Goal: Task Accomplishment & Management: Complete application form

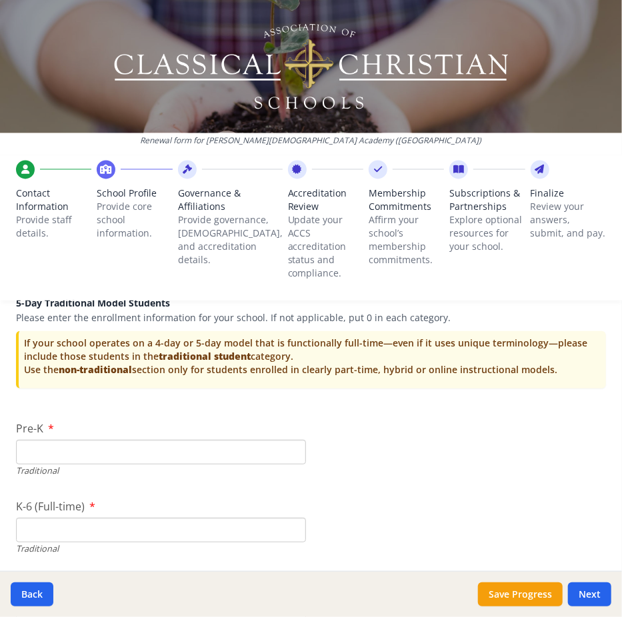
scroll to position [2690, 0]
click at [269, 451] on input "Pre-K" at bounding box center [161, 451] width 290 height 25
type input "0"
click at [244, 526] on input "K-6 (Full-time)" at bounding box center [161, 529] width 290 height 25
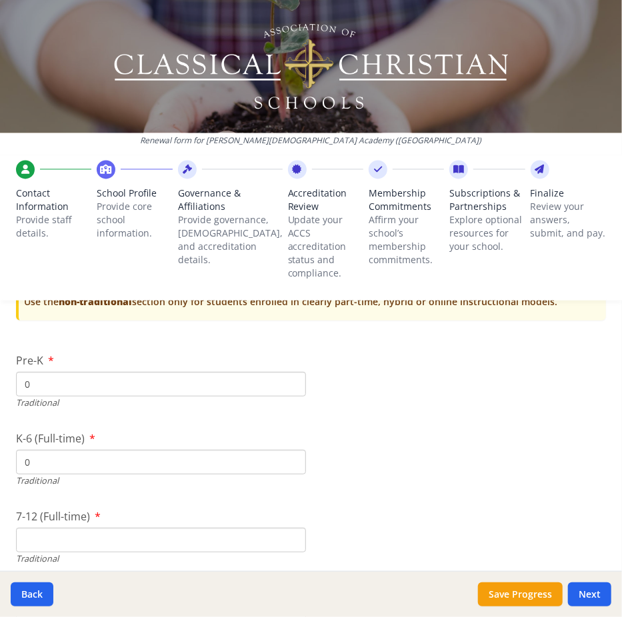
scroll to position [2764, 0]
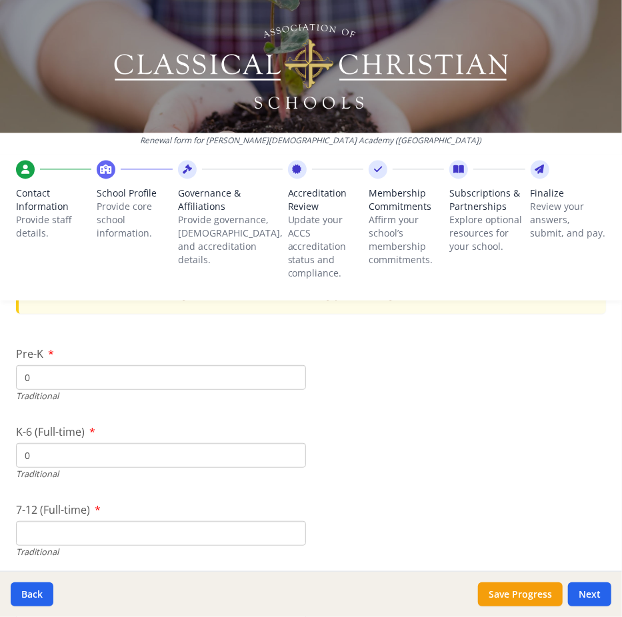
type input "0"
click at [181, 529] on input "7-12 (Full-time)" at bounding box center [161, 533] width 290 height 25
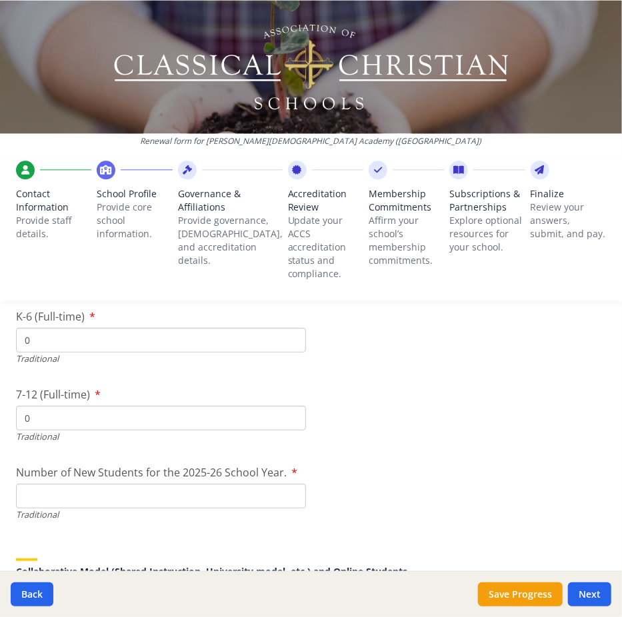
scroll to position [2882, 0]
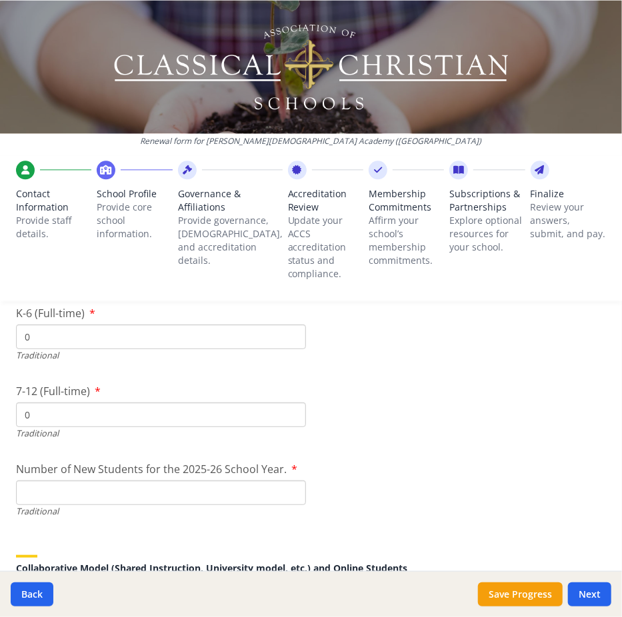
type input "0"
click at [141, 491] on input "Number of New Students for the 2025-26 School Year." at bounding box center [161, 493] width 290 height 25
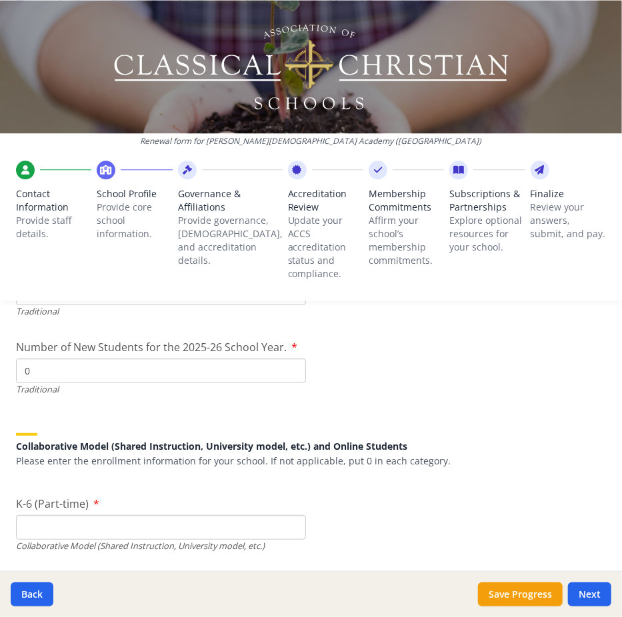
scroll to position [3034, 0]
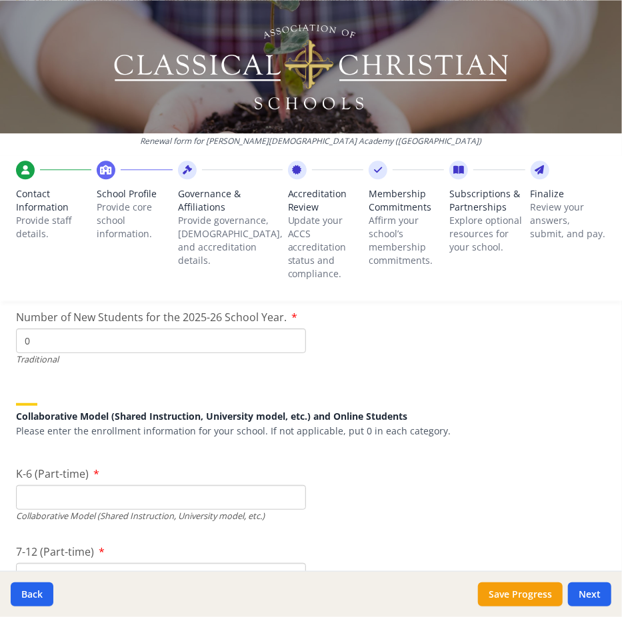
type input "0"
click at [61, 500] on input "K-6 (Part-time)" at bounding box center [161, 497] width 290 height 25
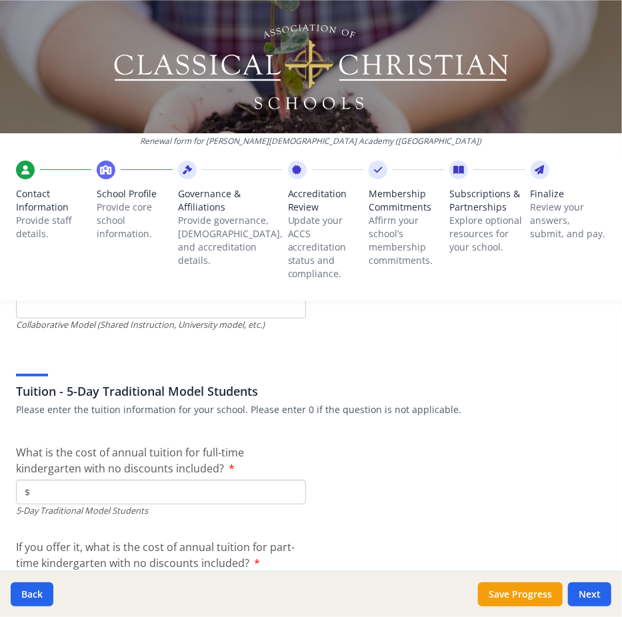
scroll to position [3381, 0]
click at [61, 496] on input "$" at bounding box center [161, 493] width 290 height 25
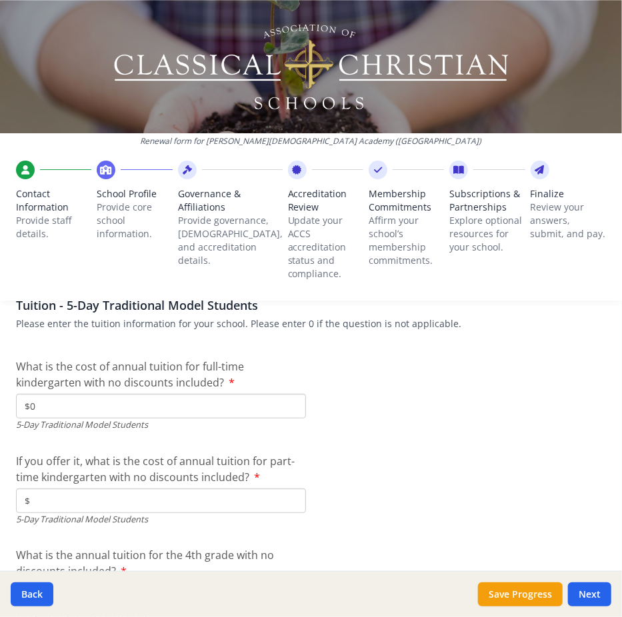
scroll to position [3469, 0]
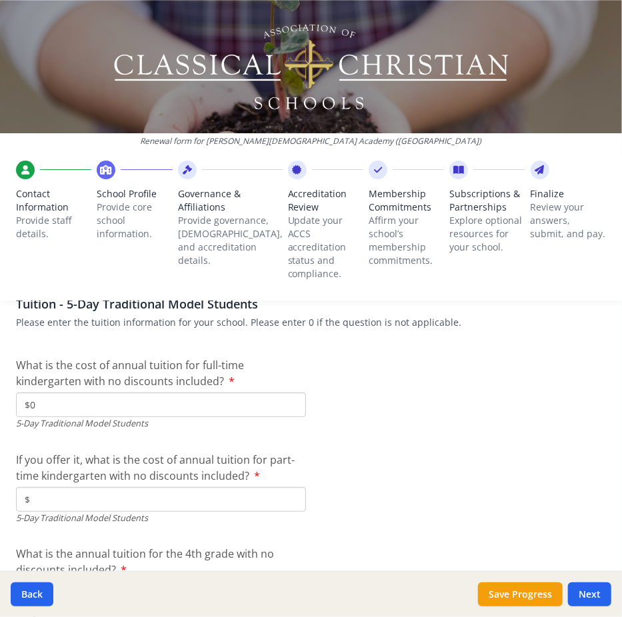
type input "$0"
click at [62, 499] on input "$" at bounding box center [161, 499] width 290 height 25
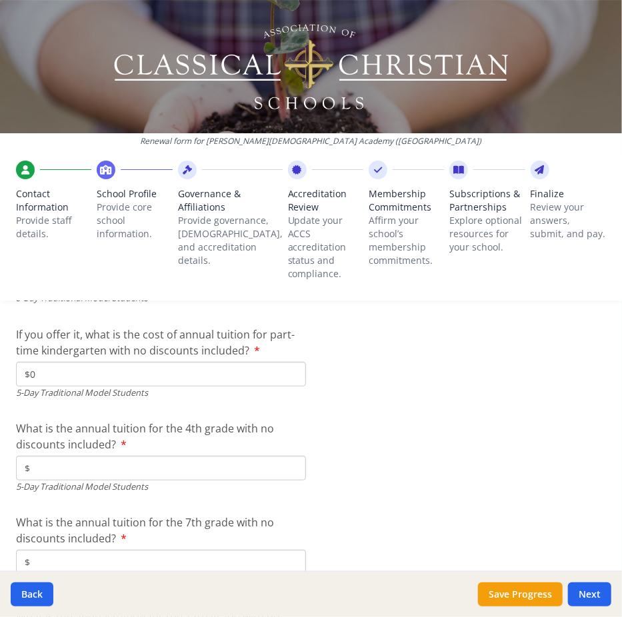
scroll to position [3601, 0]
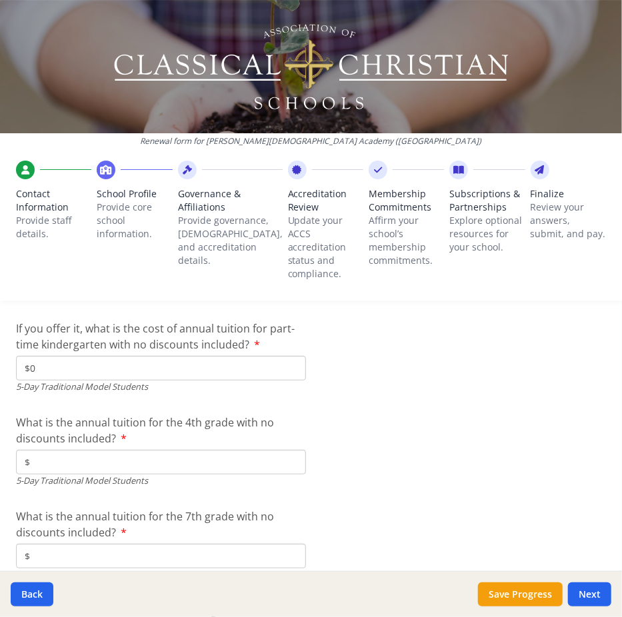
type input "$0"
click at [55, 455] on input "$" at bounding box center [161, 462] width 290 height 25
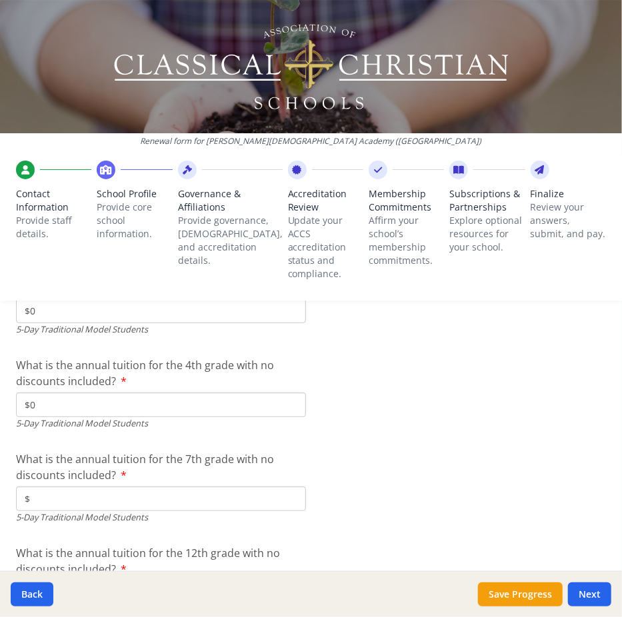
scroll to position [3661, 0]
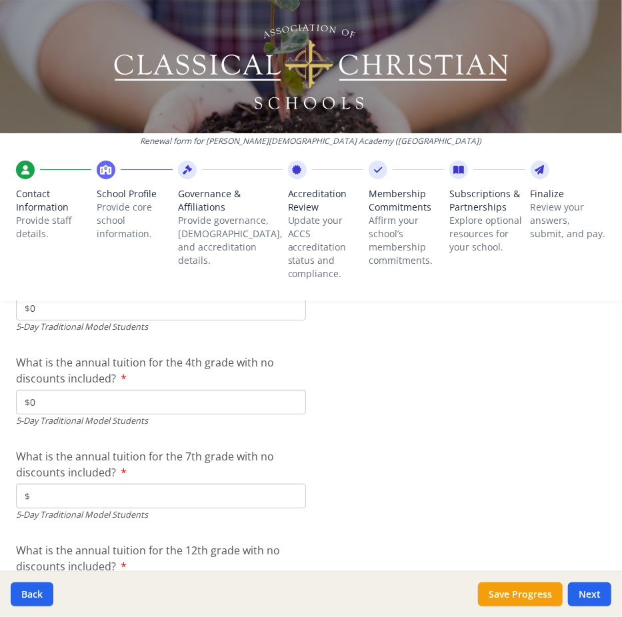
type input "$0"
click at [43, 491] on input "$" at bounding box center [161, 496] width 290 height 25
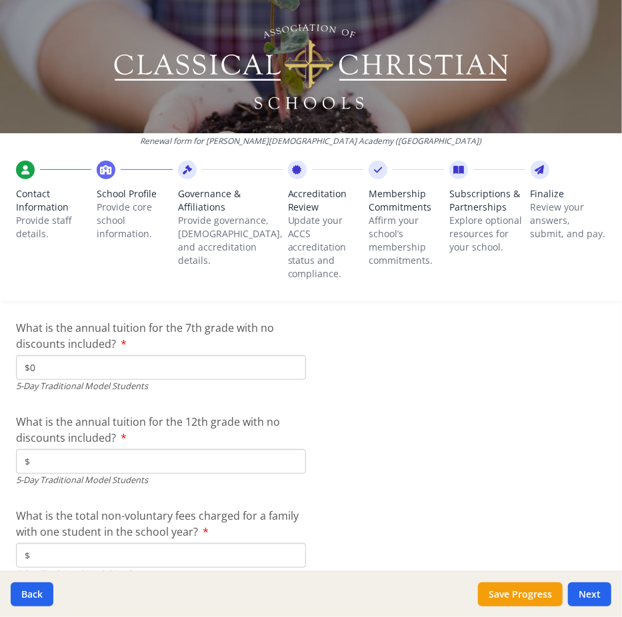
scroll to position [3803, 0]
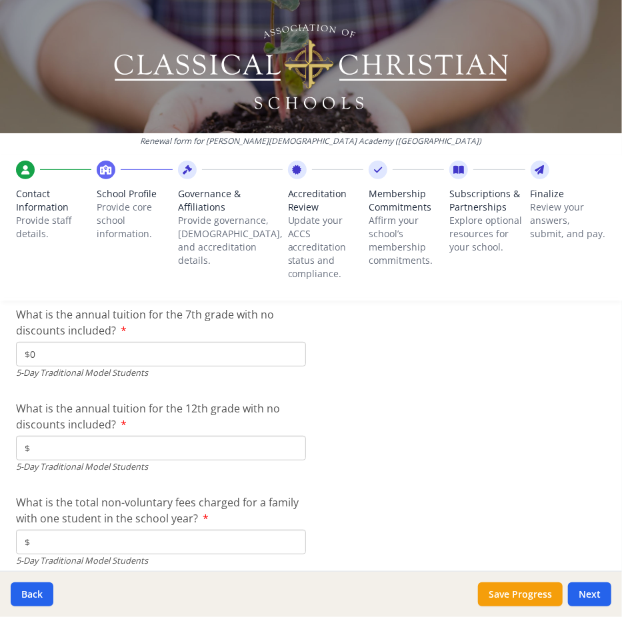
type input "$0"
click at [49, 451] on input "$" at bounding box center [161, 448] width 290 height 25
type input "$0"
click at [62, 533] on input "$" at bounding box center [161, 542] width 290 height 25
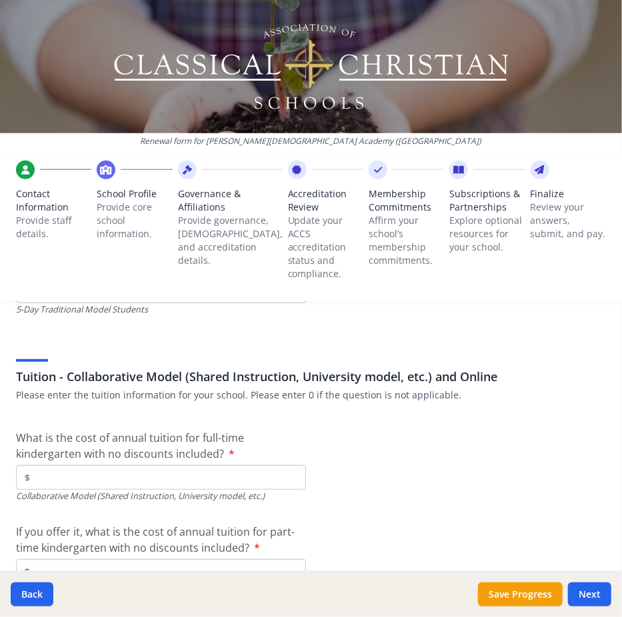
scroll to position [4057, 0]
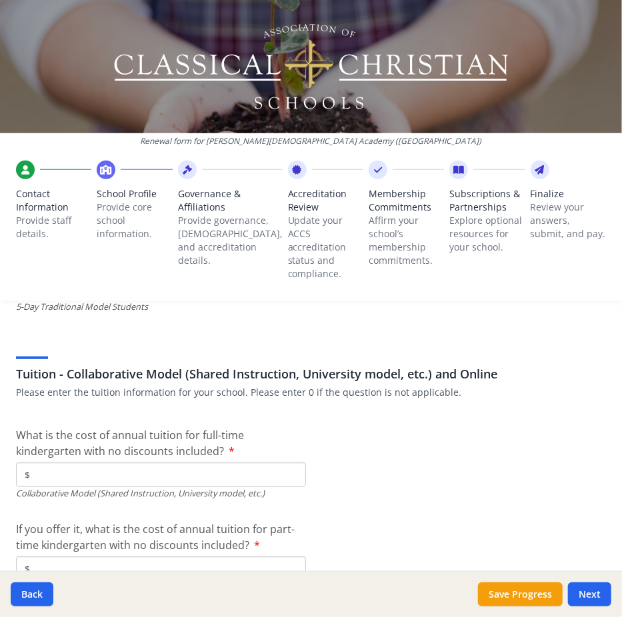
type input "$0"
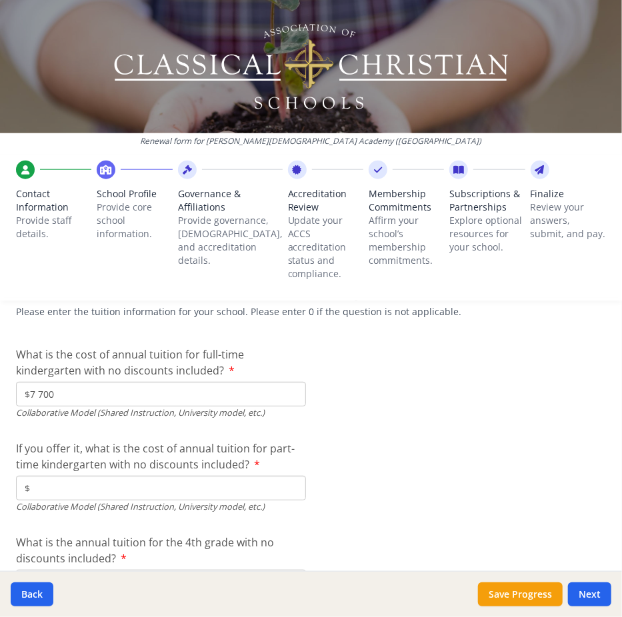
scroll to position [4141, 0]
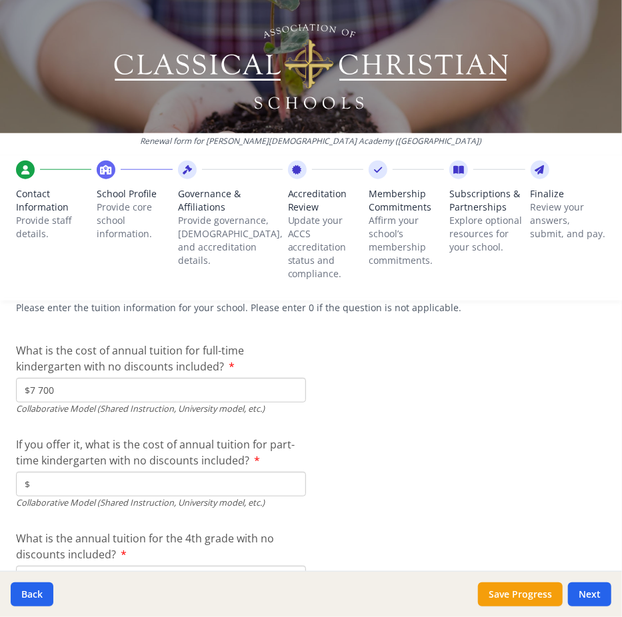
type input "$7 700"
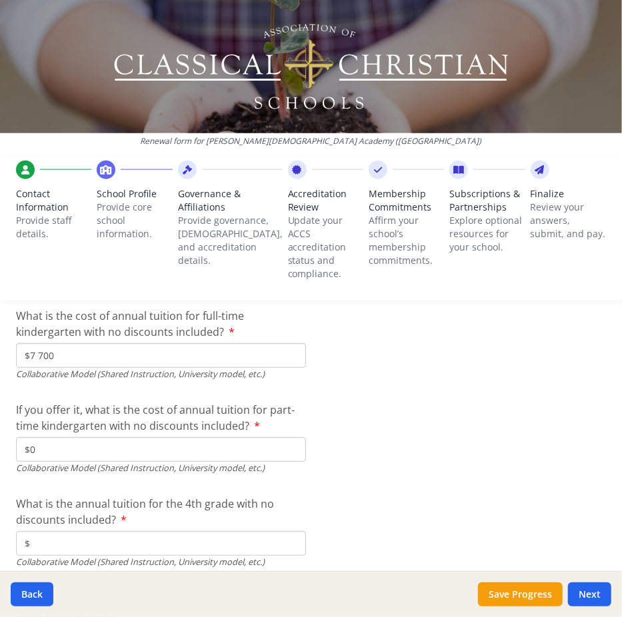
scroll to position [4177, 0]
type input "$0"
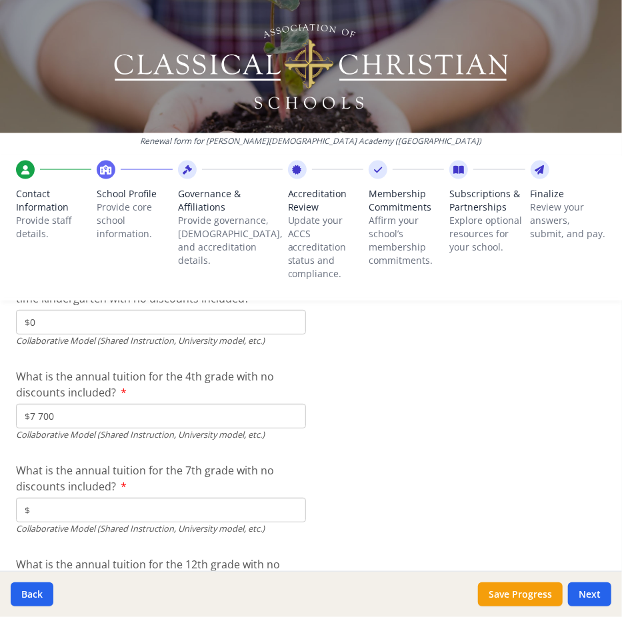
scroll to position [4305, 0]
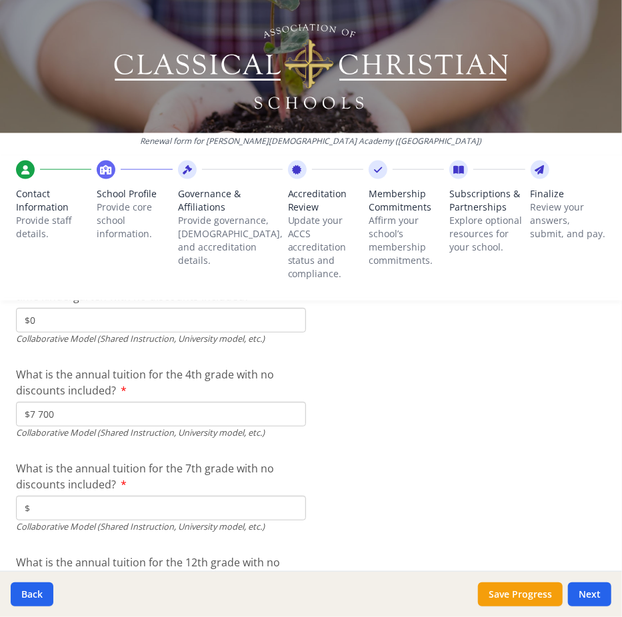
type input "$7 700"
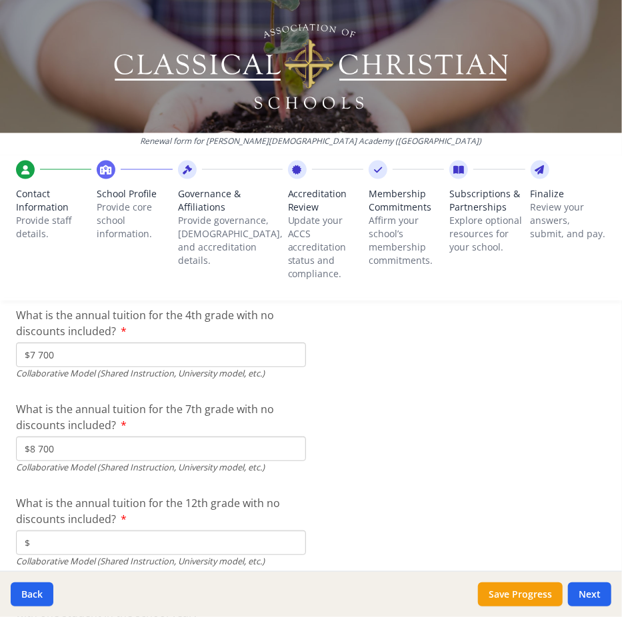
scroll to position [4366, 0]
type input "$8 700"
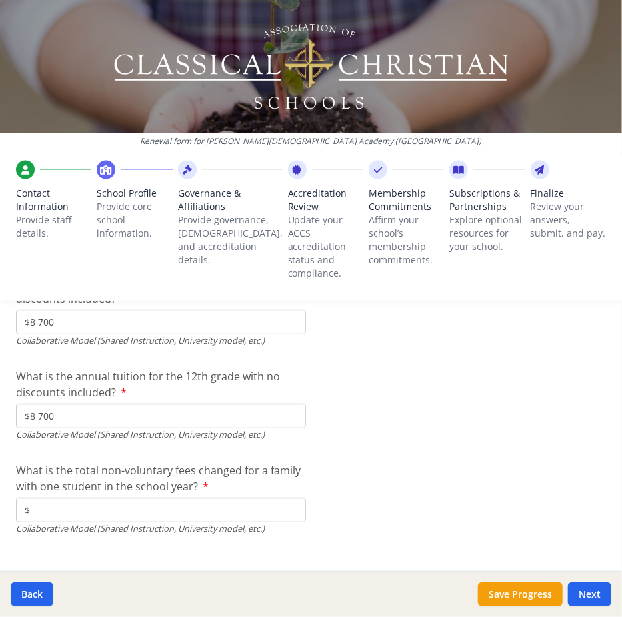
scroll to position [4492, 0]
type input "$8 700"
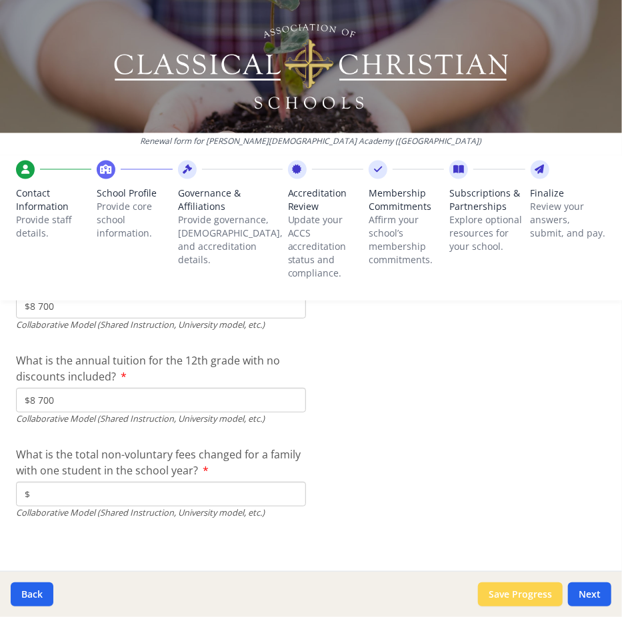
click at [521, 593] on button "Save Progress" at bounding box center [520, 595] width 85 height 24
click at [584, 587] on button "Next" at bounding box center [589, 595] width 43 height 24
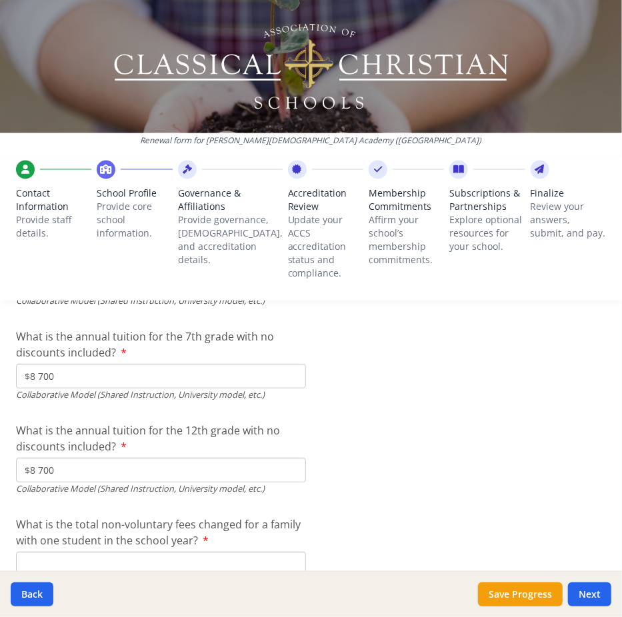
scroll to position [4644, 0]
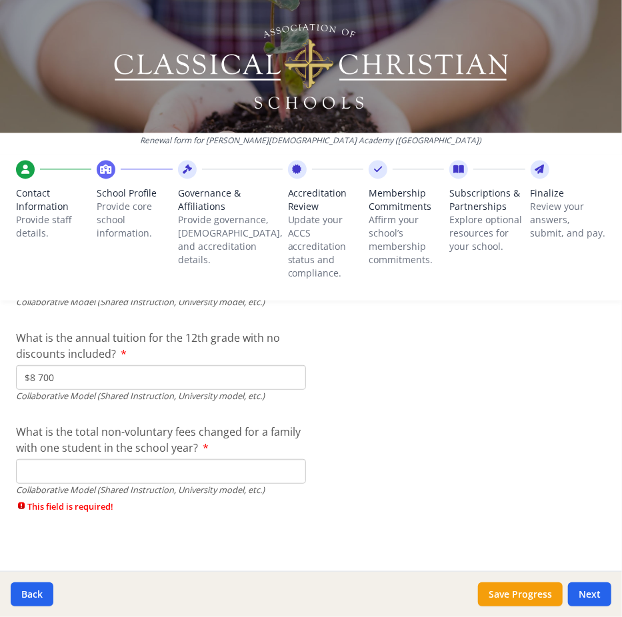
click at [183, 461] on input "What is the total non-voluntary fees changed for a family with one student in t…" at bounding box center [161, 471] width 290 height 25
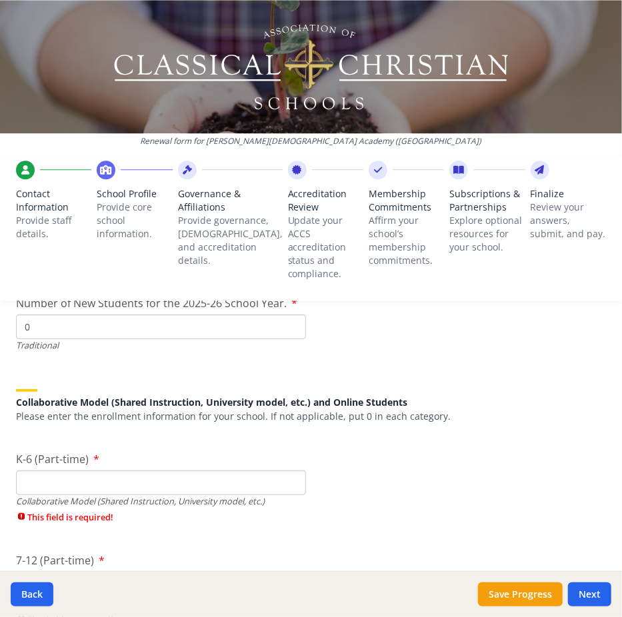
scroll to position [3102, 0]
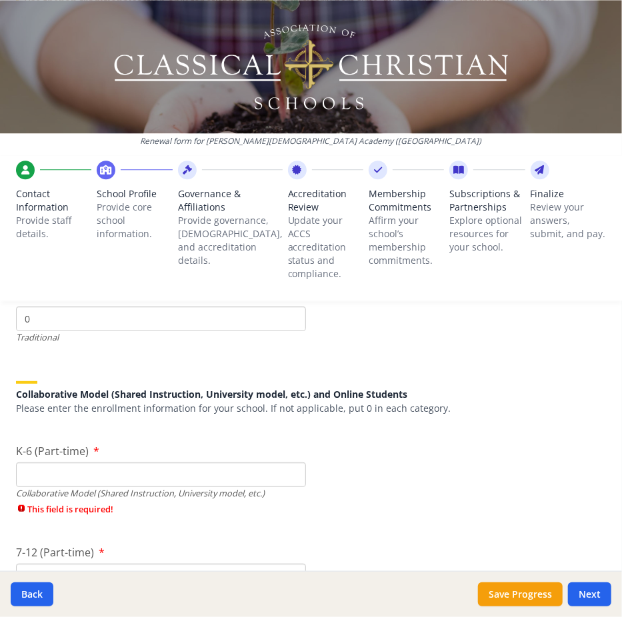
type input "$300"
click at [186, 480] on input "K-6 (Part-time)" at bounding box center [161, 475] width 290 height 25
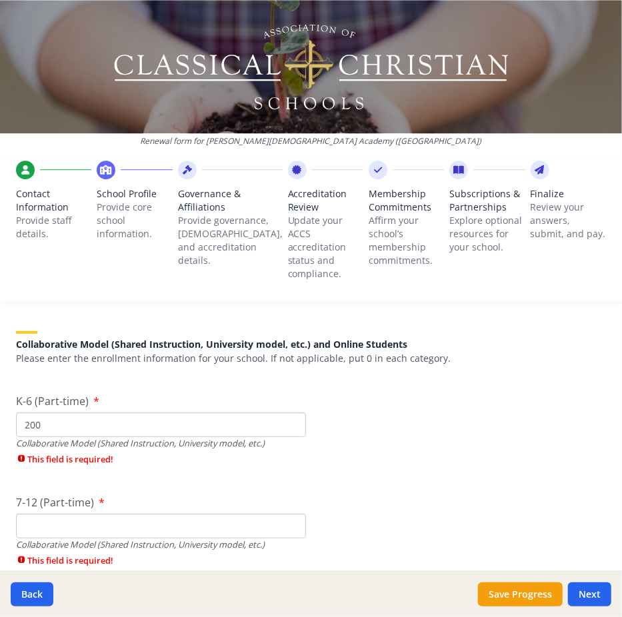
scroll to position [3156, 0]
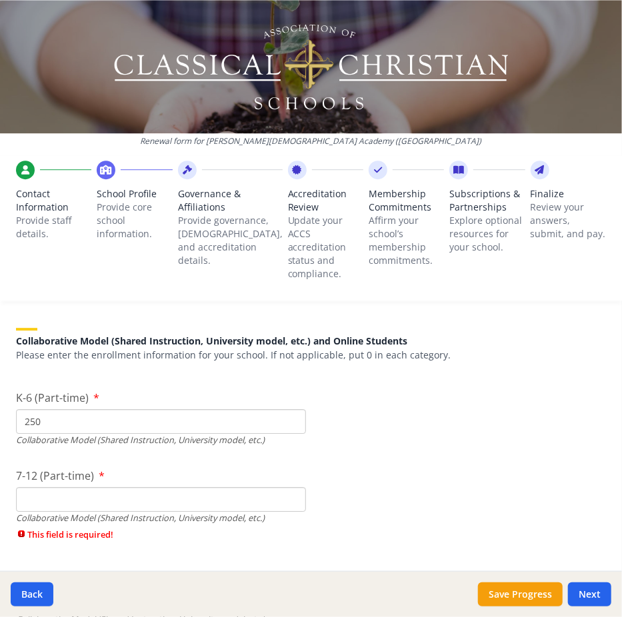
type input "250"
click at [127, 490] on input "7-12 (Part-time)" at bounding box center [161, 499] width 290 height 25
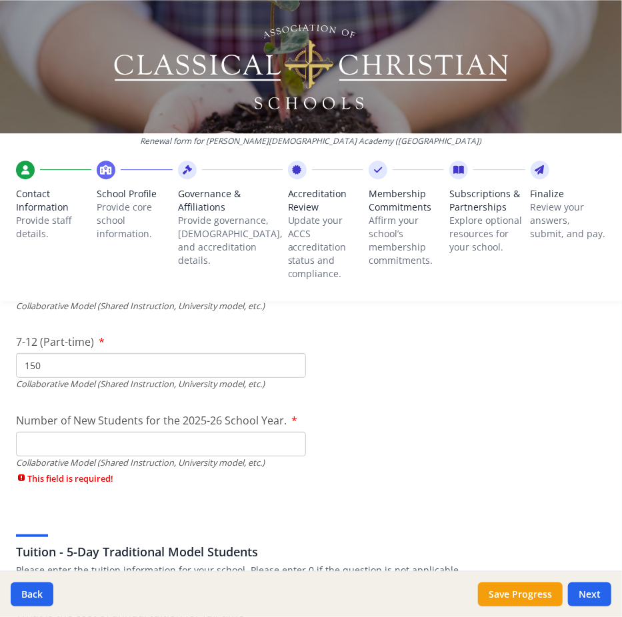
scroll to position [3290, 0]
type input "150"
click at [115, 443] on input "Number of New Students for the 2025-26 School Year." at bounding box center [161, 444] width 290 height 25
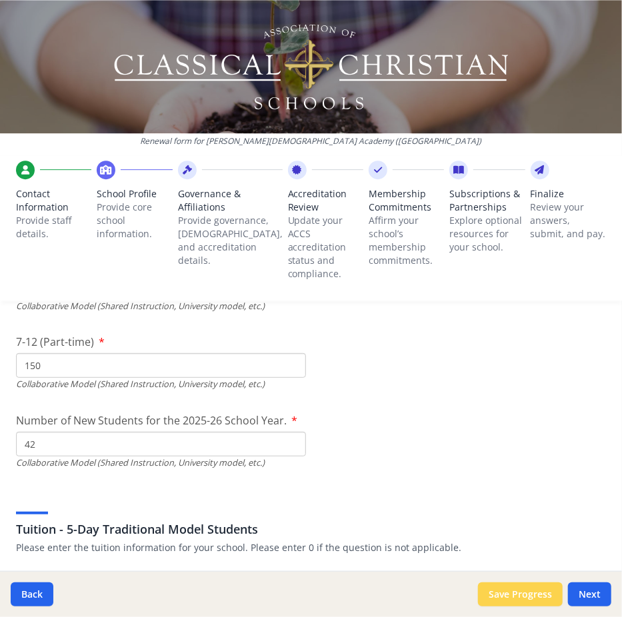
type input "42"
click at [524, 591] on button "Save Progress" at bounding box center [520, 595] width 85 height 24
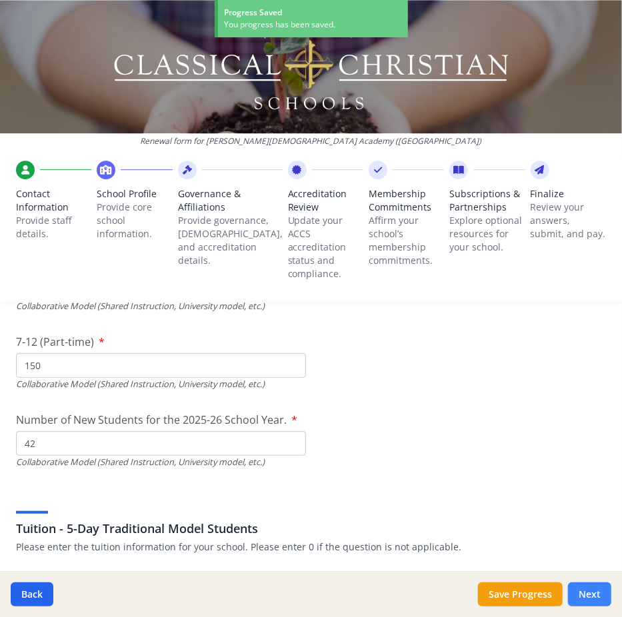
click at [589, 591] on button "Next" at bounding box center [589, 595] width 43 height 24
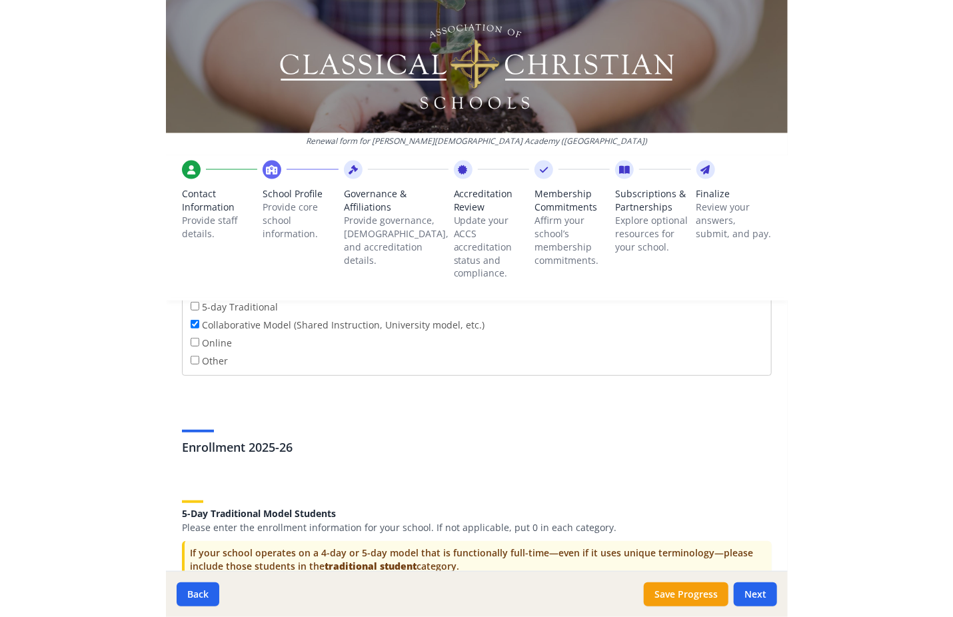
scroll to position [2692, 0]
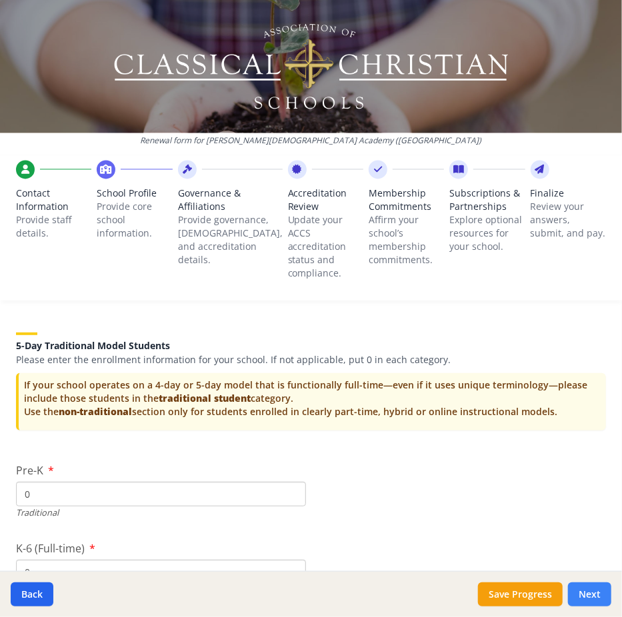
click at [582, 590] on button "Next" at bounding box center [589, 595] width 43 height 24
click at [577, 589] on button "Next" at bounding box center [589, 595] width 43 height 24
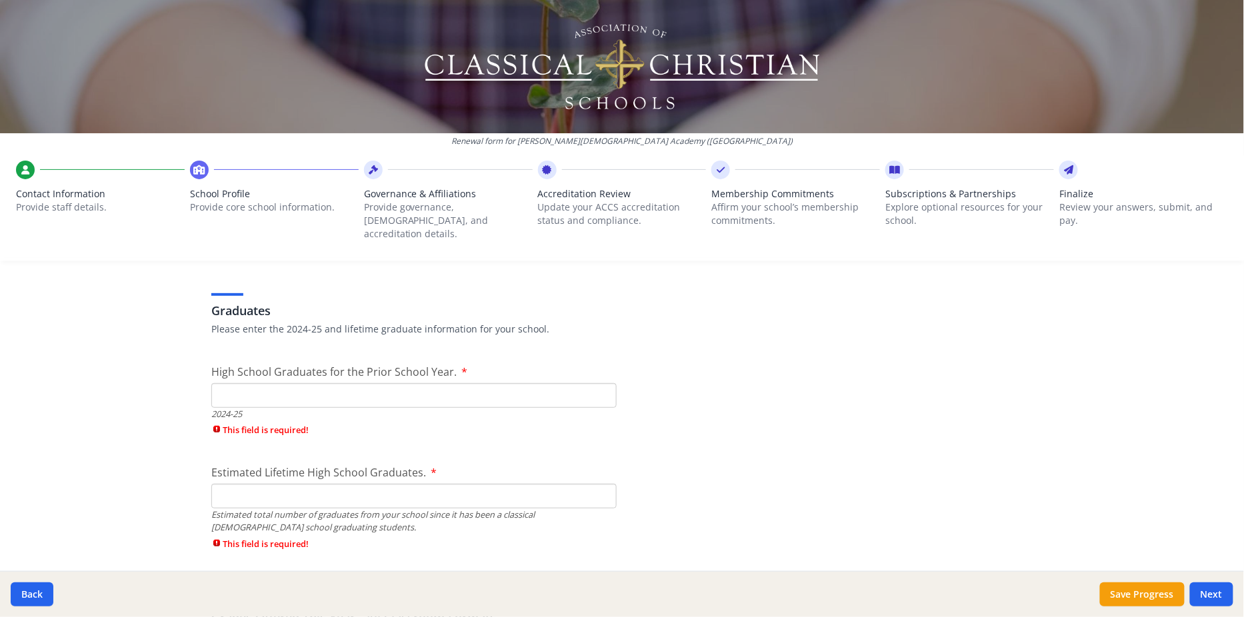
scroll to position [1858, 0]
click at [486, 382] on input "High School Graduates for the Prior School Year." at bounding box center [413, 394] width 405 height 25
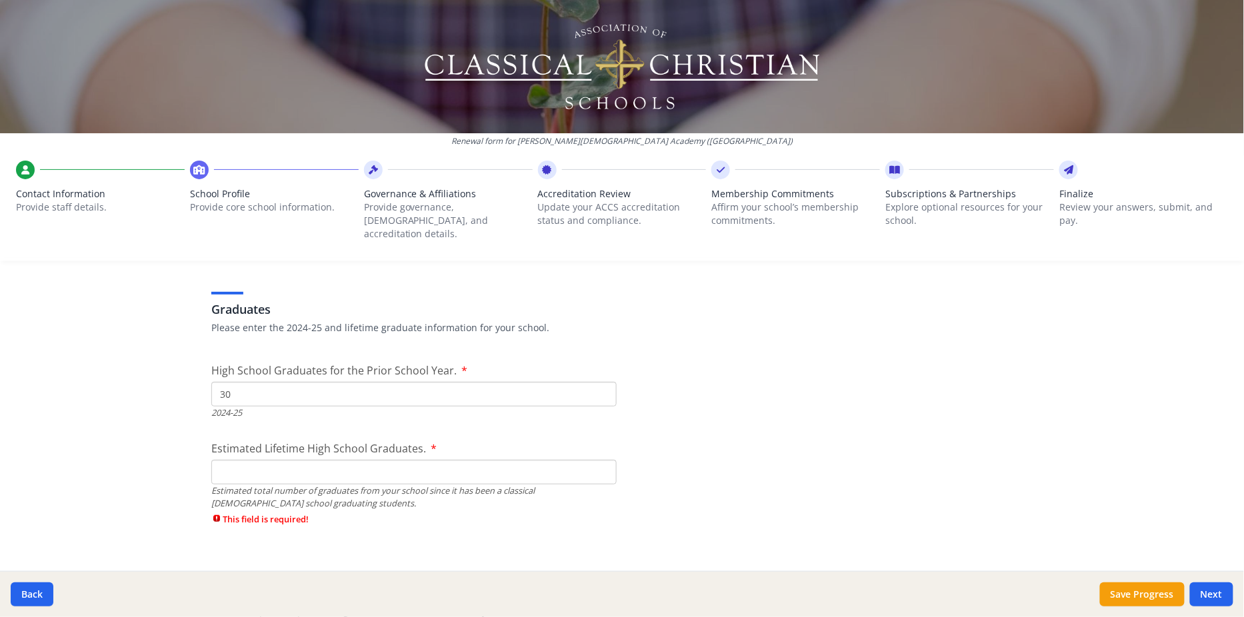
type input "30"
click at [469, 489] on div "Estimated total number of graduates from your school since it has been a classi…" at bounding box center [413, 497] width 405 height 25
click at [471, 485] on div "Estimated total number of graduates from your school since it has been a classi…" at bounding box center [413, 497] width 405 height 25
click at [477, 460] on input "Estimated Lifetime High School Graduates." at bounding box center [413, 472] width 405 height 25
type input "400"
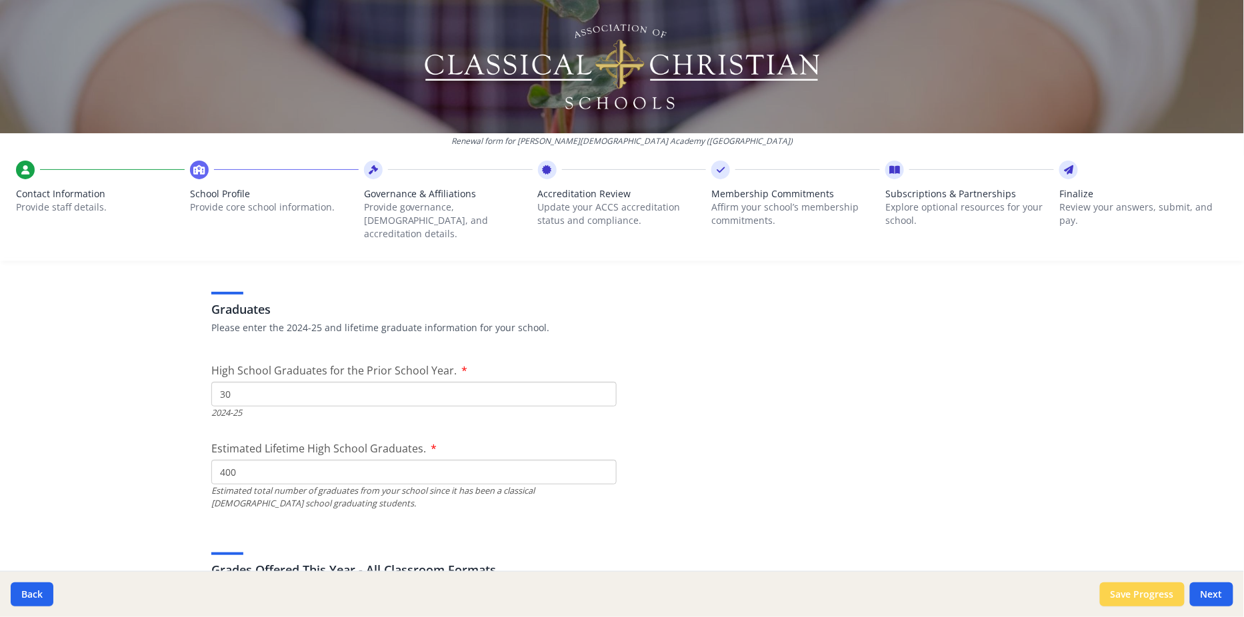
click at [621, 592] on button "Save Progress" at bounding box center [1142, 595] width 85 height 24
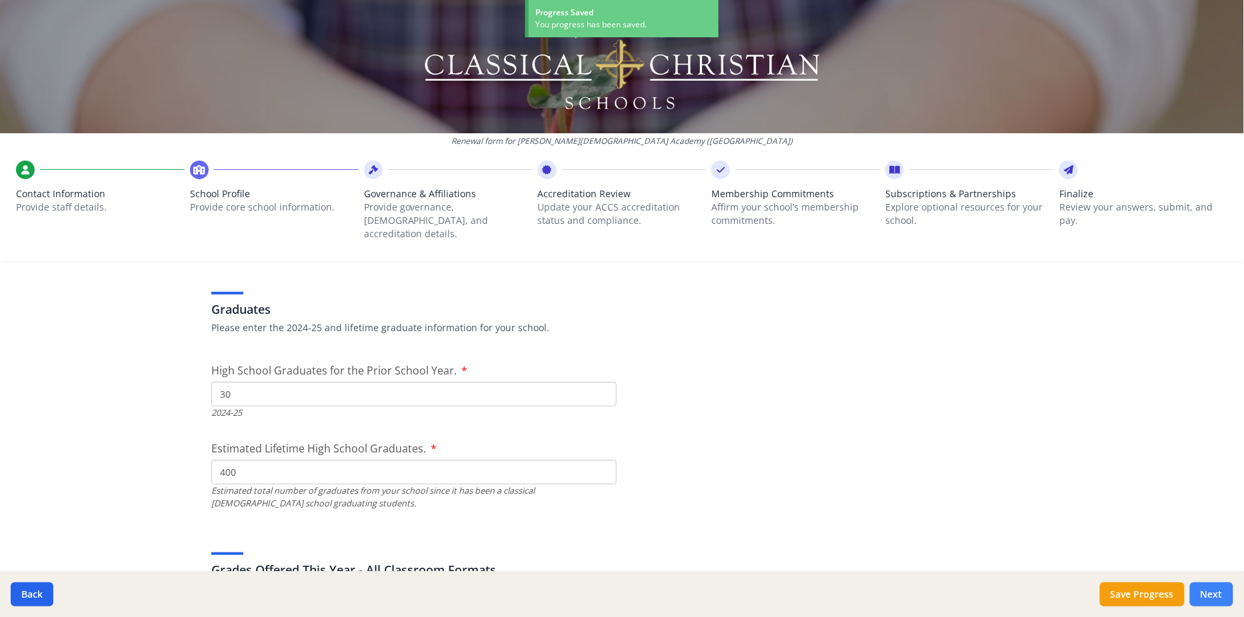
click at [621, 594] on button "Next" at bounding box center [1211, 595] width 43 height 24
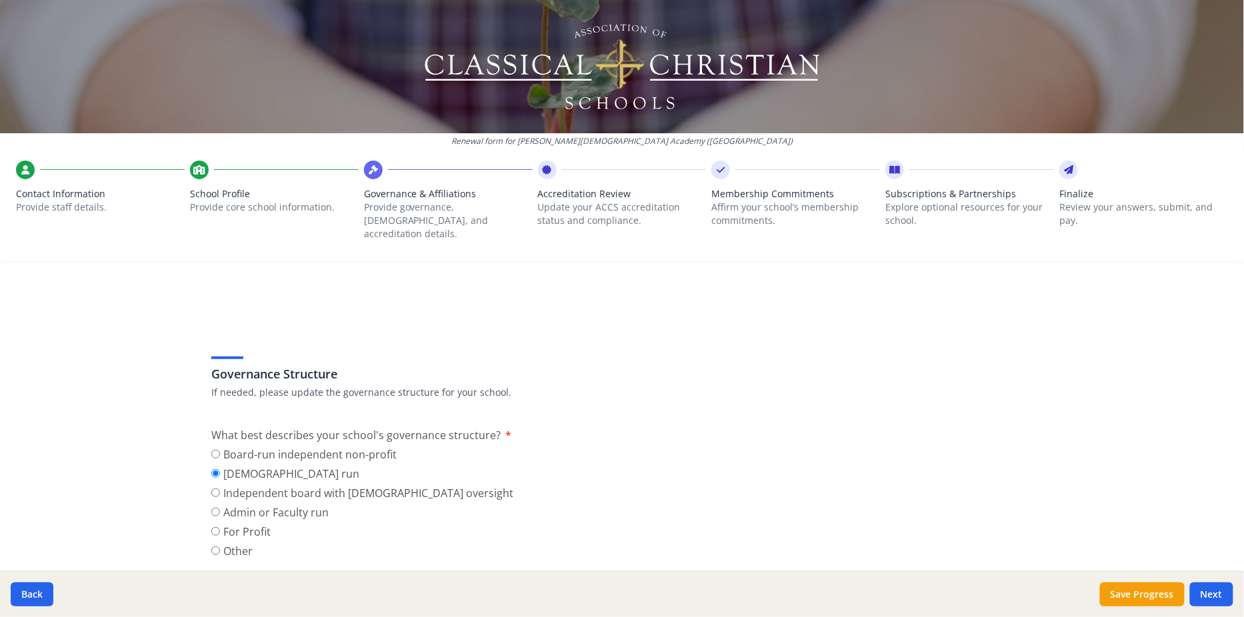
scroll to position [11, 0]
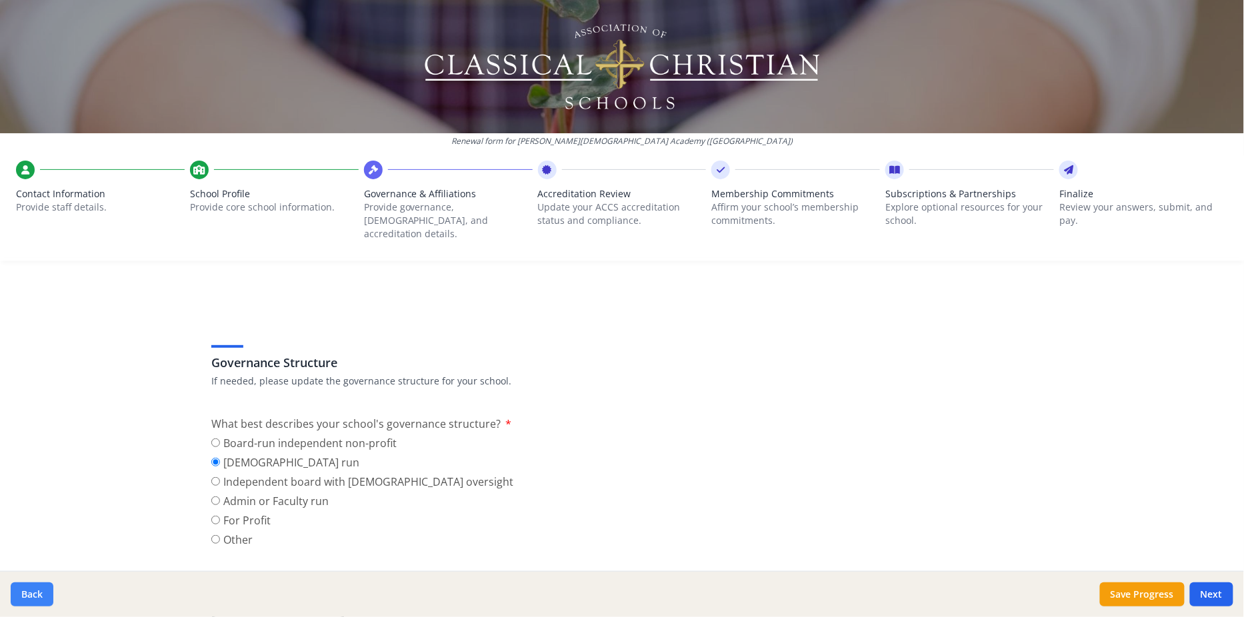
click at [39, 592] on button "Back" at bounding box center [32, 595] width 43 height 24
type input "[PHONE_NUMBER]"
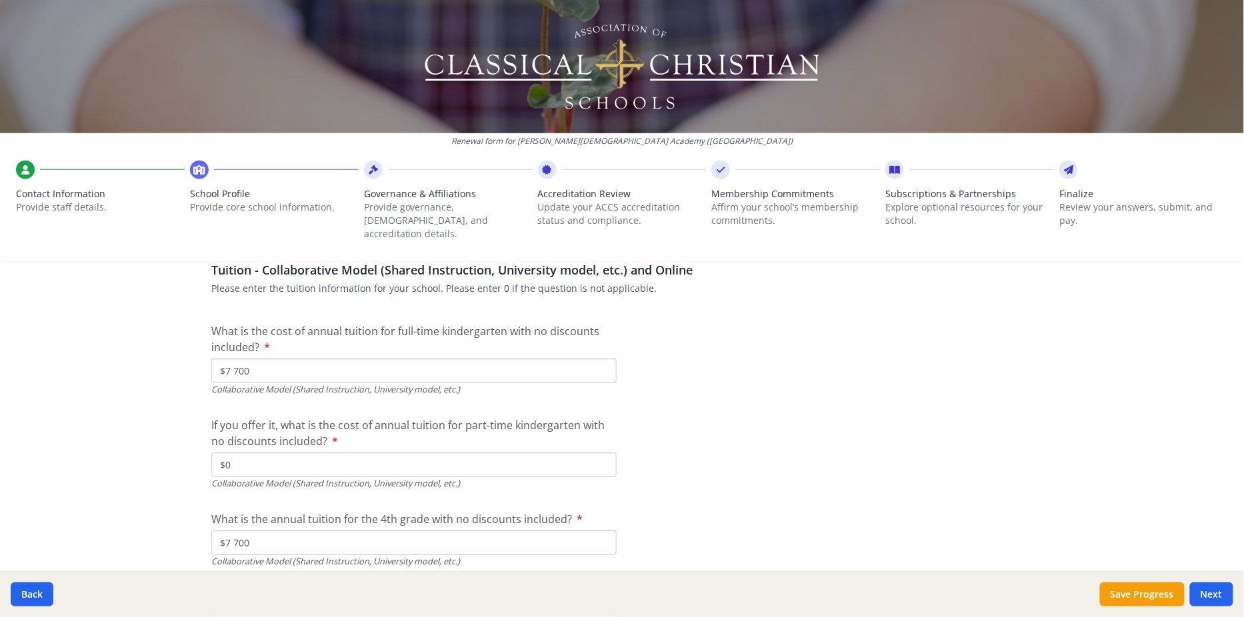
scroll to position [4358, 0]
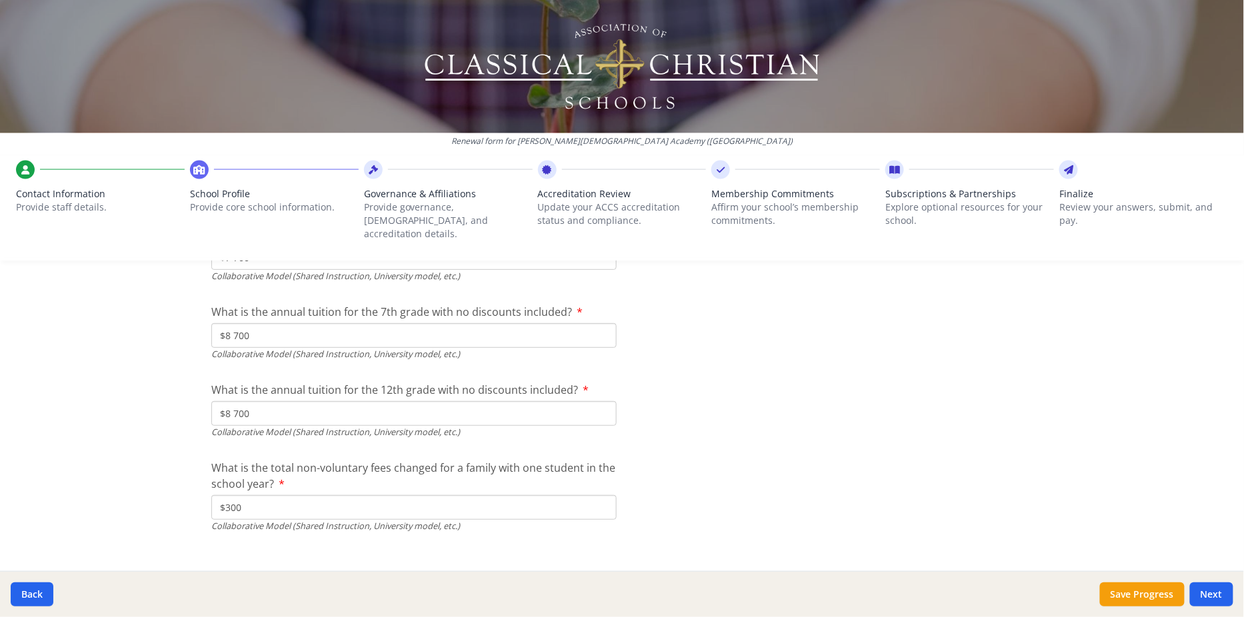
drag, startPoint x: 275, startPoint y: 491, endPoint x: 165, endPoint y: 489, distance: 110.0
click at [165, 489] on div "Renewal form for [PERSON_NAME][DEMOGRAPHIC_DATA] Academy ([GEOGRAPHIC_DATA]) Co…" at bounding box center [622, 308] width 1244 height 617
type input "$0"
click at [621, 597] on button "Save Progress" at bounding box center [1142, 595] width 85 height 24
click at [621, 595] on button "Next" at bounding box center [1211, 595] width 43 height 24
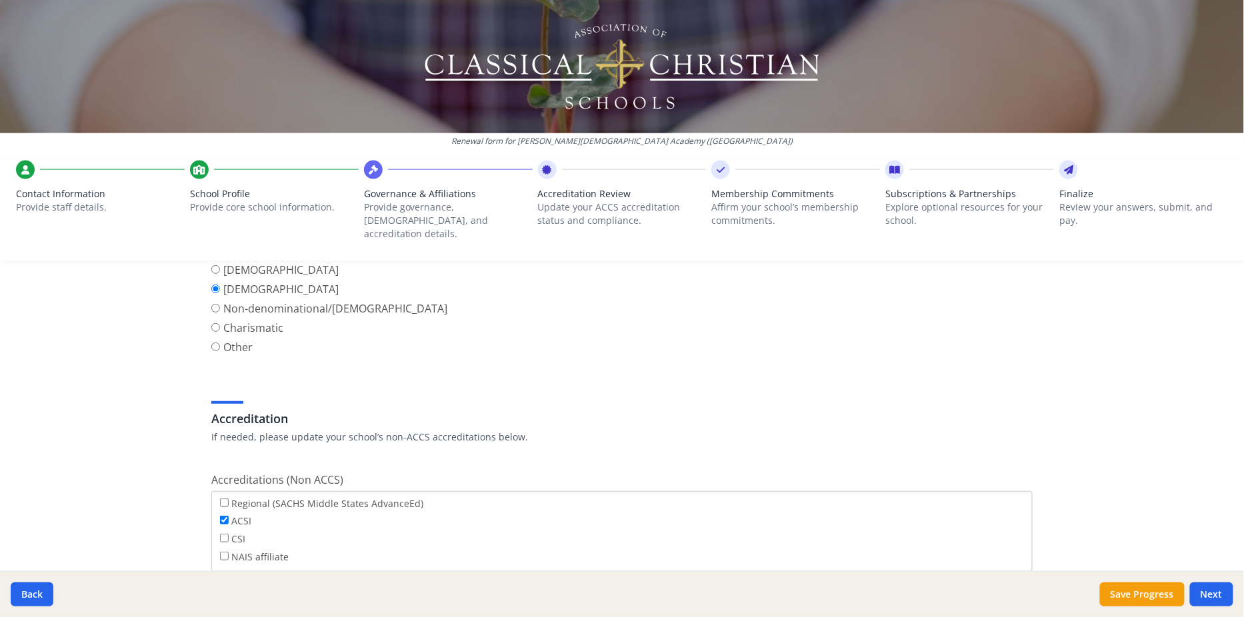
scroll to position [555, 0]
click at [221, 513] on input "ACSI" at bounding box center [224, 517] width 9 height 9
checkbox input "false"
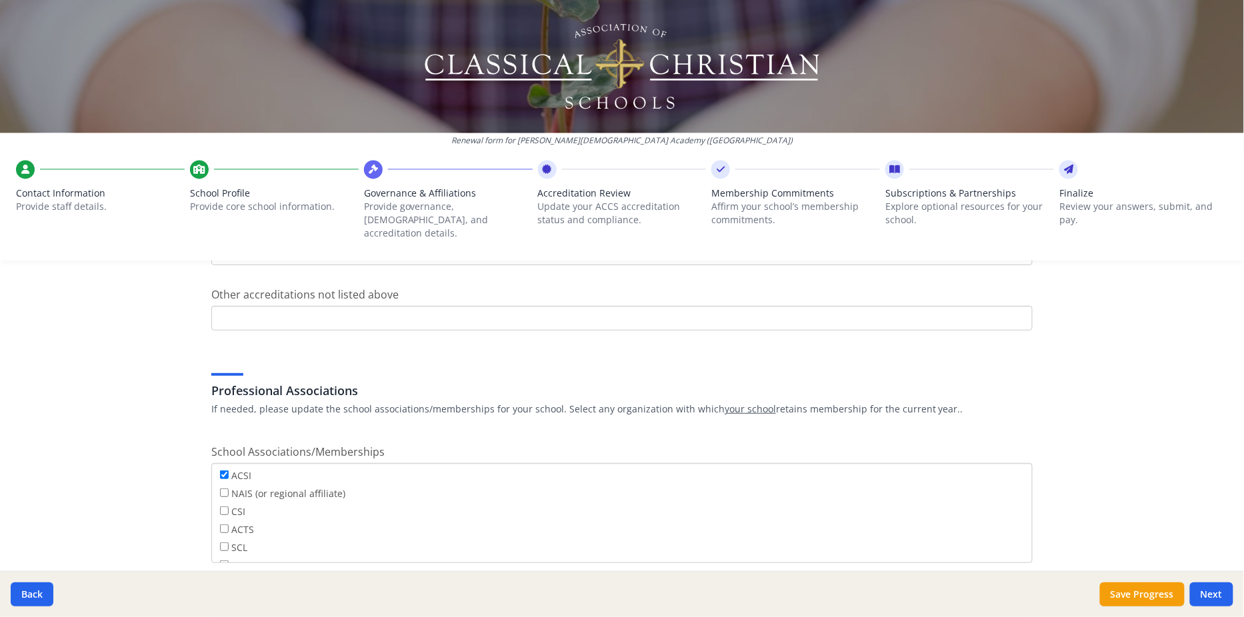
scroll to position [859, 0]
click at [227, 470] on input "ACSI" at bounding box center [224, 474] width 9 height 9
checkbox input "false"
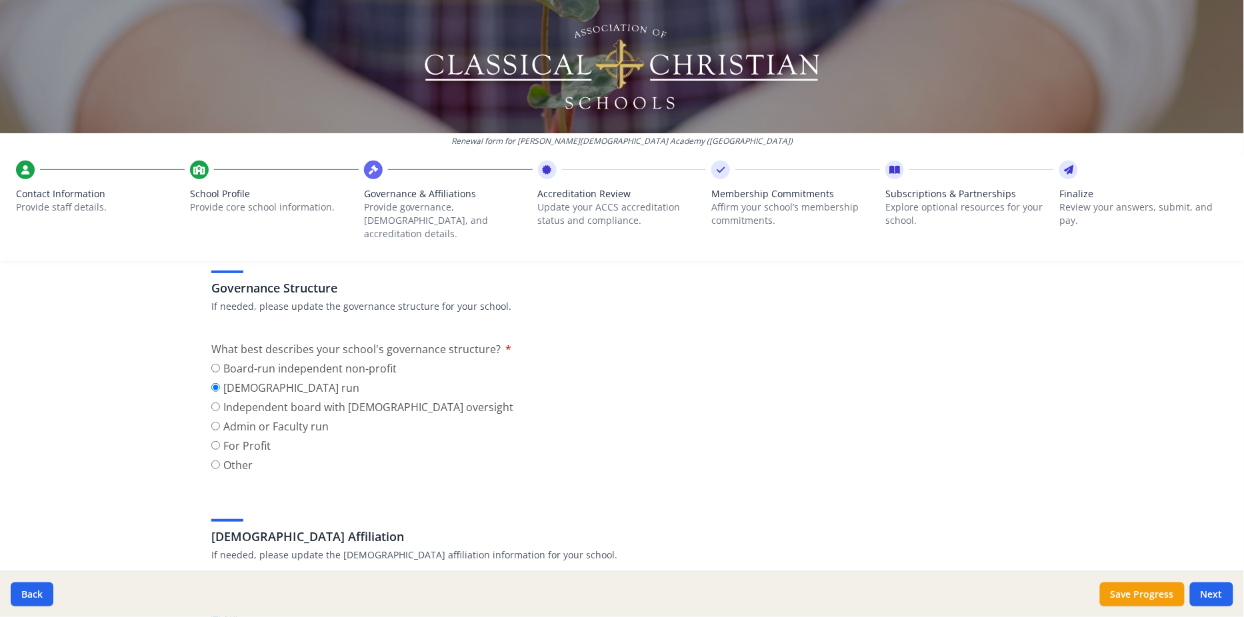
scroll to position [0, 0]
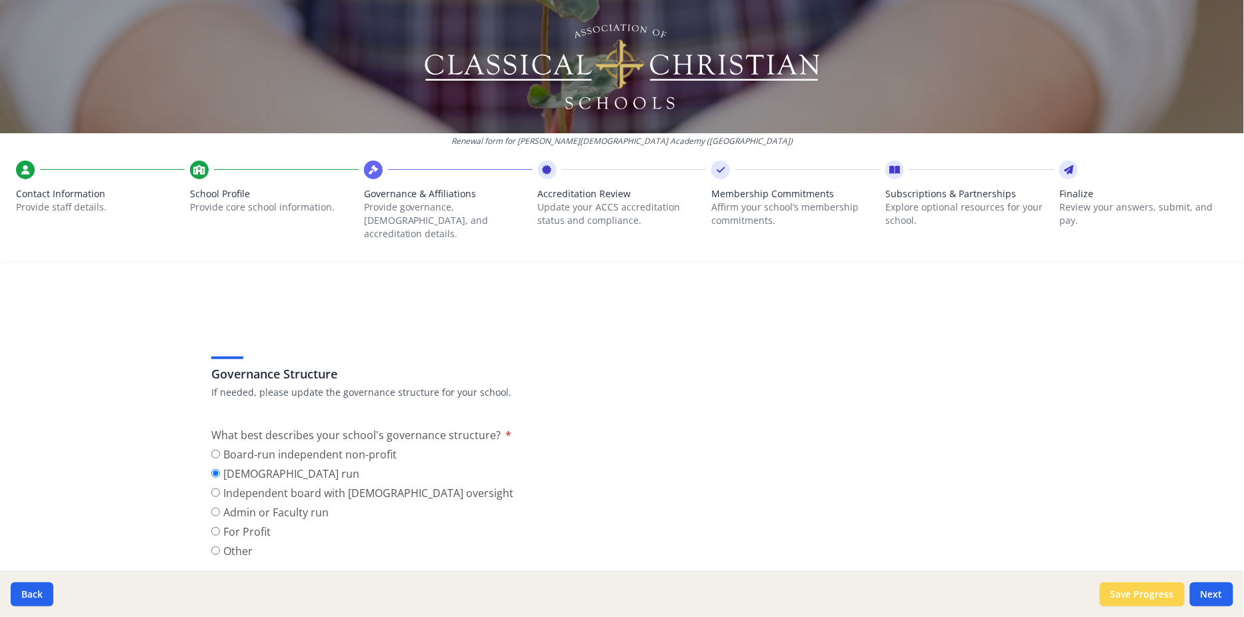
click at [621, 601] on button "Save Progress" at bounding box center [1142, 595] width 85 height 24
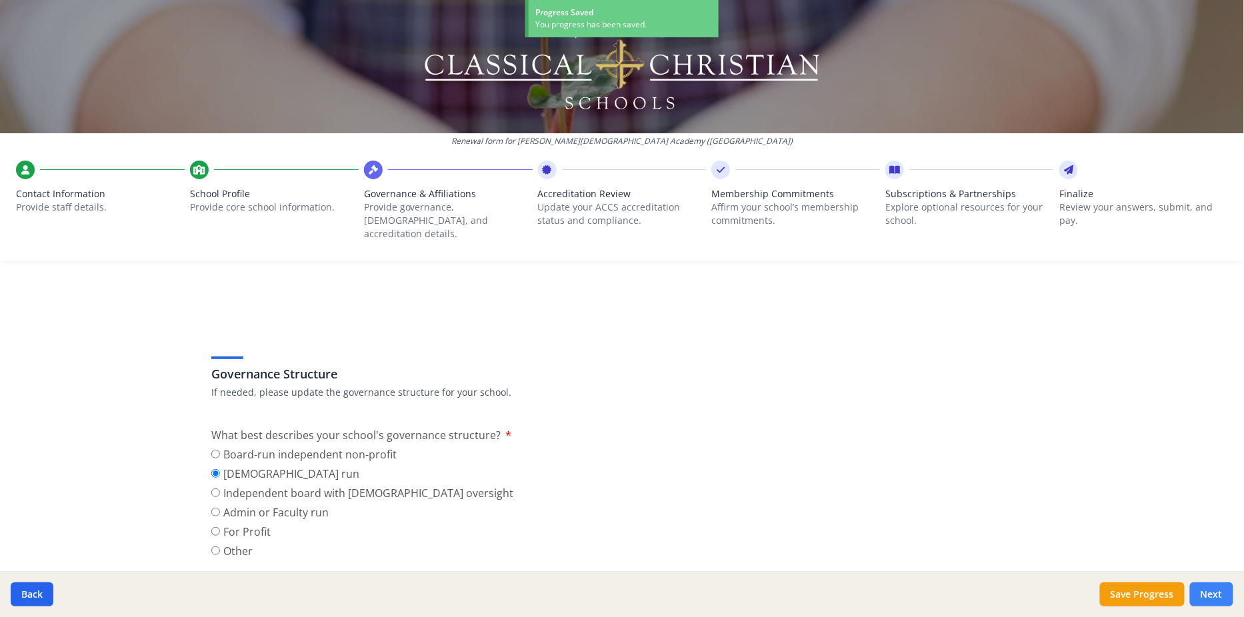
click at [621, 599] on button "Next" at bounding box center [1211, 595] width 43 height 24
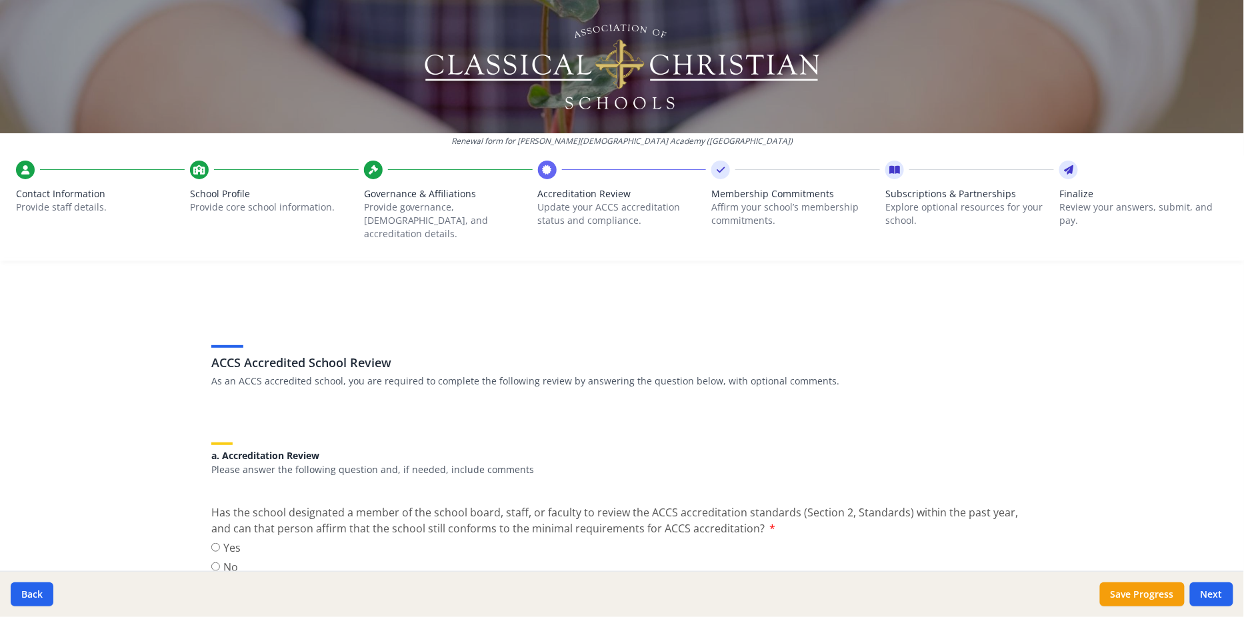
scroll to position [70, 0]
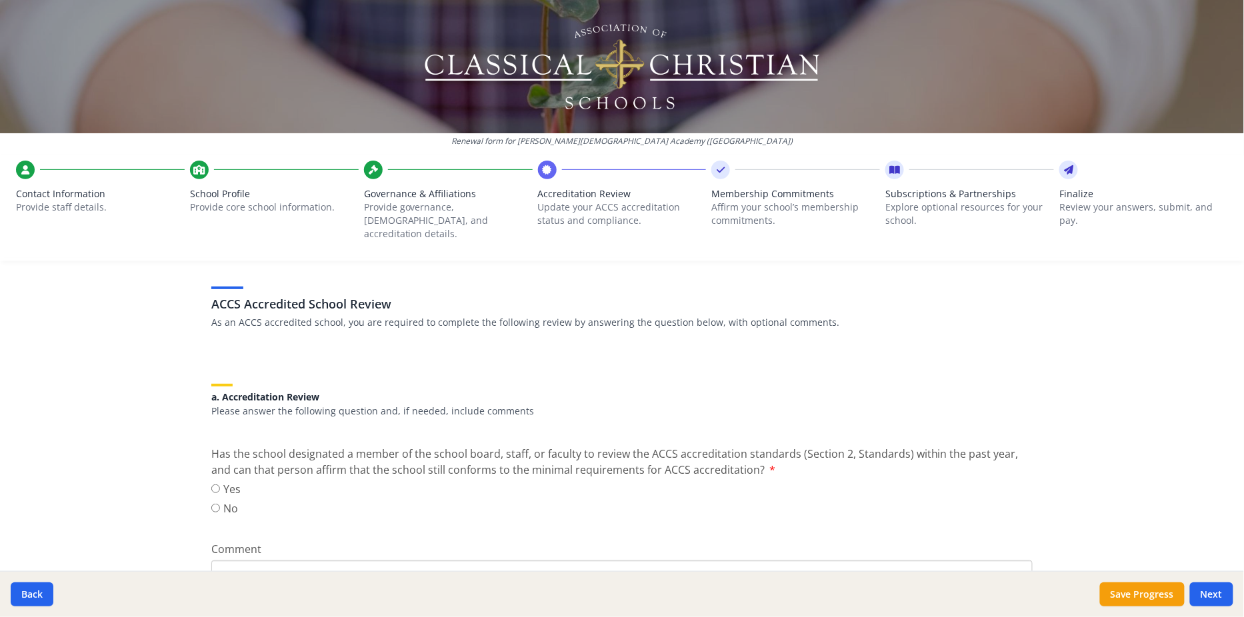
click at [224, 481] on label "Yes" at bounding box center [225, 489] width 29 height 16
click at [220, 485] on input "Yes" at bounding box center [215, 489] width 9 height 9
radio input "true"
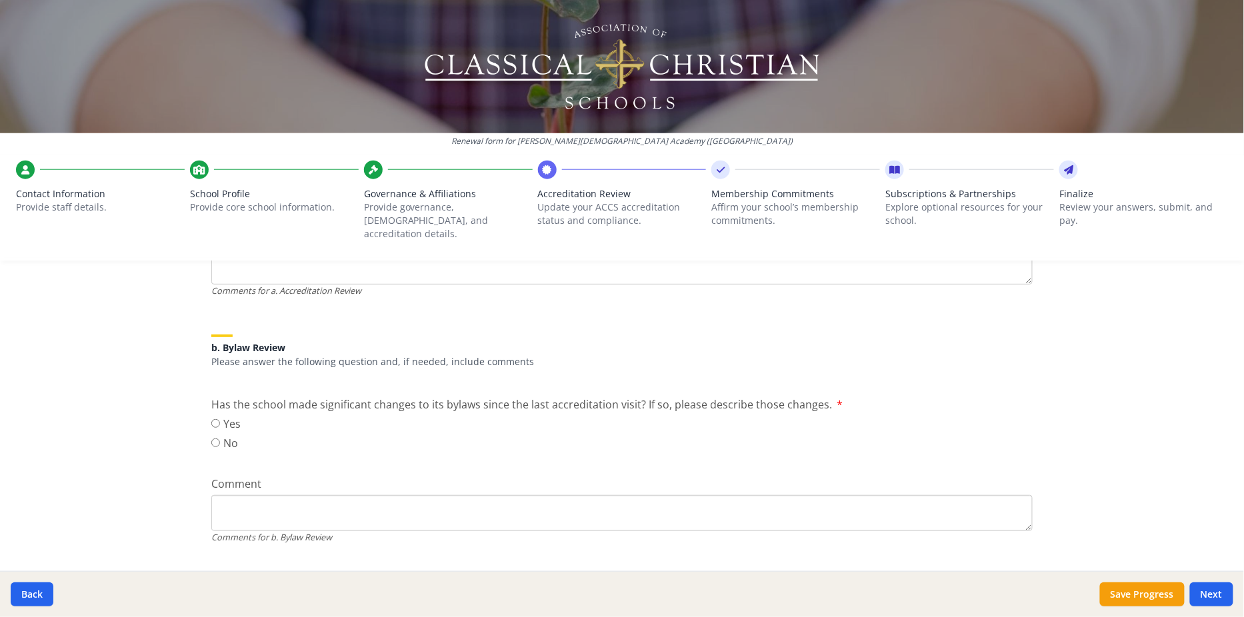
scroll to position [385, 0]
click at [225, 413] on label "Yes" at bounding box center [225, 421] width 29 height 16
click at [220, 416] on input "Yes" at bounding box center [215, 420] width 9 height 9
radio input "true"
click at [284, 281] on textarea "Comment" at bounding box center [621, 263] width 821 height 36
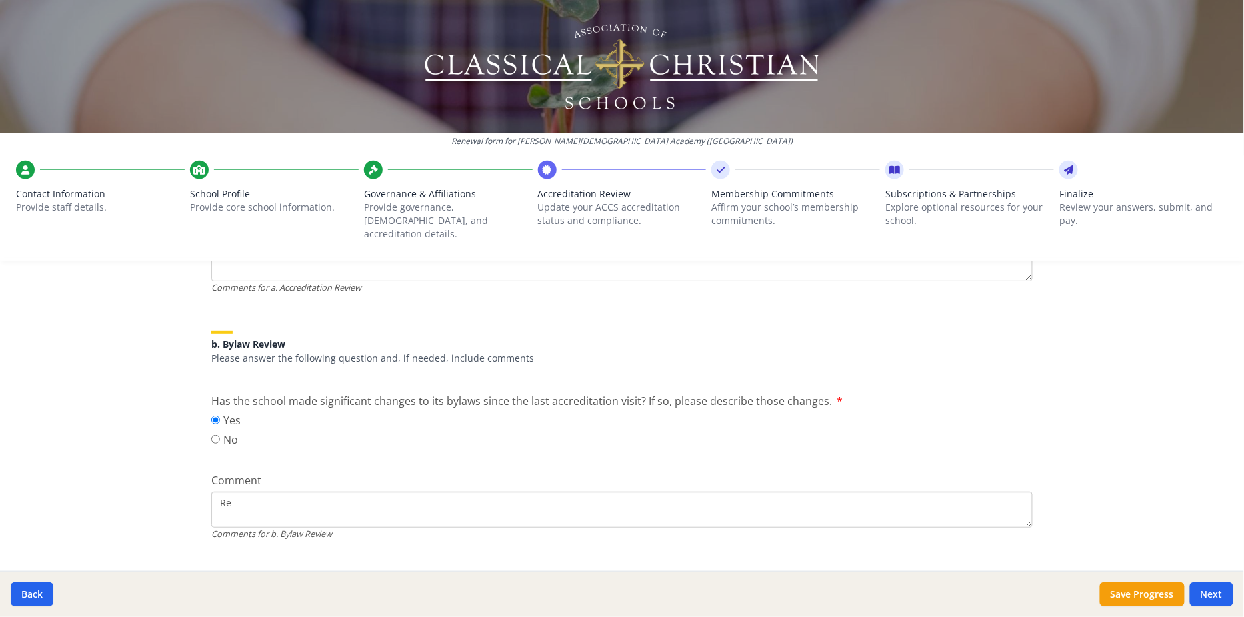
type textarea "R"
drag, startPoint x: 838, startPoint y: 499, endPoint x: 486, endPoint y: 489, distance: 352.2
click at [486, 281] on textarea "Complete restructuring of Board including development of a school board that is…" at bounding box center [621, 263] width 821 height 36
click at [443, 281] on textarea "Complete restructuring of Board including development of a new school board" at bounding box center [621, 263] width 821 height 36
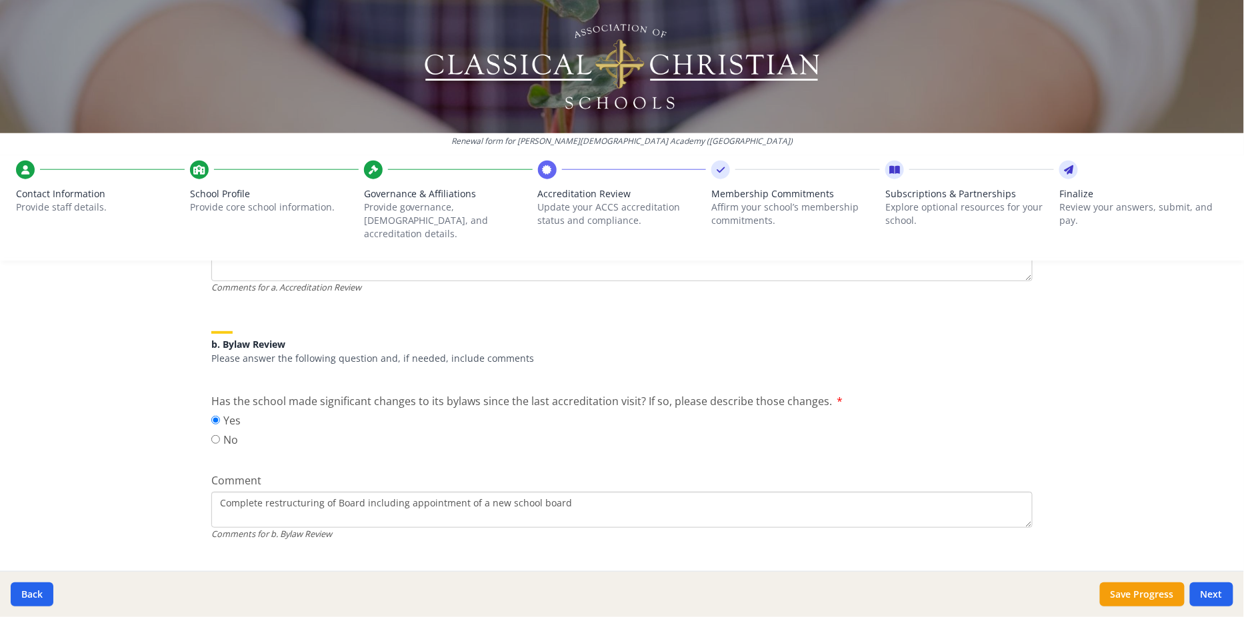
click at [621, 281] on textarea "Complete restructuring of Board including appointment of a new school board" at bounding box center [621, 263] width 821 height 36
click at [605, 281] on textarea "Complete restructuring of Board including appointment of a new school board" at bounding box center [621, 263] width 821 height 36
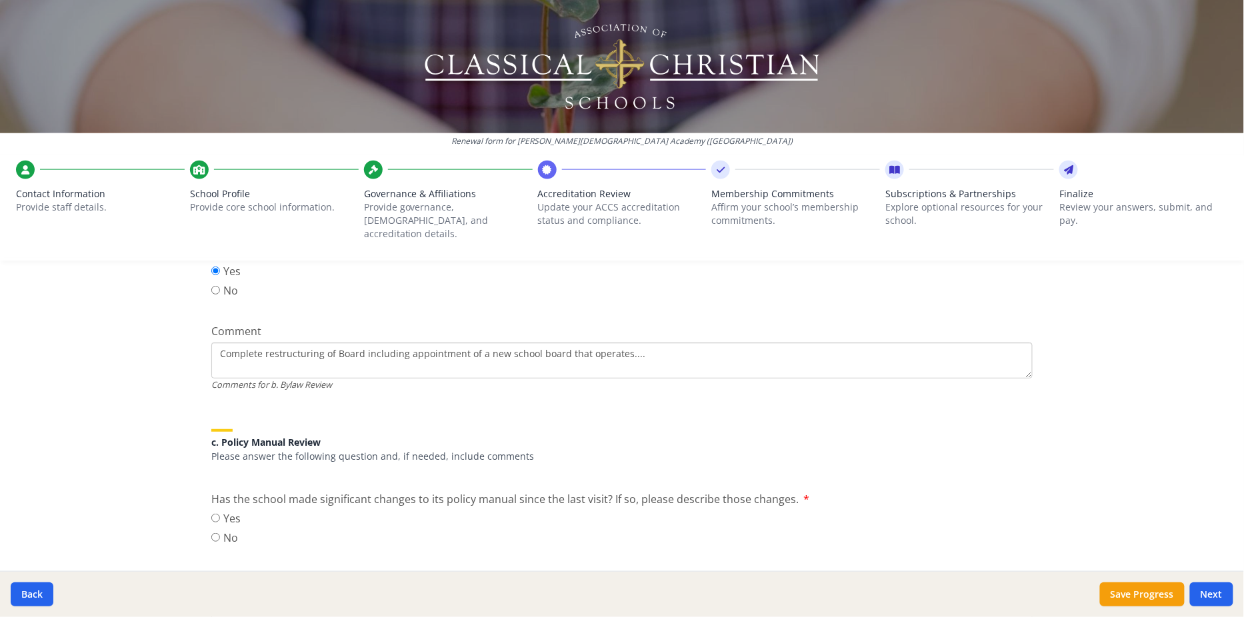
scroll to position [541, 0]
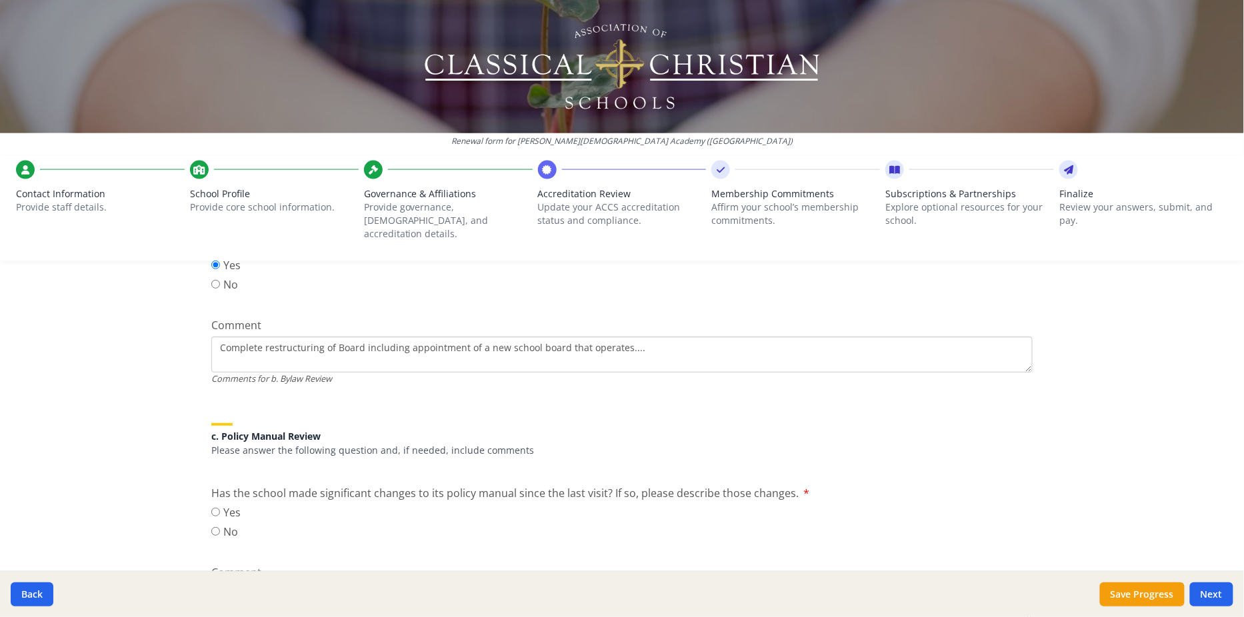
type textarea "Complete restructuring of Board including appointment of a new school board tha…"
click at [217, 524] on label "No" at bounding box center [225, 532] width 29 height 16
click at [217, 527] on input "No" at bounding box center [215, 531] width 9 height 9
radio input "true"
click at [222, 505] on label "Yes" at bounding box center [225, 513] width 29 height 16
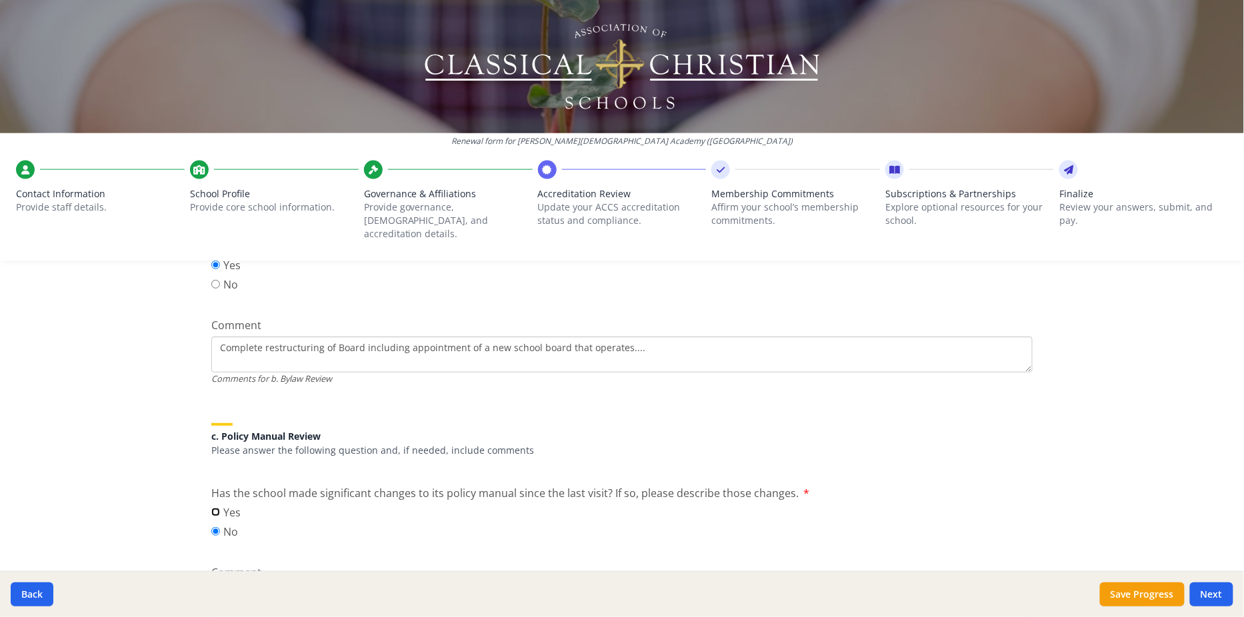
click at [220, 508] on input "Yes" at bounding box center [215, 512] width 9 height 9
radio input "true"
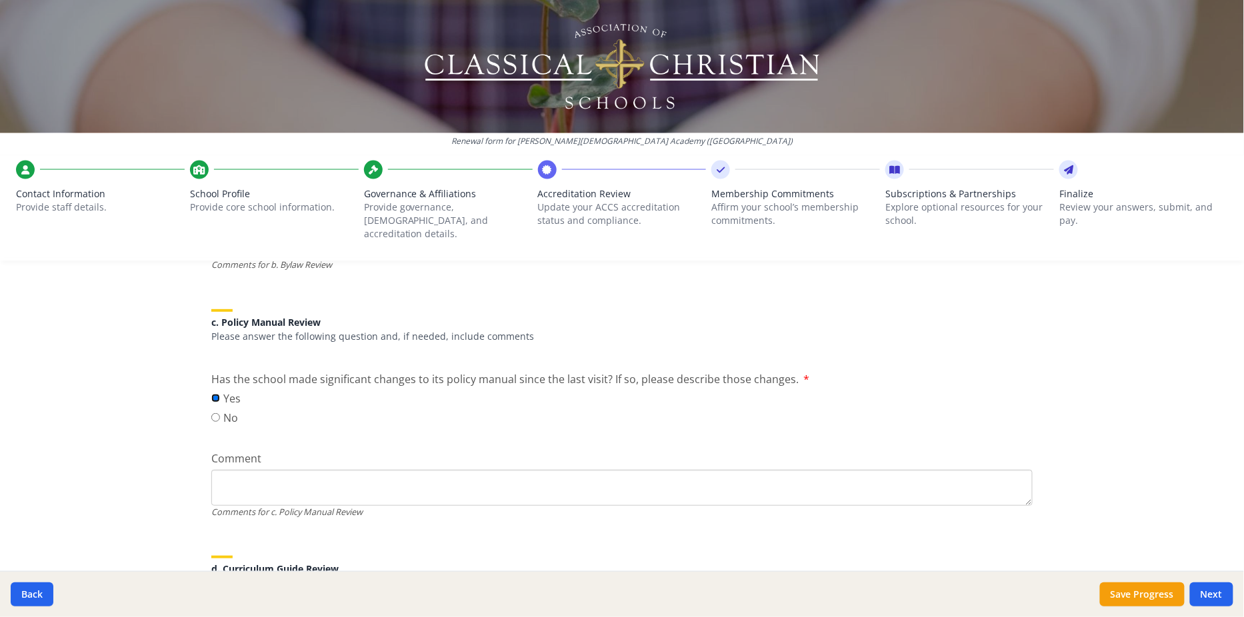
scroll to position [661, 0]
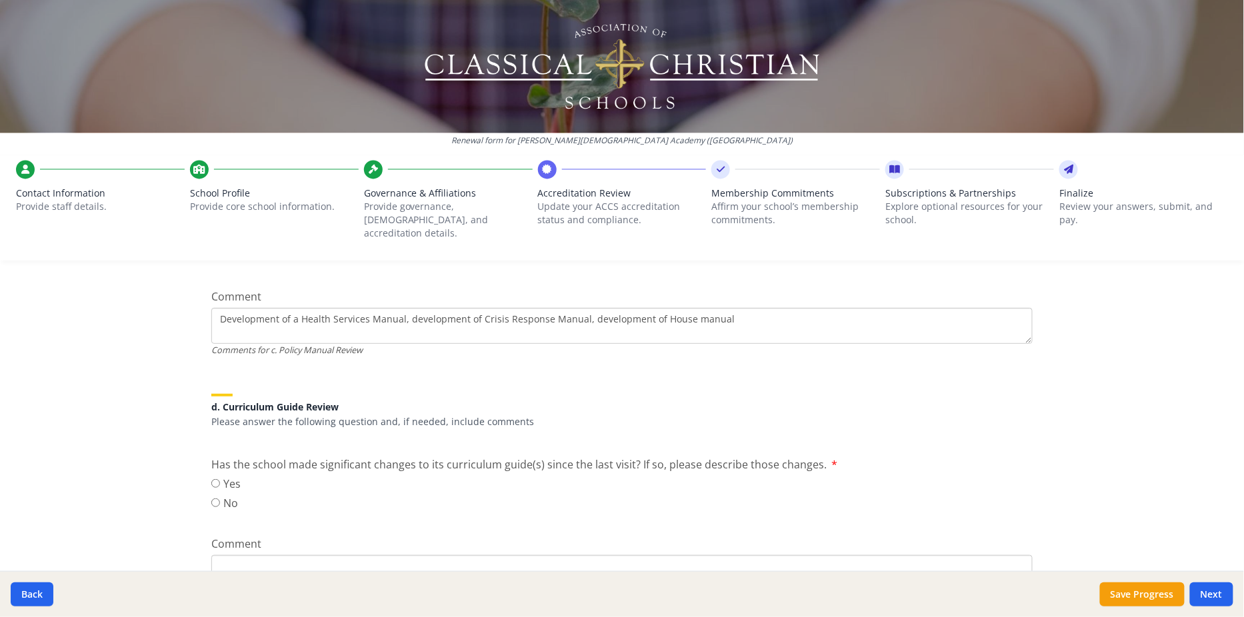
scroll to position [817, 0]
type textarea "Development of a Health Services Manual, development of Crisis Response Manual,…"
click at [214, 498] on input "No" at bounding box center [215, 502] width 9 height 9
radio input "true"
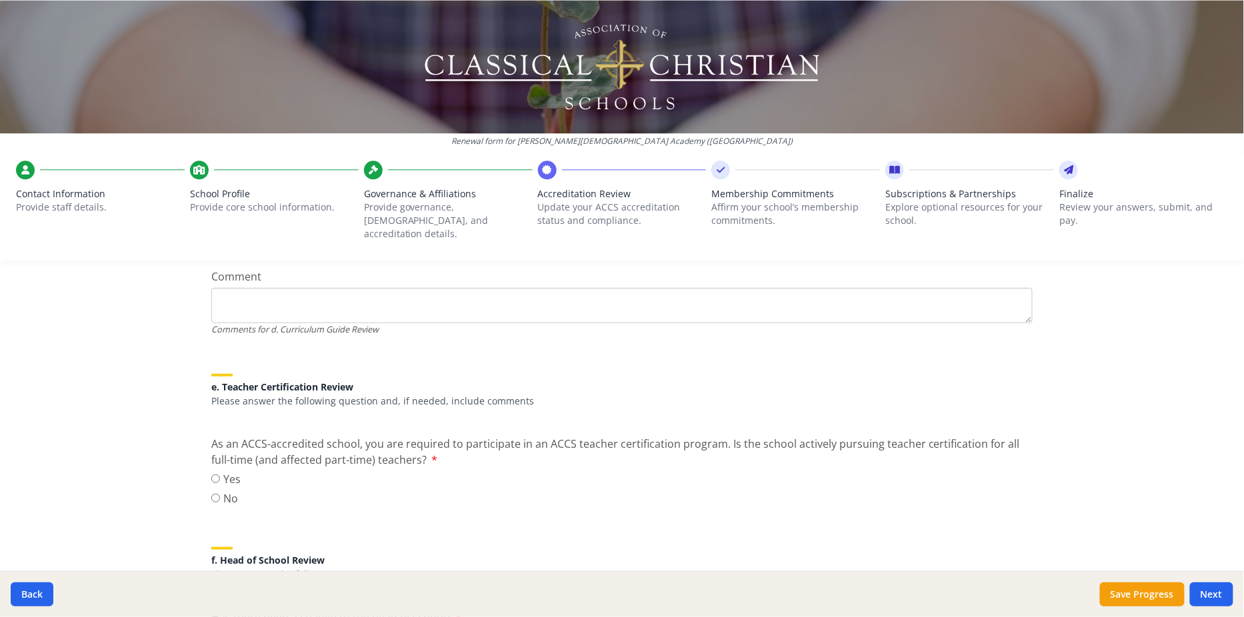
scroll to position [1087, 0]
click at [227, 468] on label "Yes" at bounding box center [225, 476] width 29 height 16
click at [220, 471] on input "Yes" at bounding box center [215, 475] width 9 height 9
radio input "true"
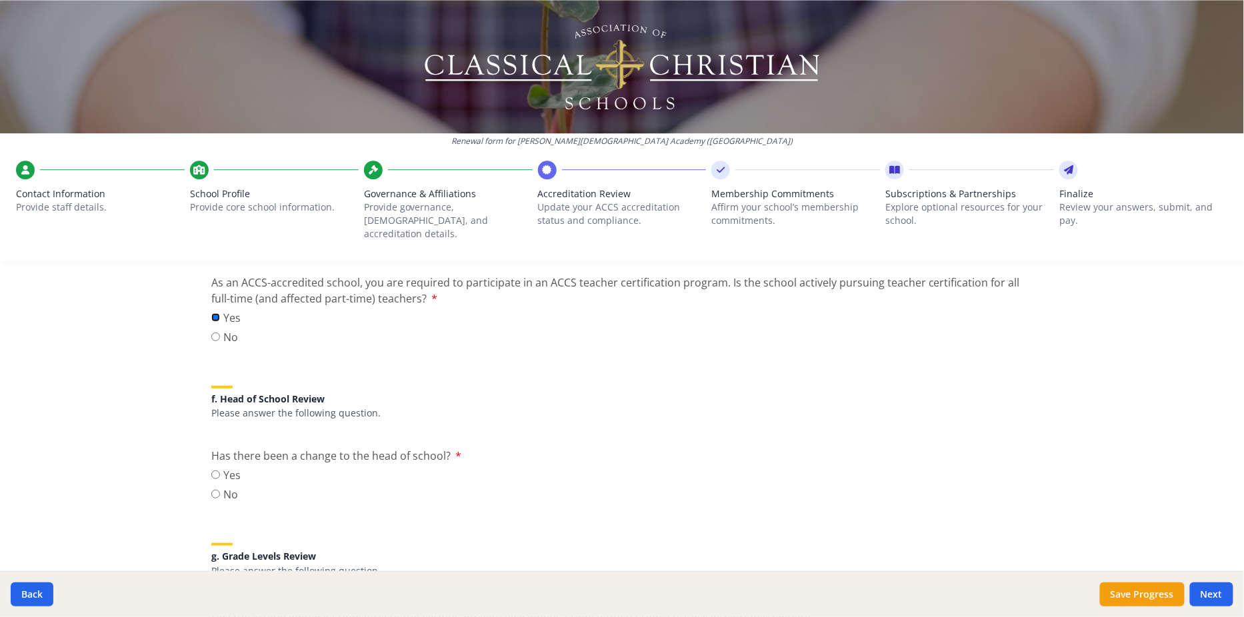
scroll to position [1247, 0]
click at [225, 485] on label "No" at bounding box center [225, 493] width 29 height 16
click at [220, 489] on input "No" at bounding box center [215, 493] width 9 height 9
radio input "true"
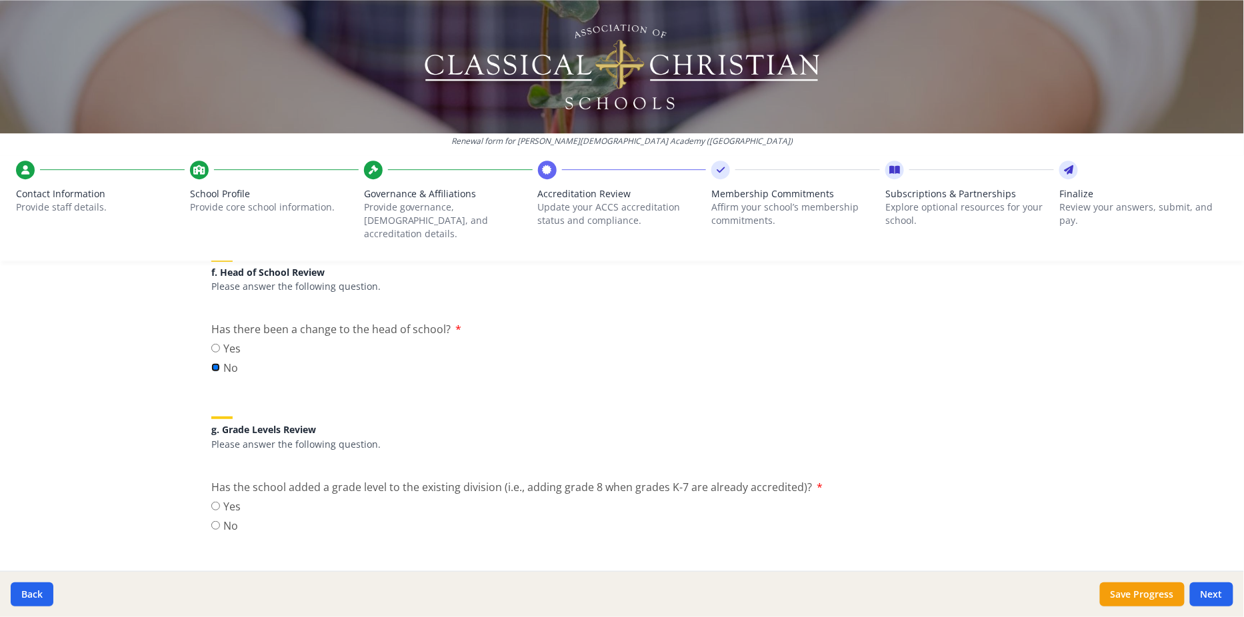
scroll to position [1376, 0]
click at [225, 515] on label "No" at bounding box center [225, 523] width 29 height 16
click at [220, 518] on input "No" at bounding box center [215, 522] width 9 height 9
radio input "true"
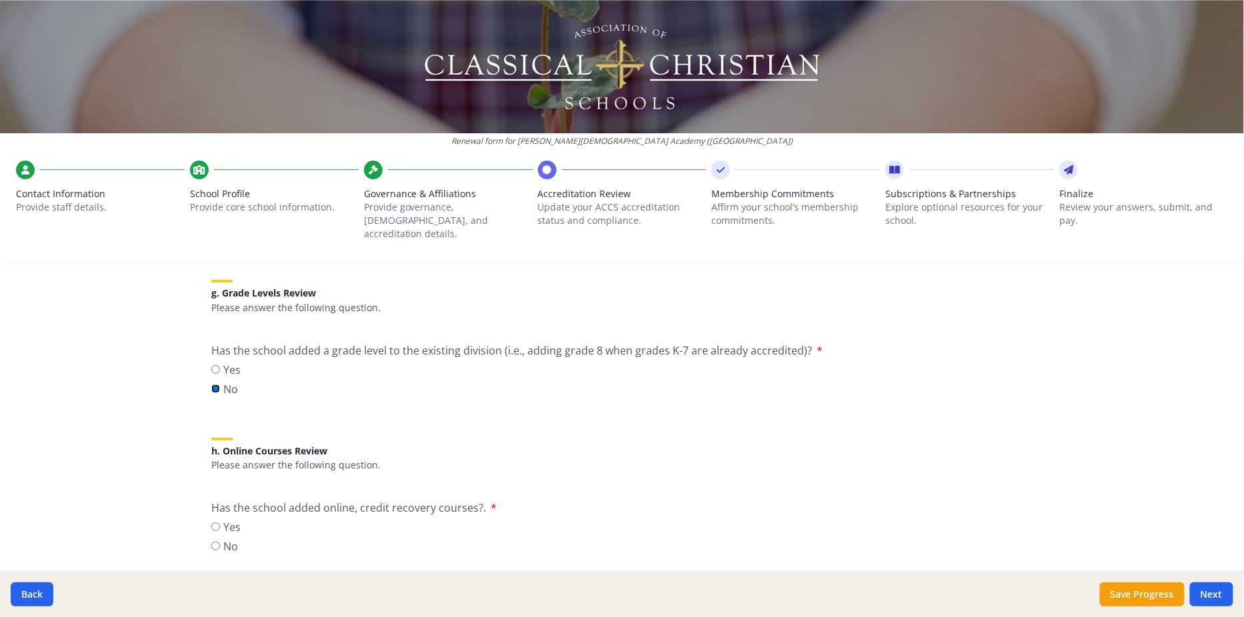
scroll to position [1510, 0]
click at [225, 538] on label "No" at bounding box center [225, 546] width 29 height 16
click at [220, 541] on input "No" at bounding box center [215, 545] width 9 height 9
radio input "true"
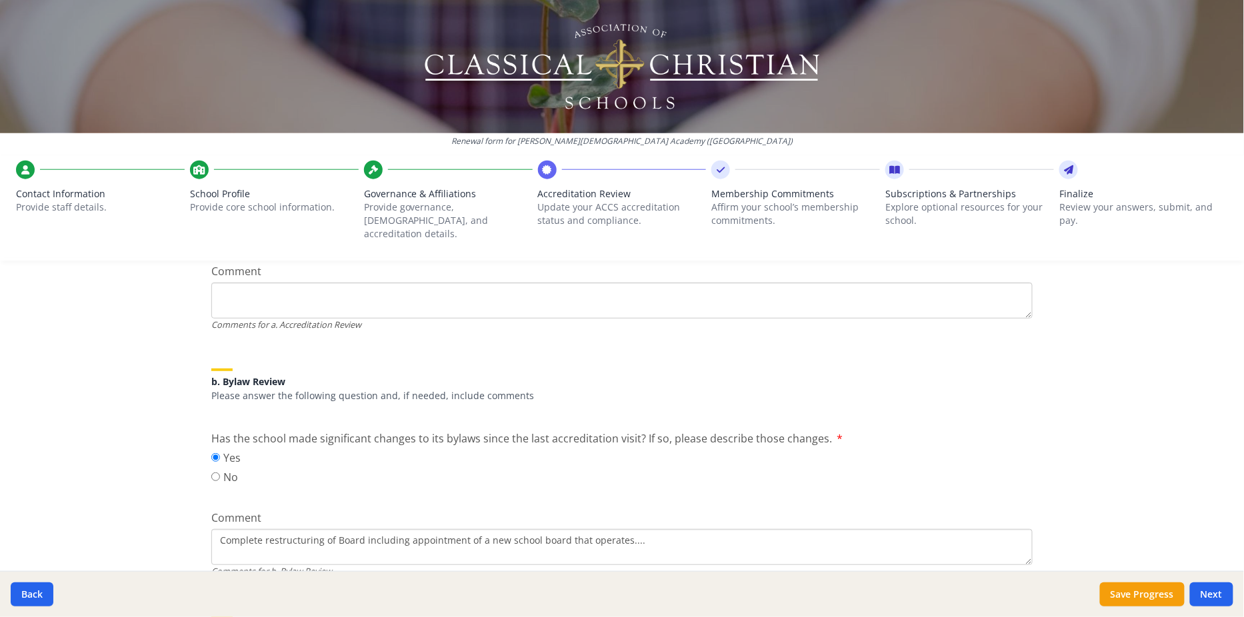
scroll to position [351, 0]
click at [241, 315] on textarea "Complete restructuring of Board including appointment of a new school board tha…" at bounding box center [621, 297] width 821 height 36
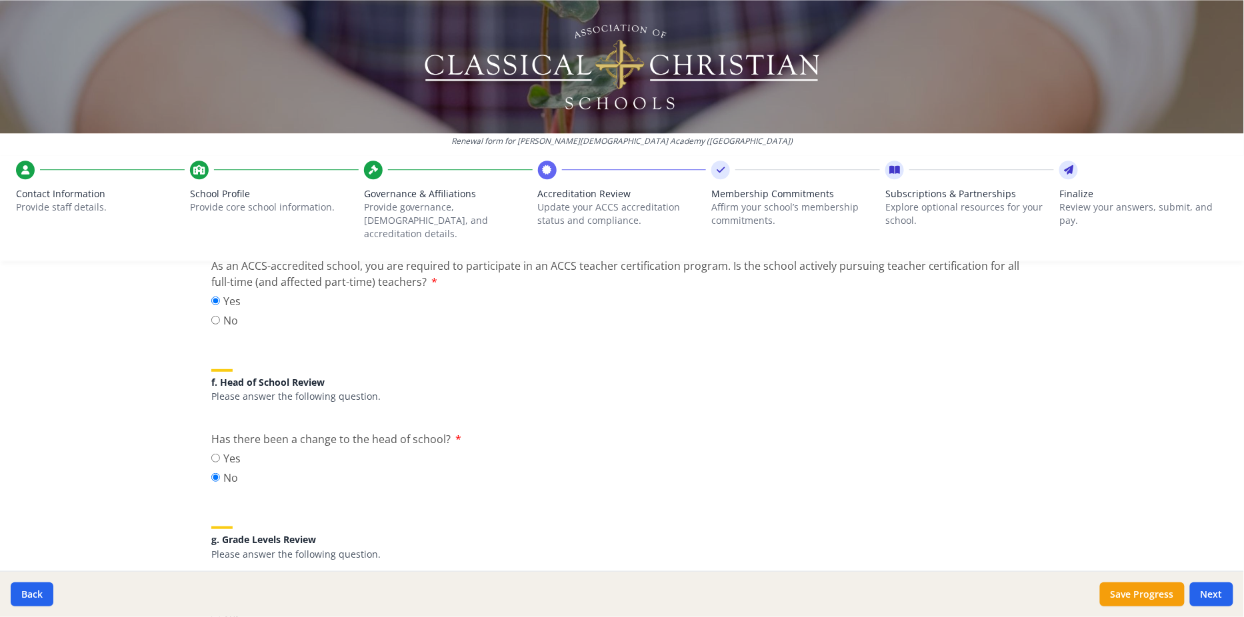
scroll to position [1701, 0]
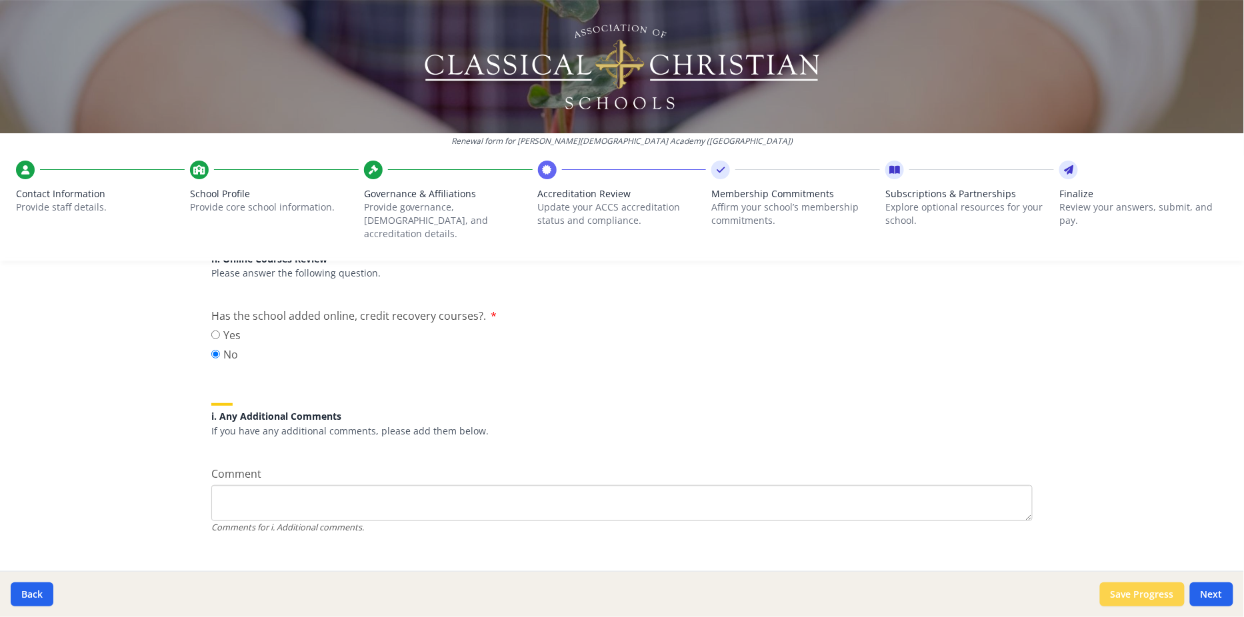
click at [621, 593] on button "Save Progress" at bounding box center [1142, 595] width 85 height 24
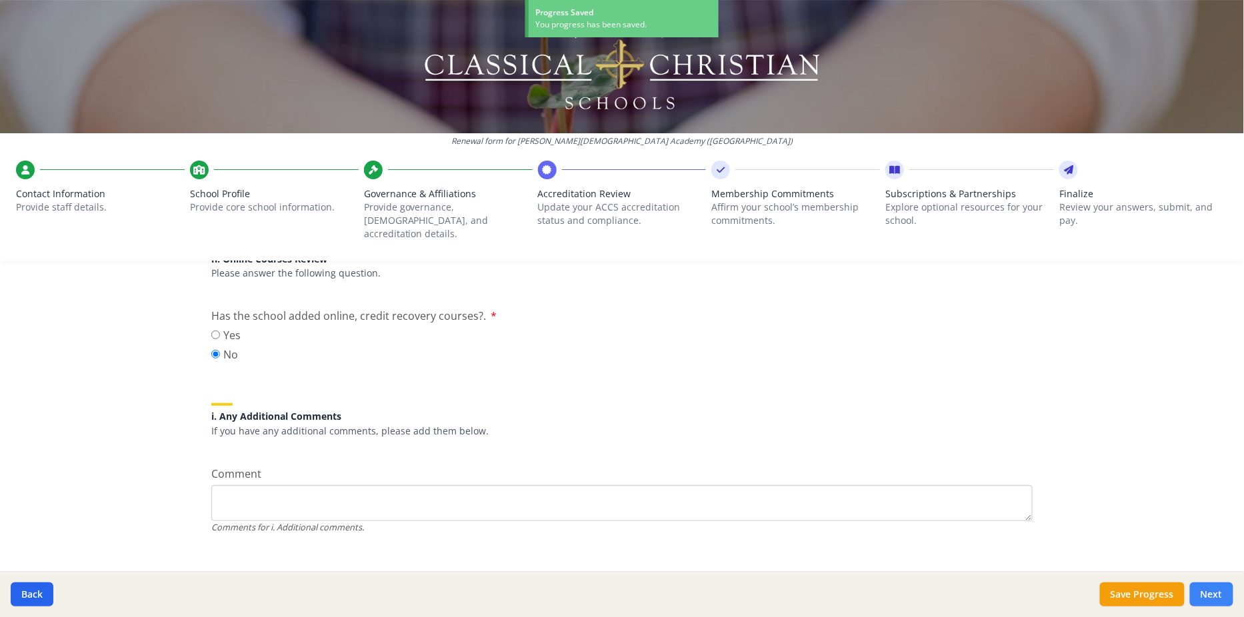
click at [621, 594] on button "Next" at bounding box center [1211, 595] width 43 height 24
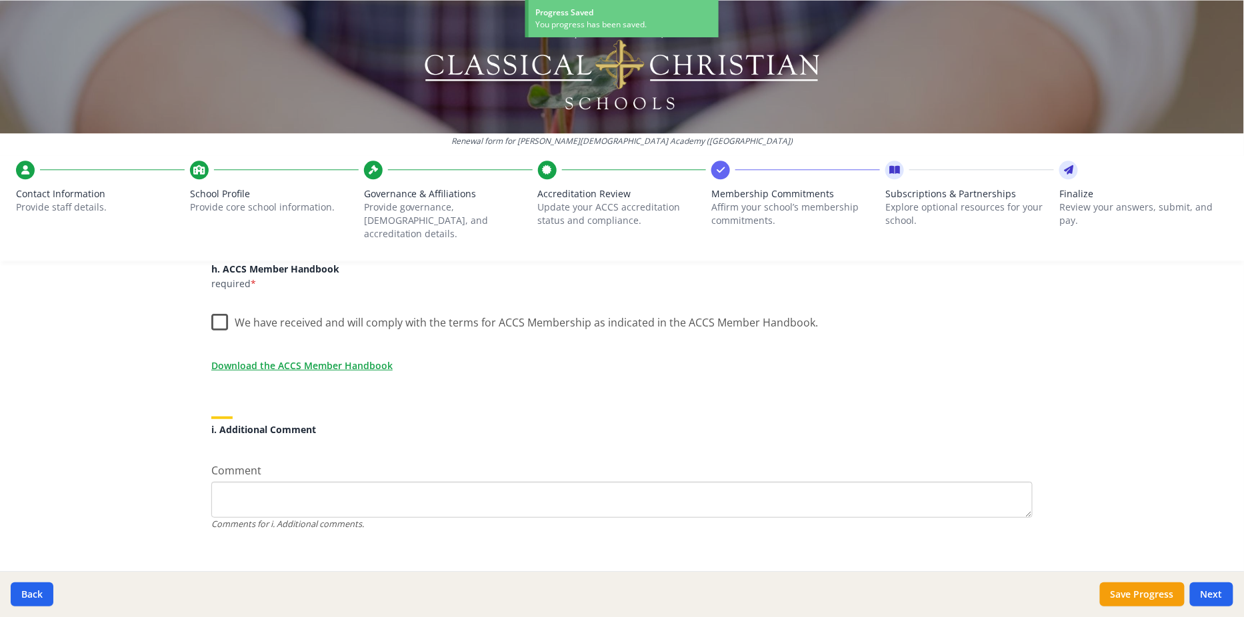
click at [223, 305] on label "We have received and will comply with the terms for ACCS Membership as indicate…" at bounding box center [514, 319] width 607 height 29
click at [0, 0] on input "We have received and will comply with the terms for ACCS Membership as indicate…" at bounding box center [0, 0] width 0 height 0
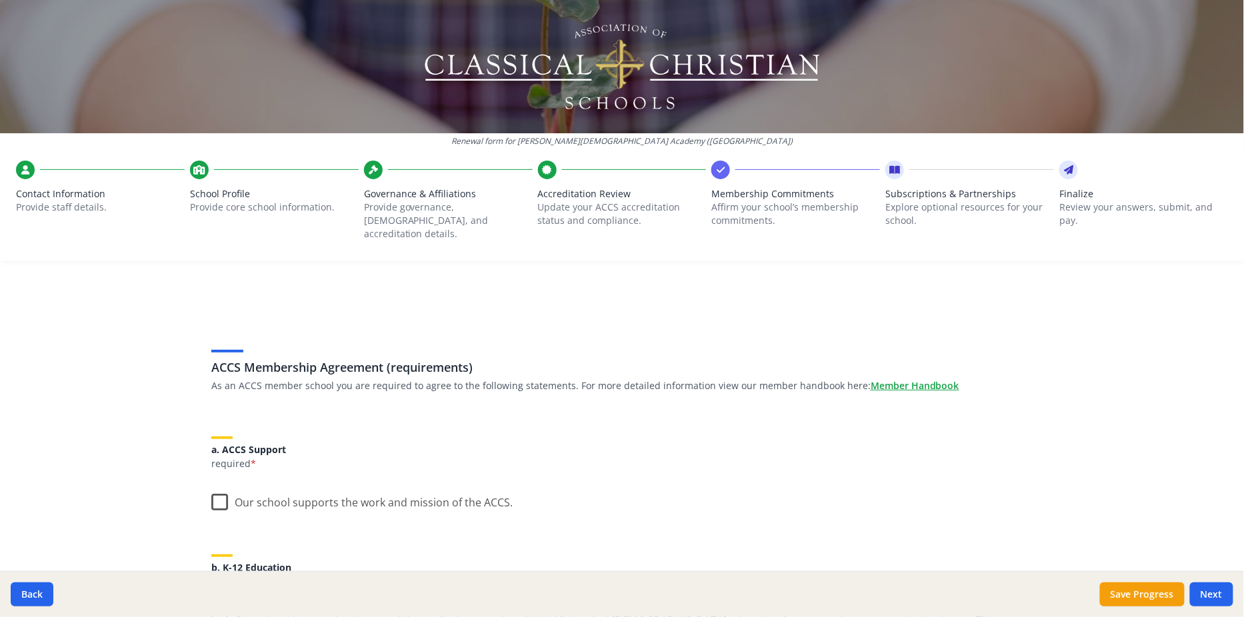
scroll to position [7, 0]
click at [225, 487] on label "Our school supports the work and mission of the ACCS." at bounding box center [361, 499] width 301 height 29
click at [0, 0] on input "Our school supports the work and mission of the ACCS." at bounding box center [0, 0] width 0 height 0
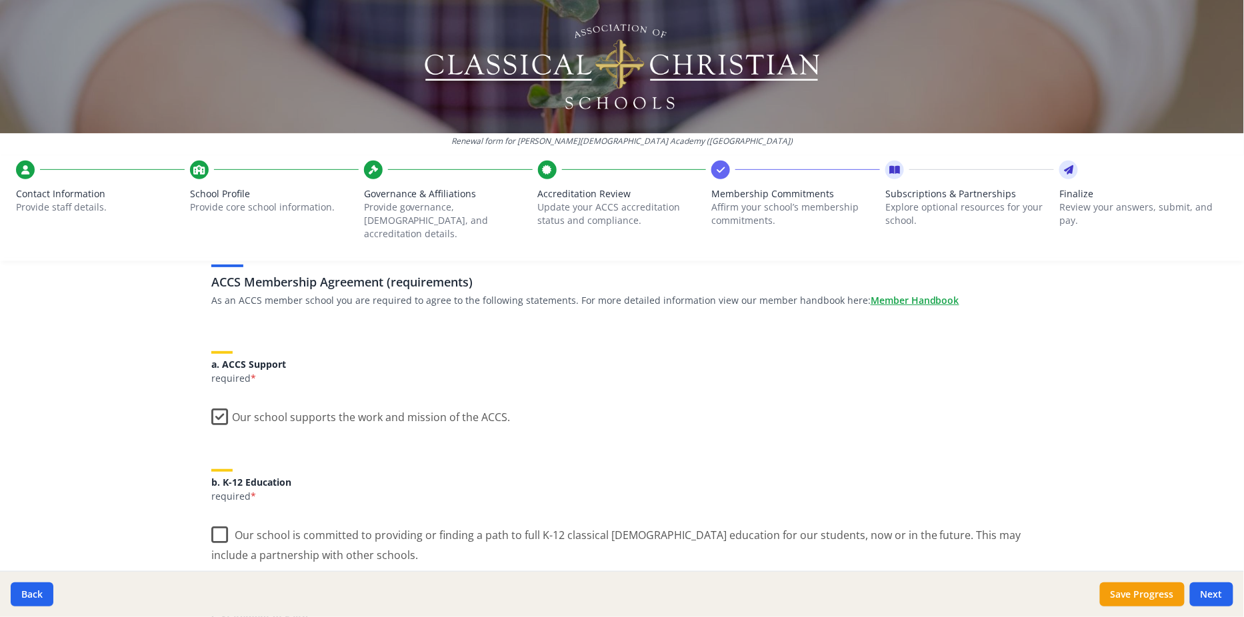
scroll to position [94, 0]
click at [225, 521] on label "Our school is committed to providing or finding a path to full K-12 classical […" at bounding box center [621, 538] width 821 height 45
click at [0, 0] on input "Our school is committed to providing or finding a path to full K-12 classical […" at bounding box center [0, 0] width 0 height 0
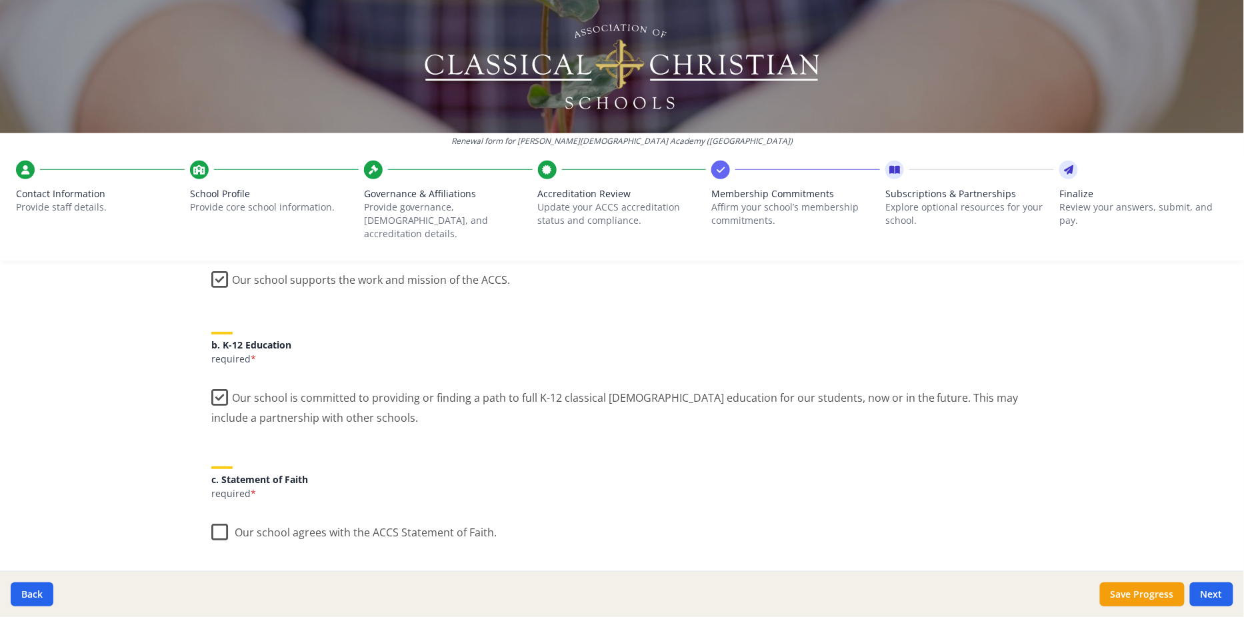
scroll to position [230, 0]
click at [215, 516] on label "Our school agrees with the ACCS Statement of Faith." at bounding box center [353, 529] width 285 height 29
click at [0, 0] on input "Our school agrees with the ACCS Statement of Faith." at bounding box center [0, 0] width 0 height 0
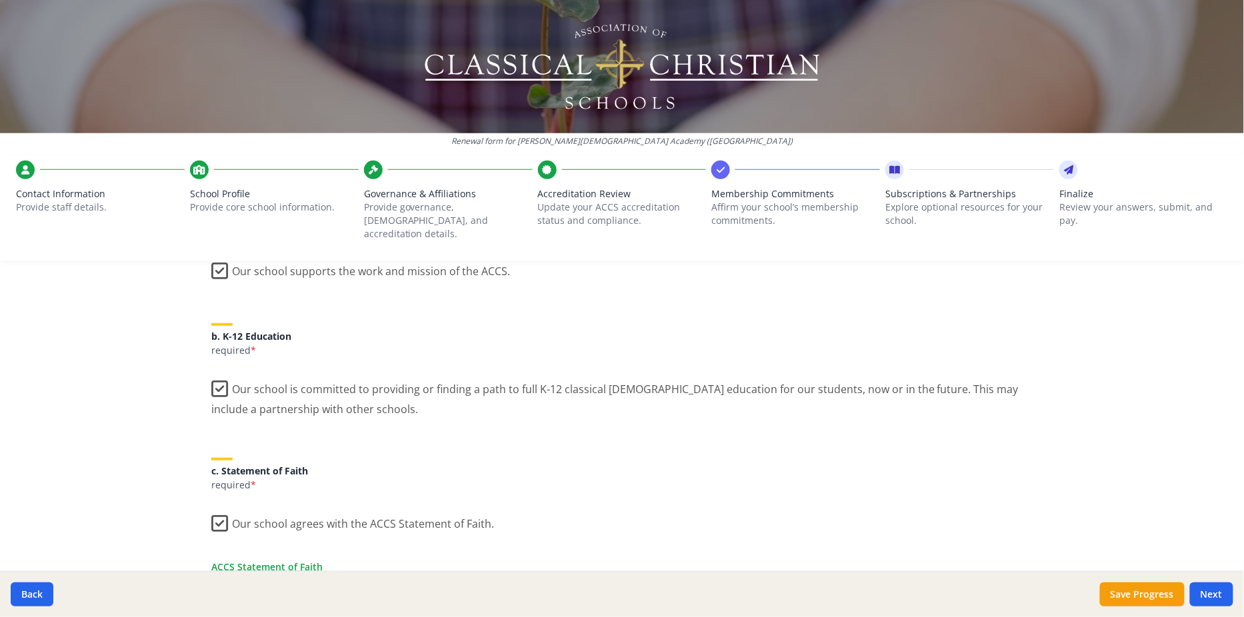
scroll to position [352, 0]
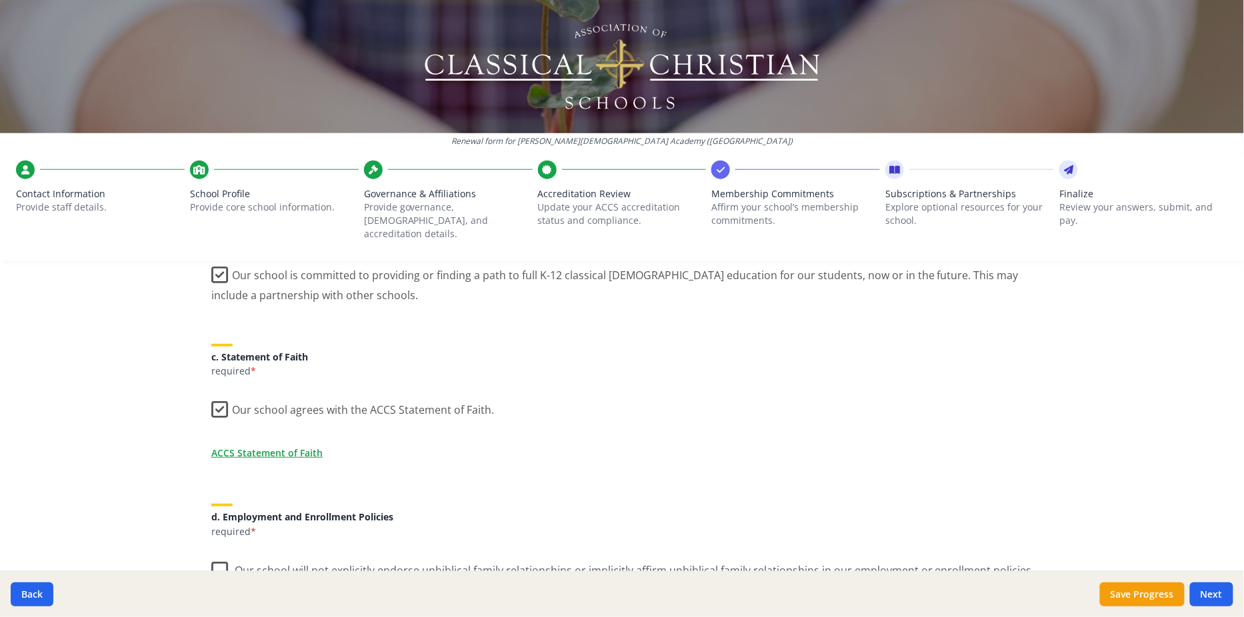
click at [225, 553] on label "Our school will not explicitly endorse unbiblical family relationships or impli…" at bounding box center [621, 575] width 821 height 45
click at [0, 0] on input "Our school will not explicitly endorse unbiblical family relationships or impli…" at bounding box center [0, 0] width 0 height 0
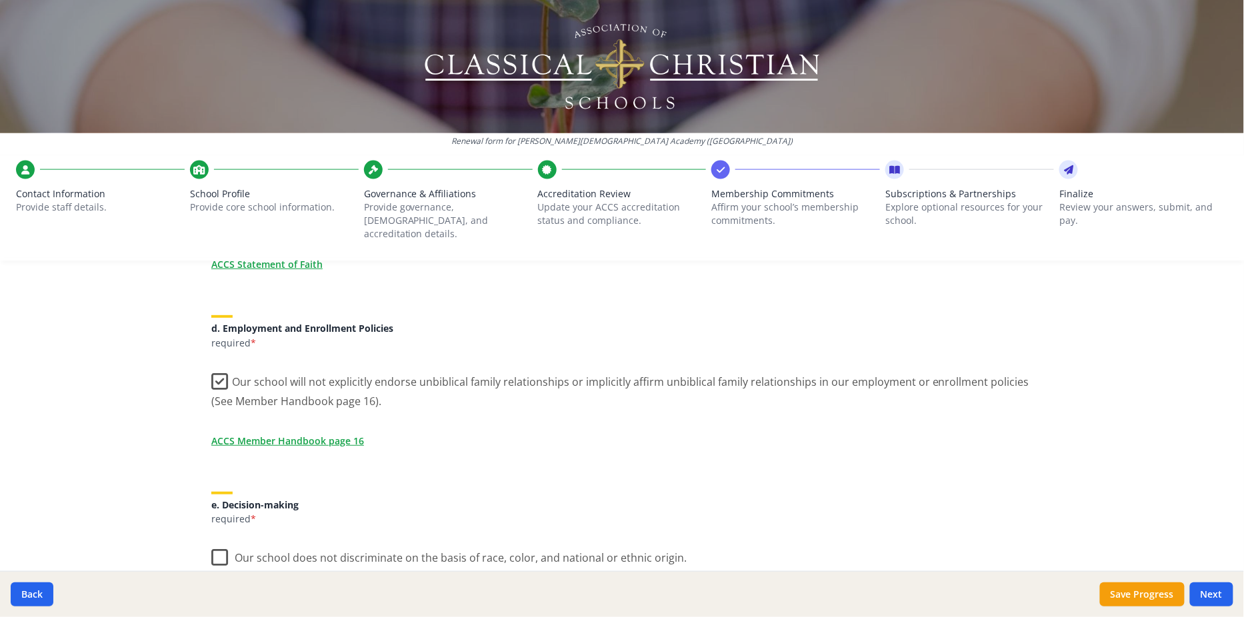
scroll to position [550, 0]
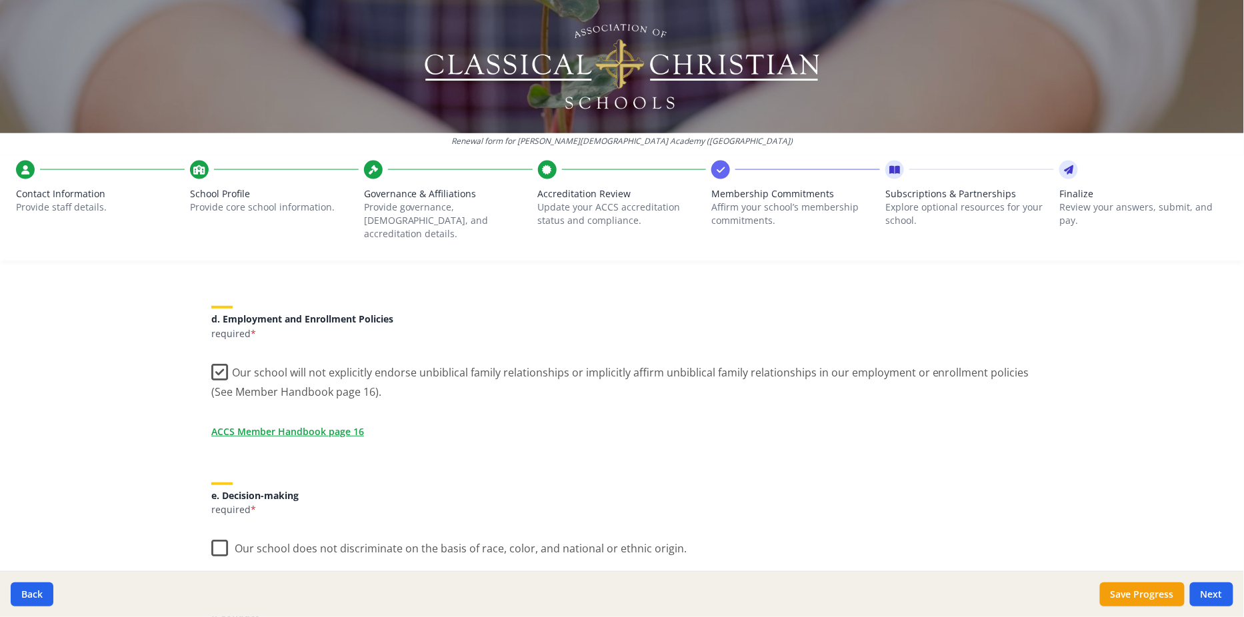
click at [218, 531] on label "Our school does not discriminate on the basis of race, color, and national or e…" at bounding box center [448, 545] width 475 height 29
click at [0, 0] on input "Our school does not discriminate on the basis of race, color, and national or e…" at bounding box center [0, 0] width 0 height 0
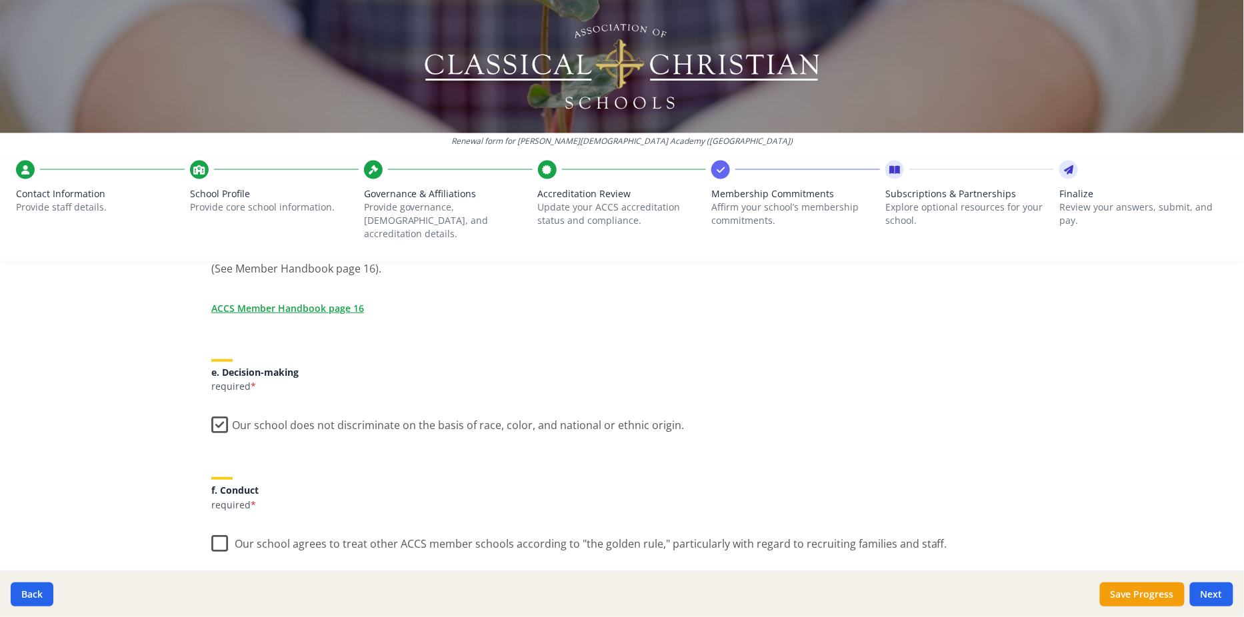
scroll to position [677, 0]
click at [218, 525] on label "Our school agrees to treat other ACCS member schools according to "the golden r…" at bounding box center [579, 537] width 736 height 29
click at [0, 0] on input "Our school agrees to treat other ACCS member schools according to "the golden r…" at bounding box center [0, 0] width 0 height 0
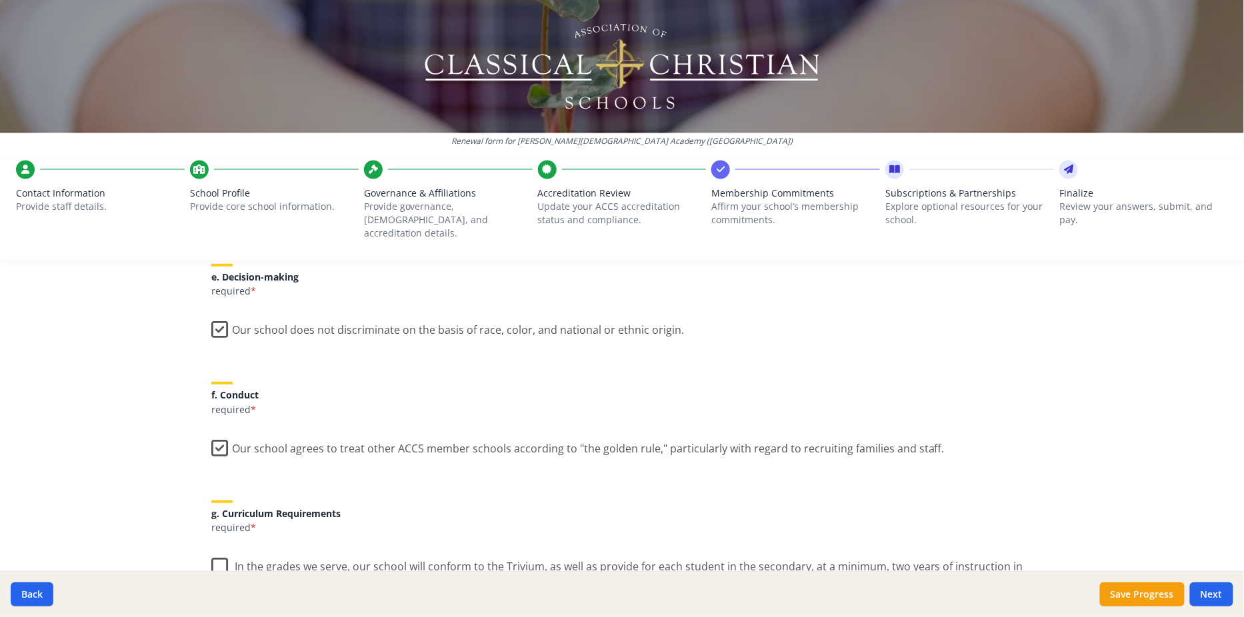
scroll to position [803, 0]
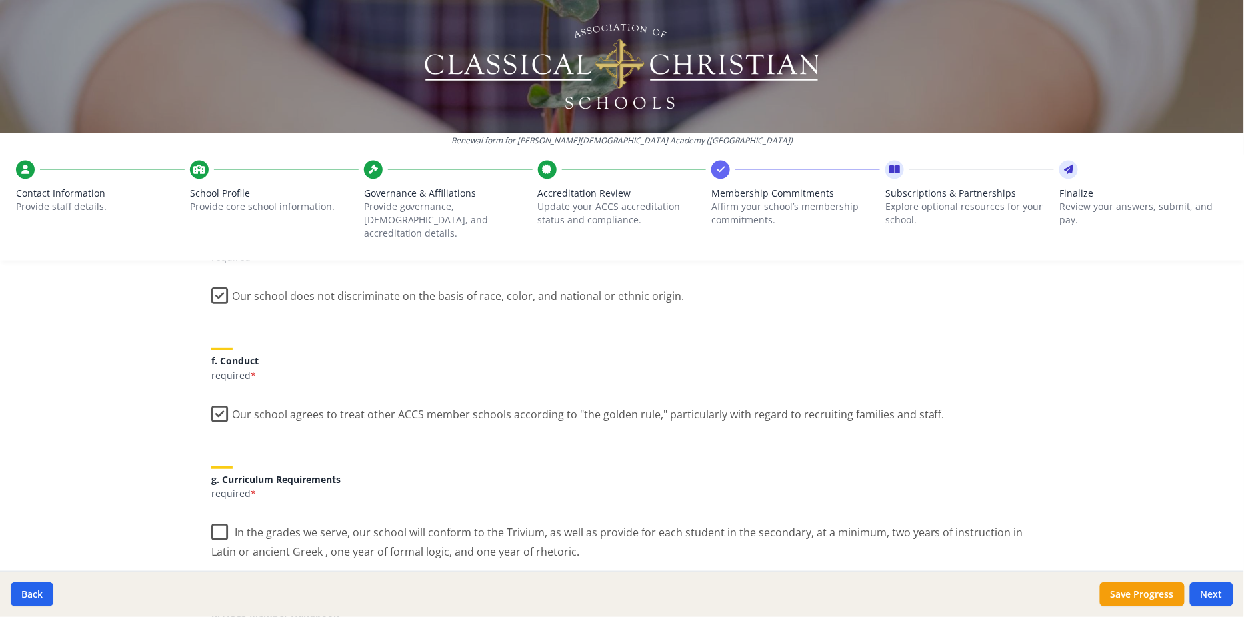
click at [216, 521] on label "In the grades we serve, our school will conform to the Trivium, as well as prov…" at bounding box center [621, 537] width 821 height 45
click at [0, 0] on input "In the grades we serve, our school will conform to the Trivium, as well as prov…" at bounding box center [0, 0] width 0 height 0
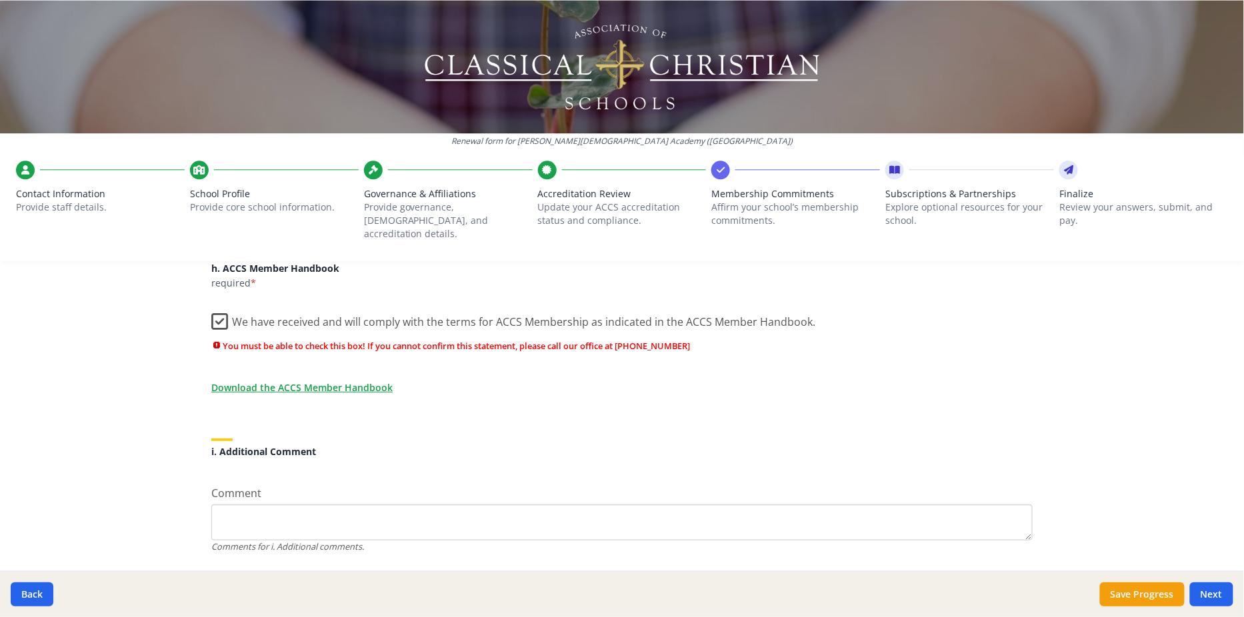
scroll to position [1170, 0]
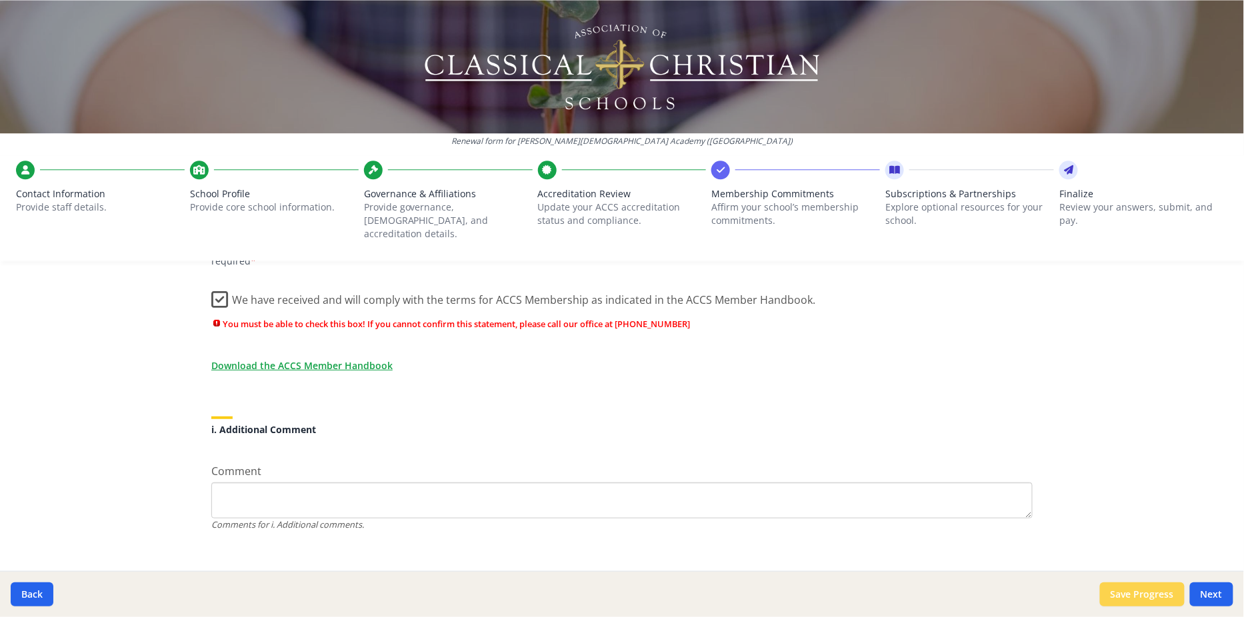
click at [621, 593] on button "Save Progress" at bounding box center [1142, 595] width 85 height 24
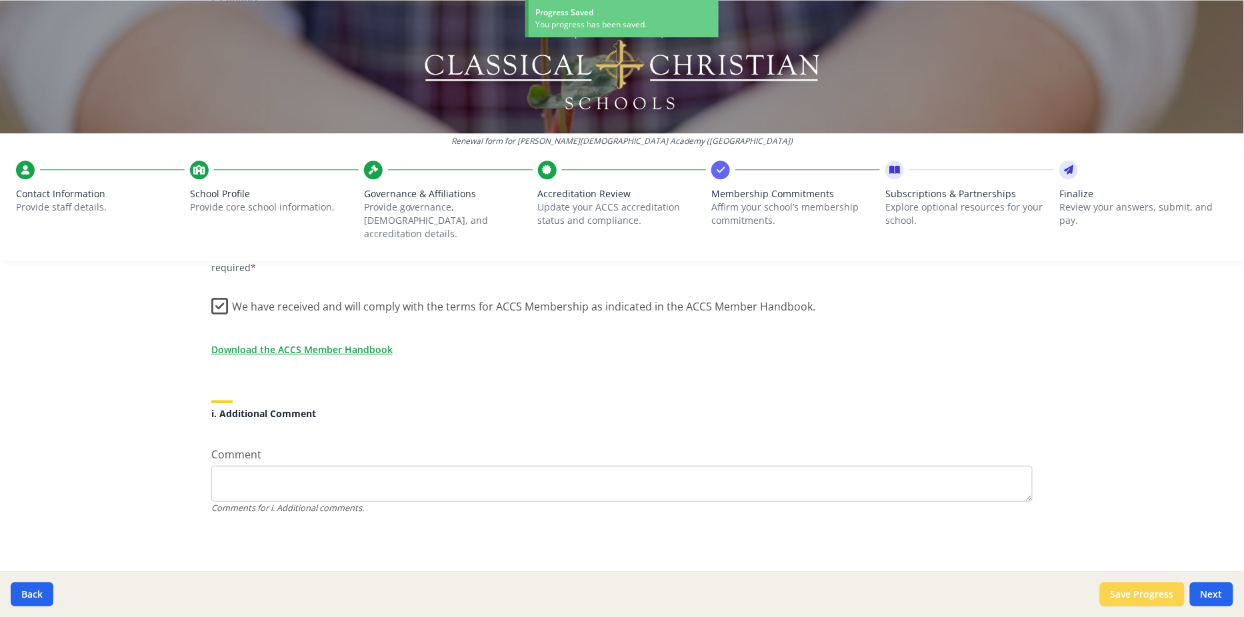
scroll to position [1147, 0]
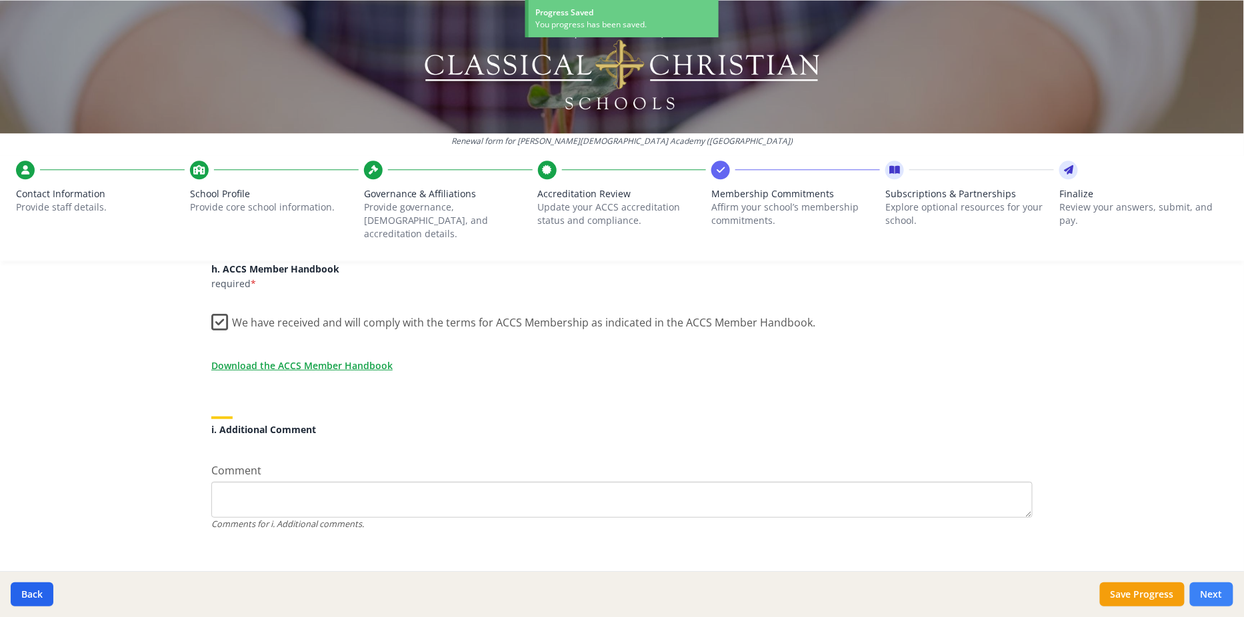
click at [621, 597] on button "Next" at bounding box center [1211, 595] width 43 height 24
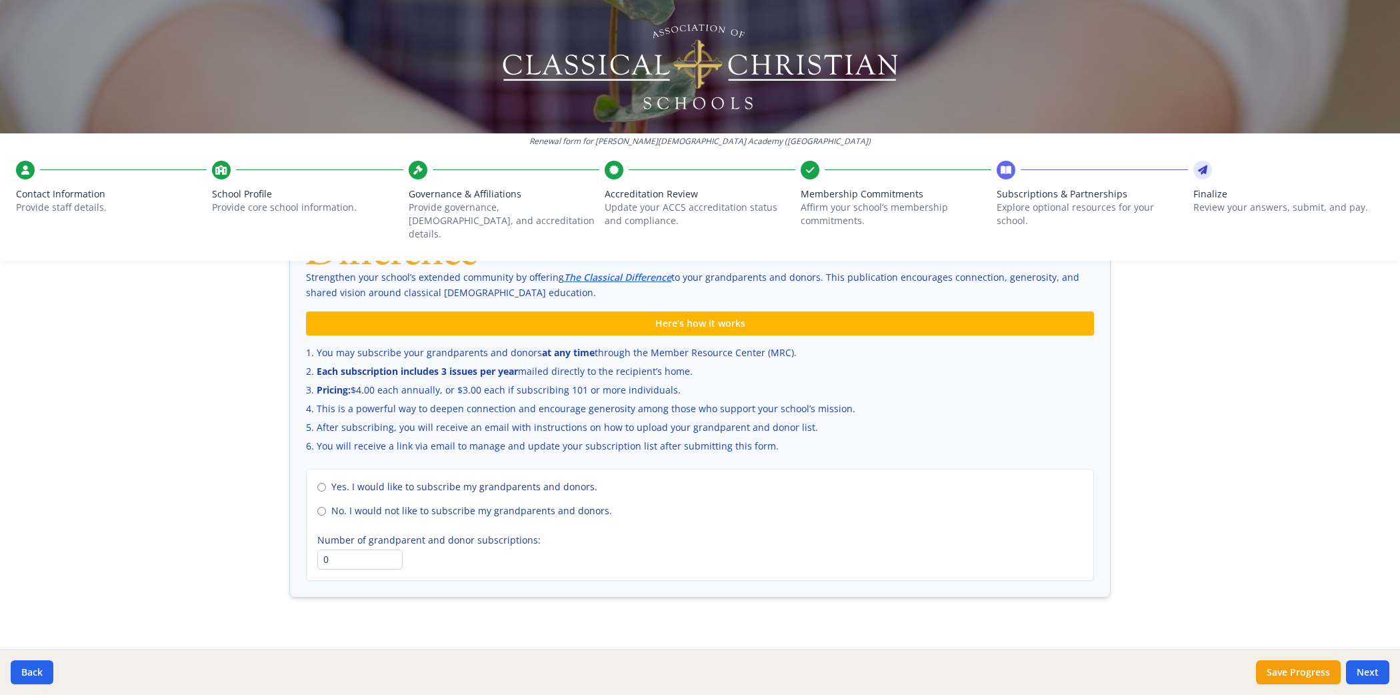
scroll to position [824, 0]
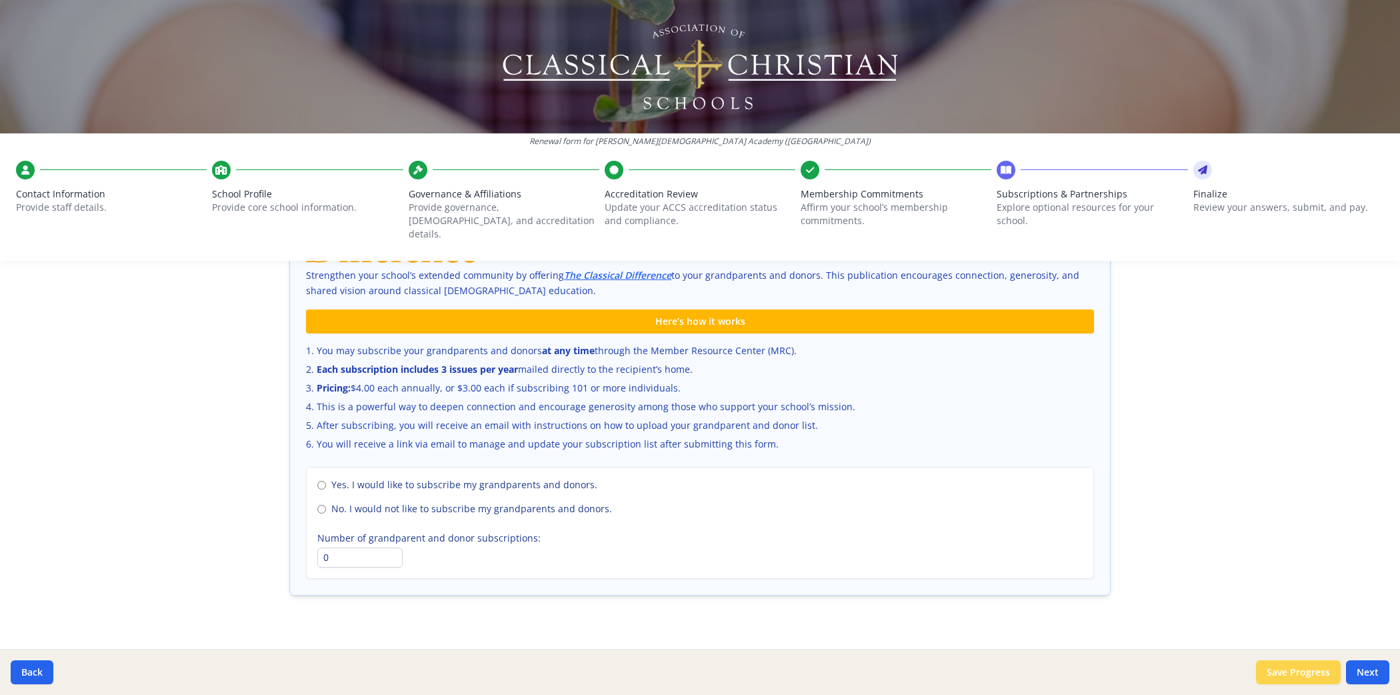
click at [621, 617] on button "Save Progress" at bounding box center [1298, 672] width 85 height 24
click at [621, 617] on button "Next" at bounding box center [1367, 672] width 43 height 24
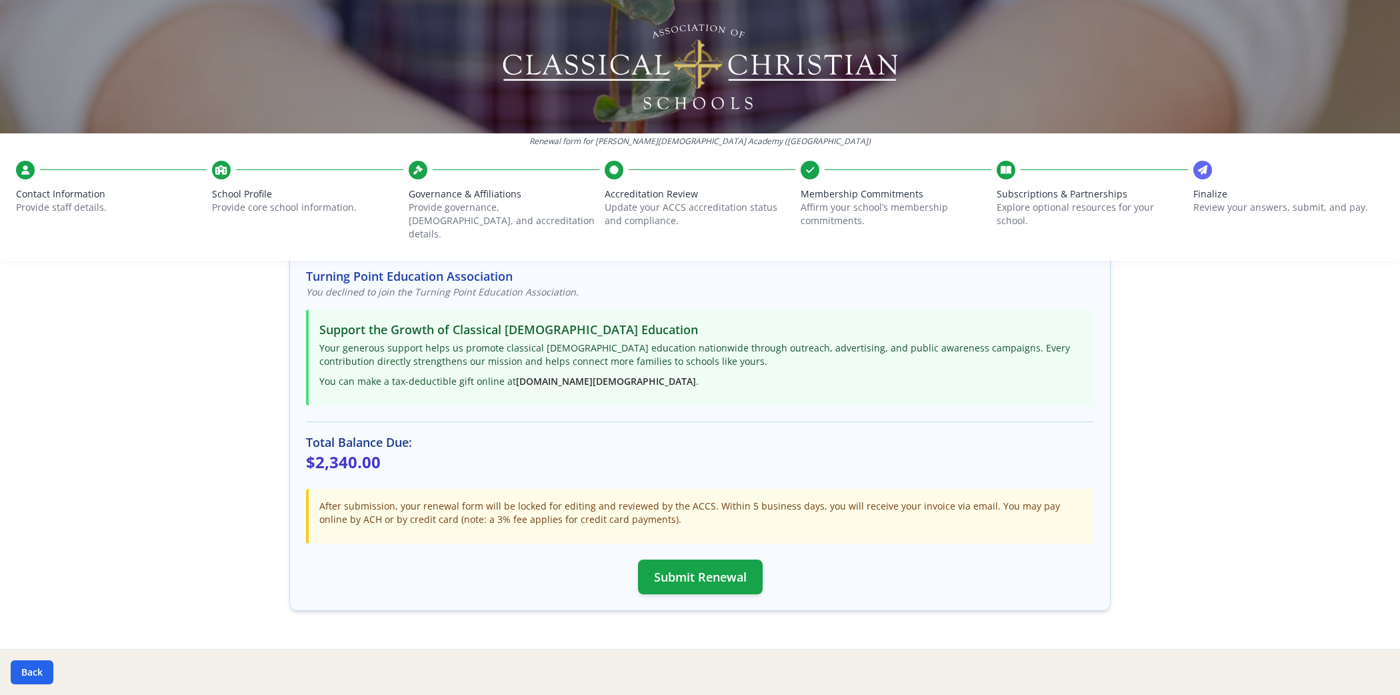
scroll to position [257, 0]
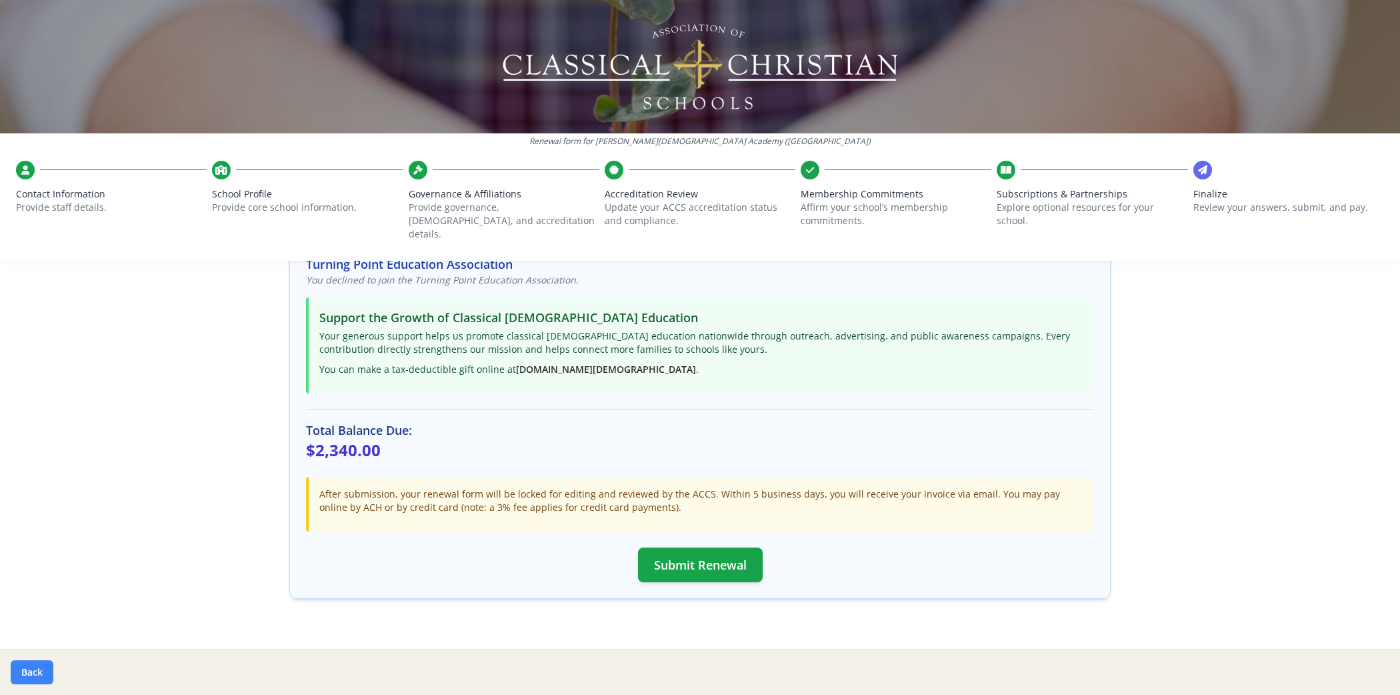
click at [27, 617] on button "Back" at bounding box center [32, 672] width 43 height 24
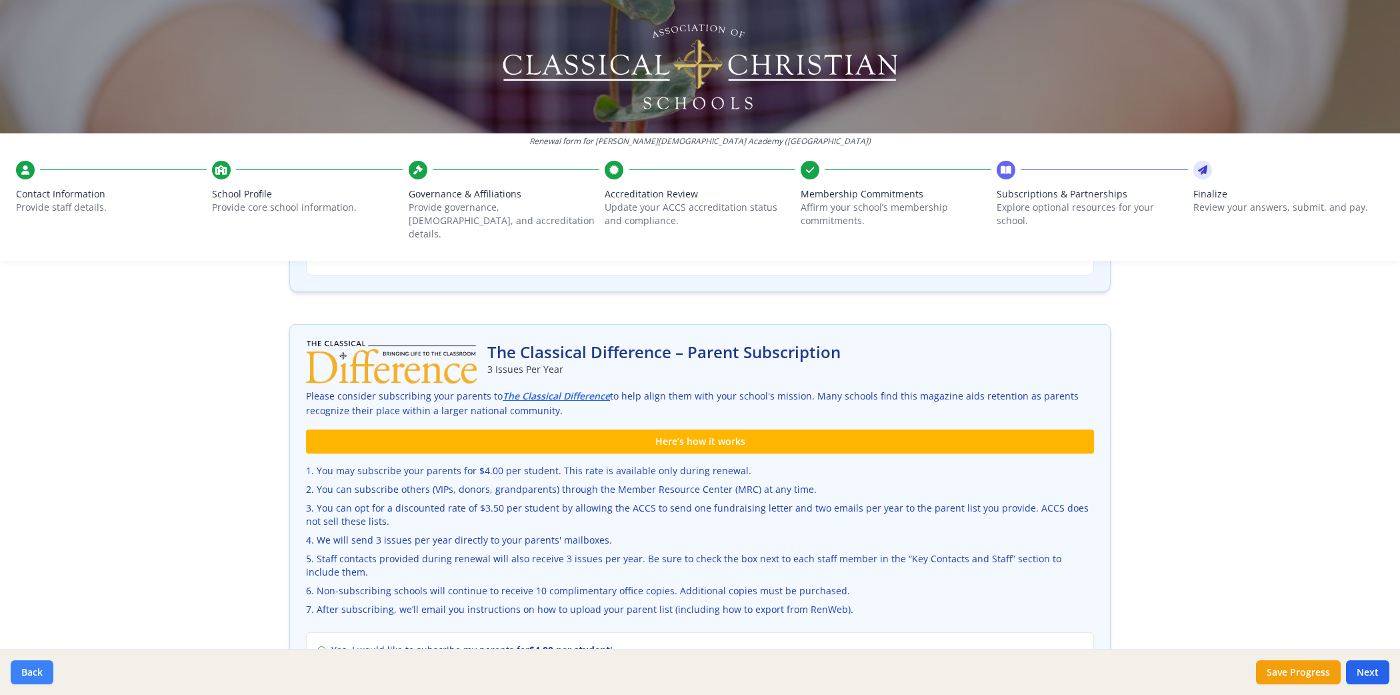
click at [27, 617] on button "Back" at bounding box center [32, 672] width 43 height 24
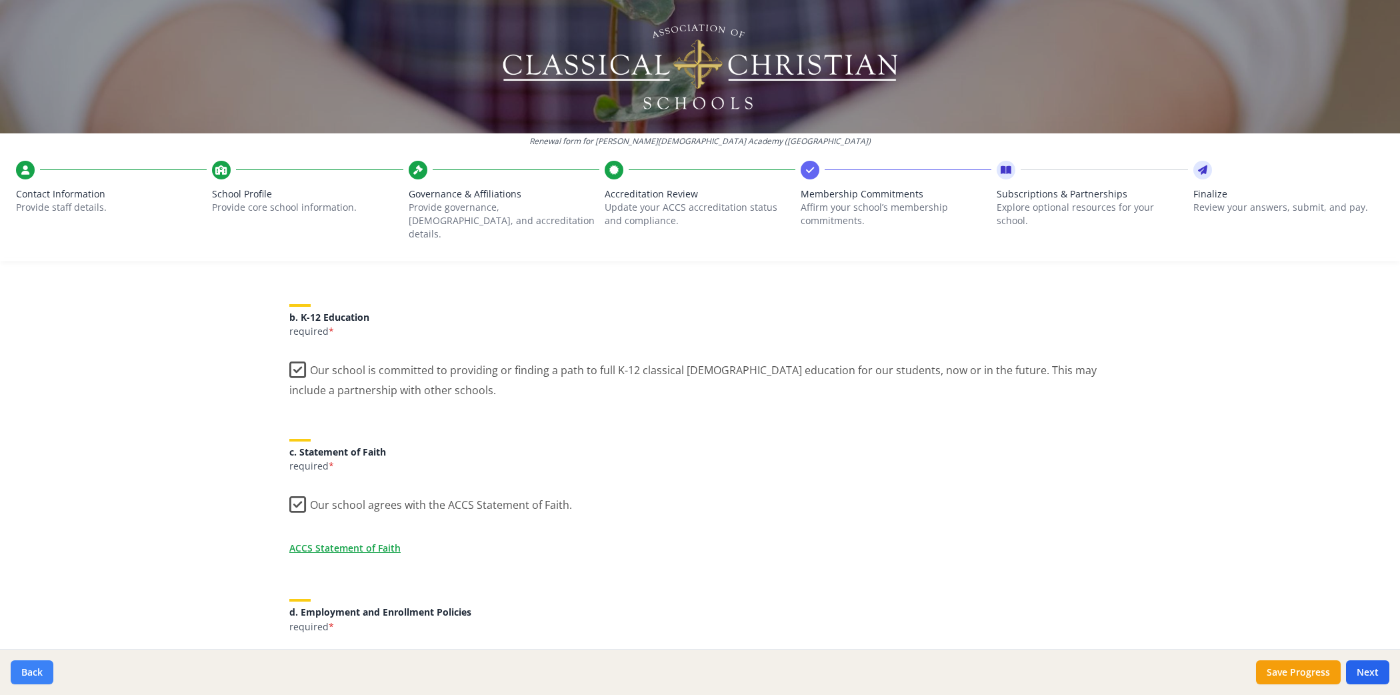
click at [27, 617] on button "Back" at bounding box center [32, 672] width 43 height 24
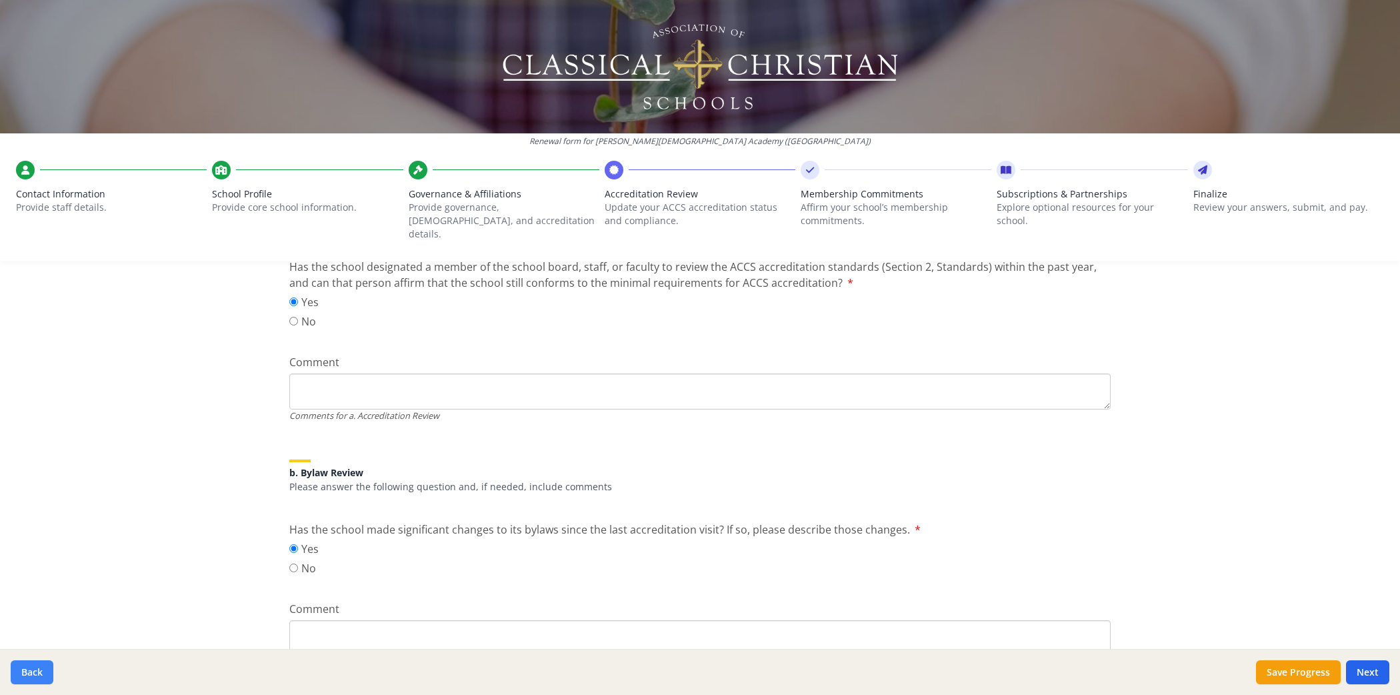
click at [27, 617] on button "Back" at bounding box center [32, 672] width 43 height 24
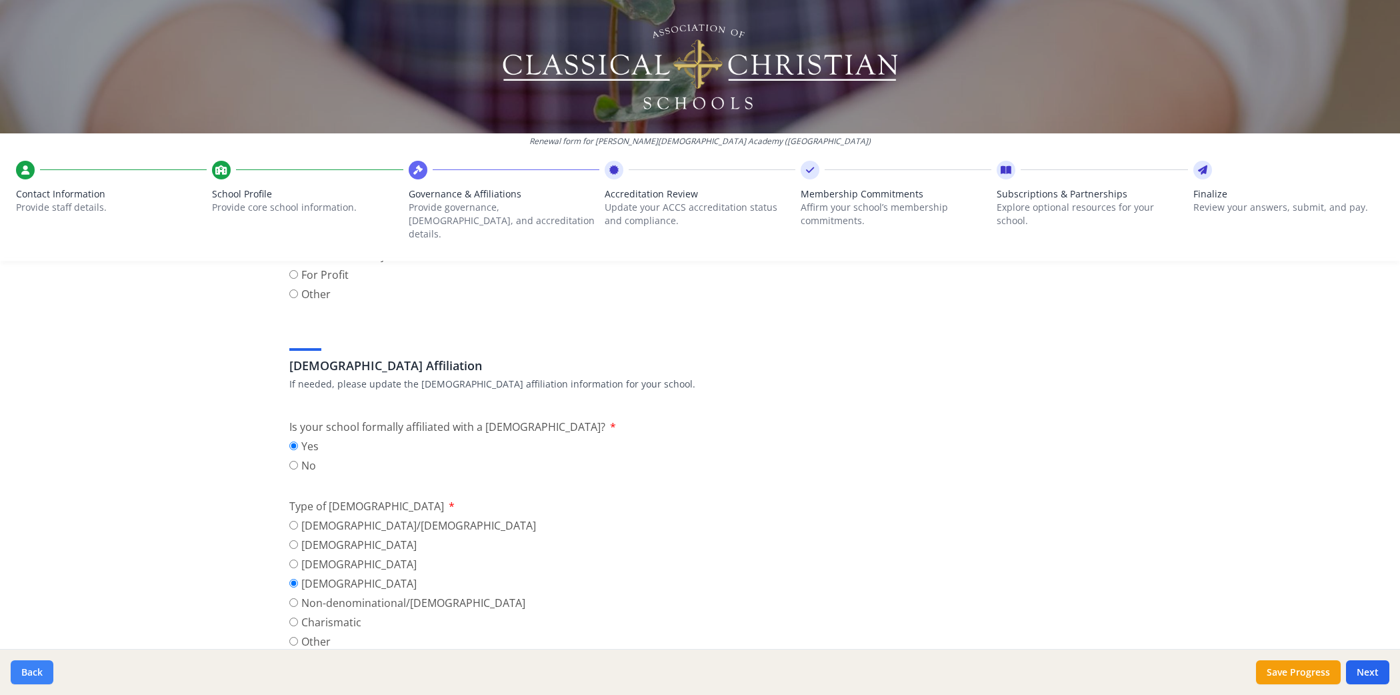
click at [27, 617] on button "Back" at bounding box center [32, 672] width 43 height 24
type input "[PHONE_NUMBER]"
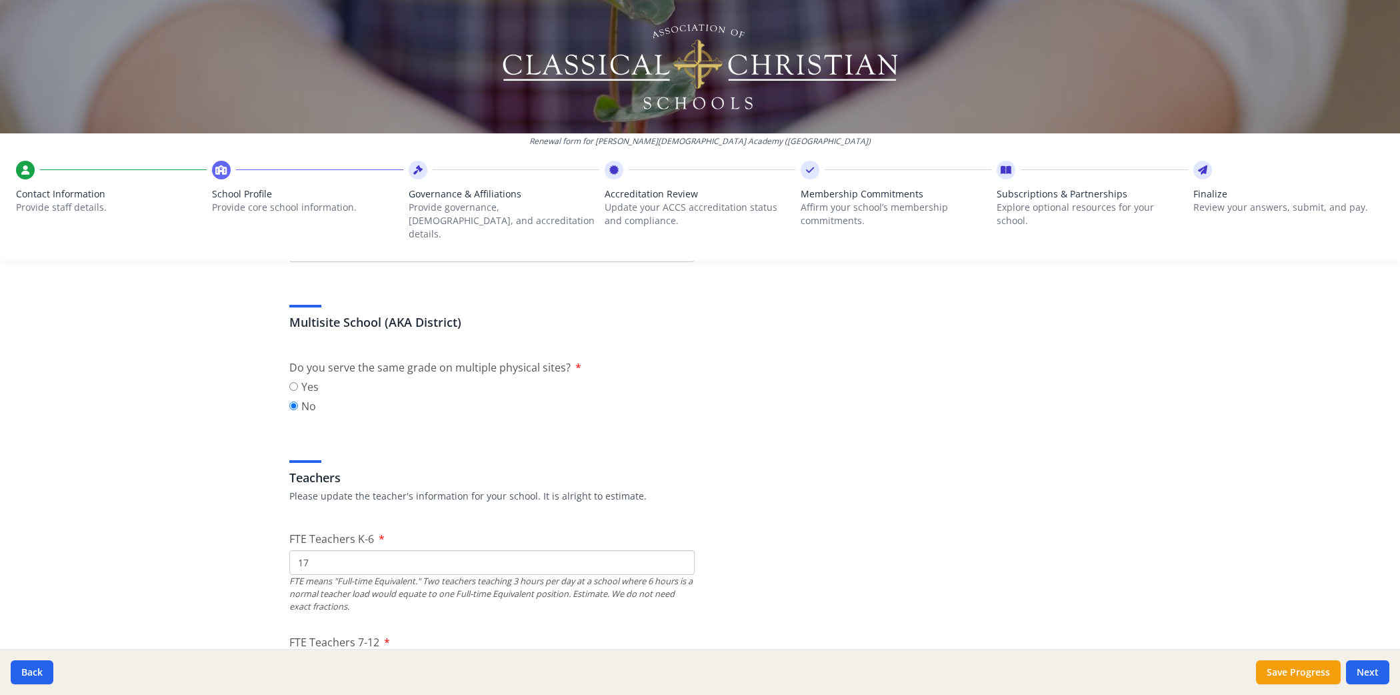
scroll to position [588, 0]
click at [467, 196] on span "Governance & Affiliations" at bounding box center [504, 193] width 191 height 13
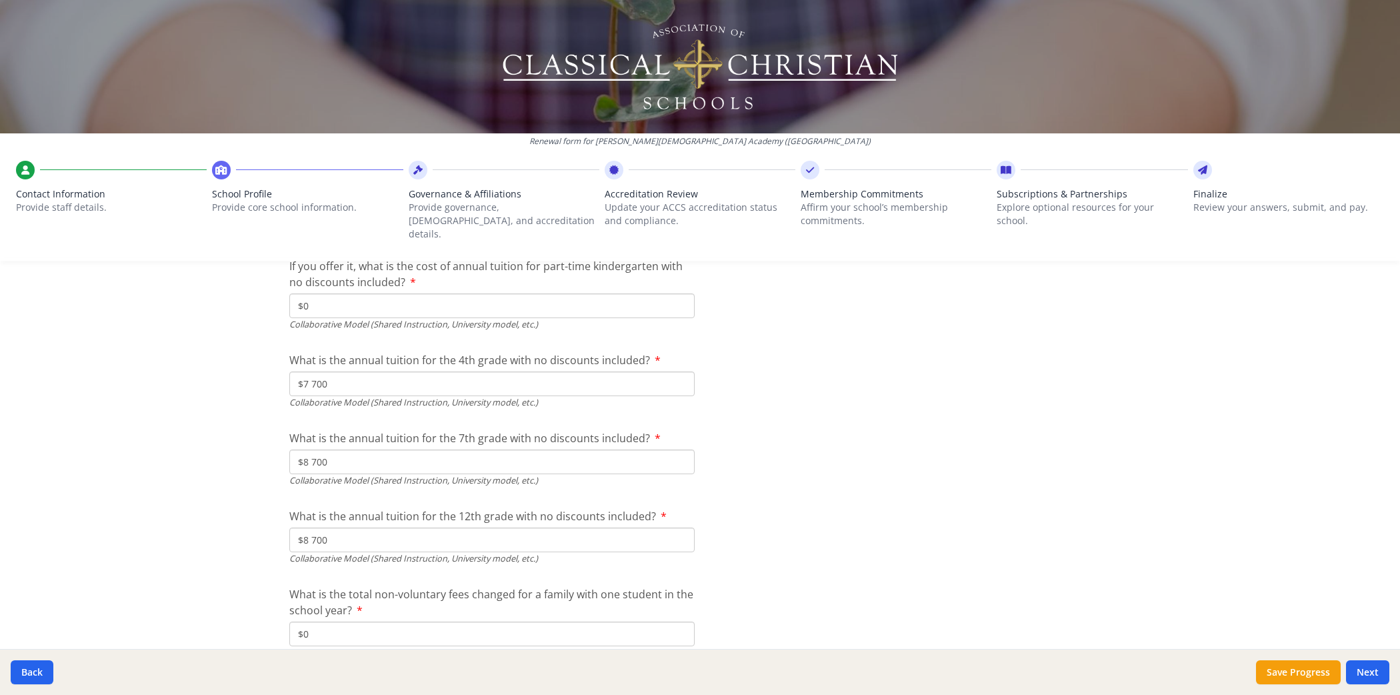
scroll to position [4281, 0]
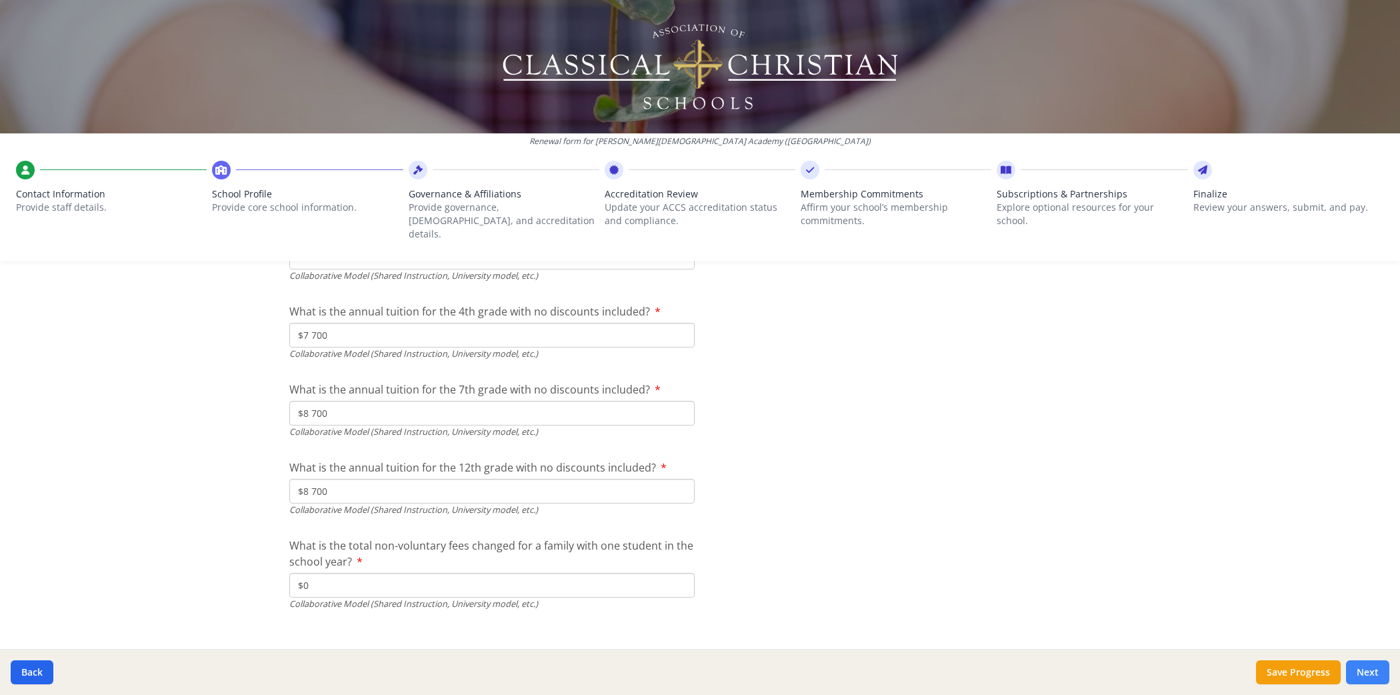
click at [621, 617] on button "Next" at bounding box center [1367, 672] width 43 height 24
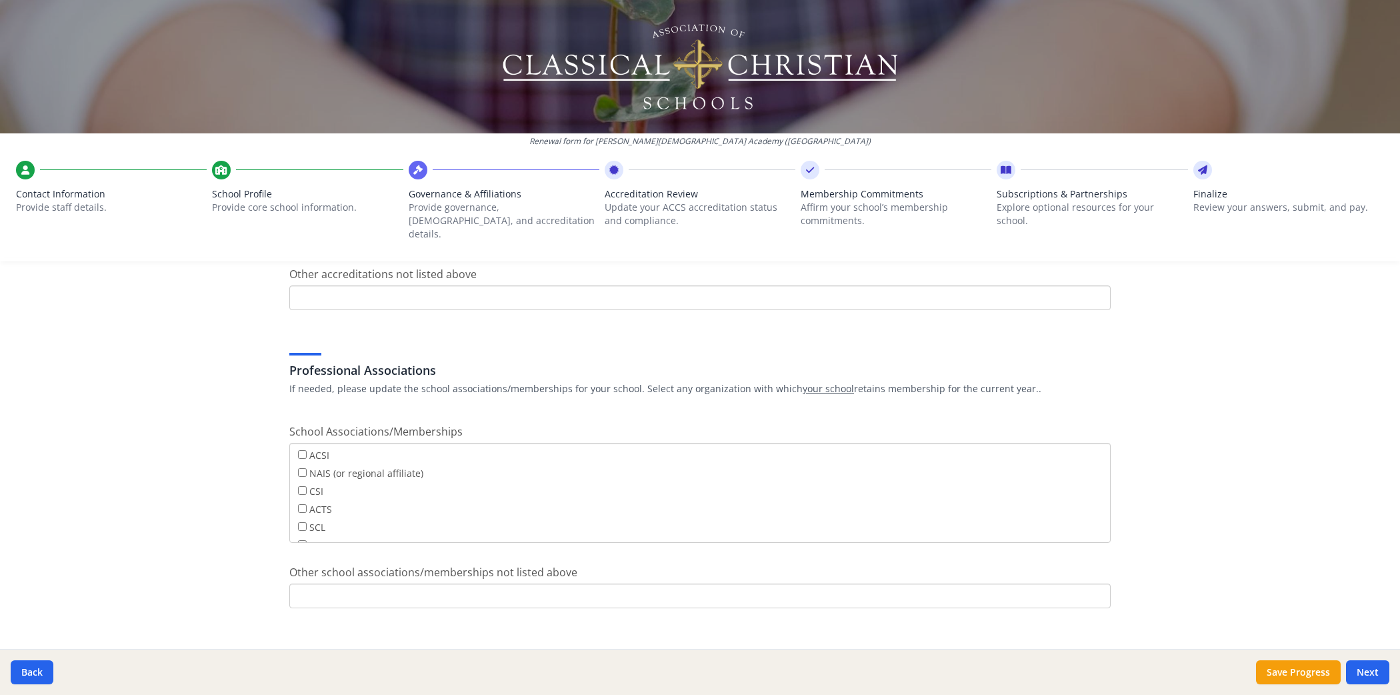
scroll to position [0, 0]
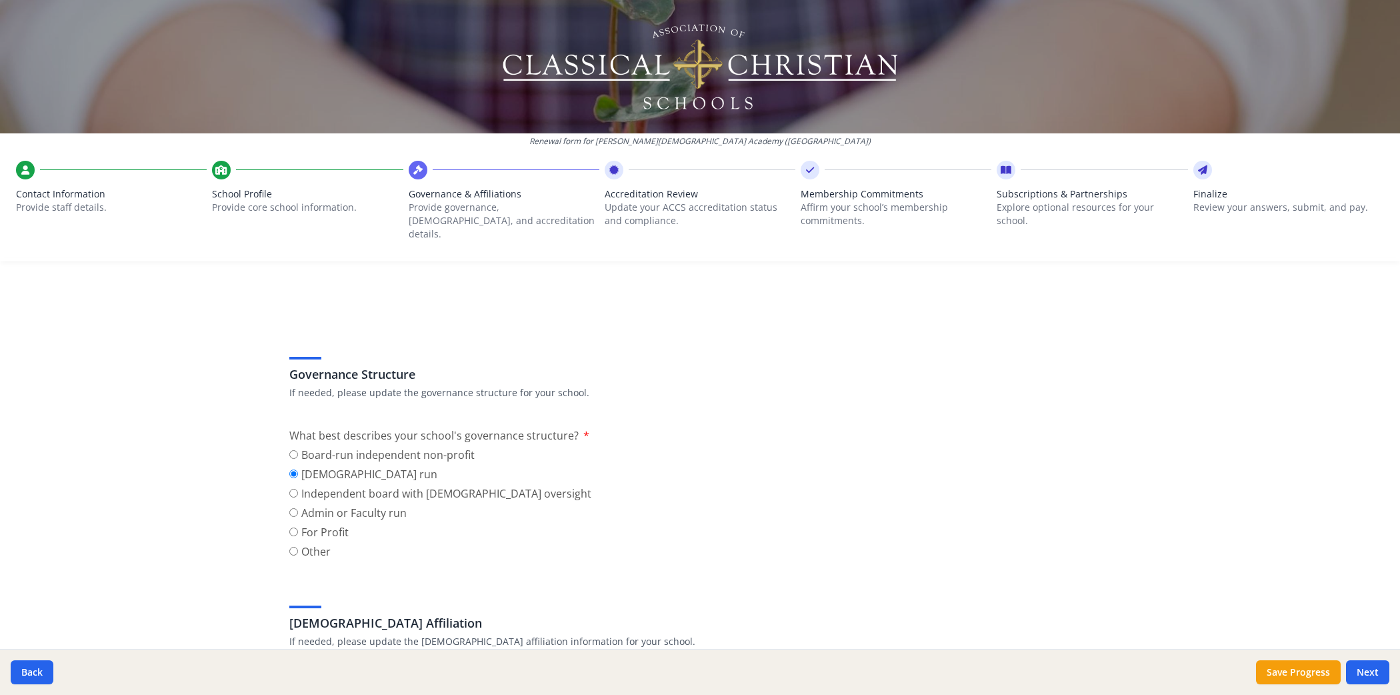
click at [419, 485] on label "Independent board with [DEMOGRAPHIC_DATA] oversight" at bounding box center [440, 493] width 302 height 16
click at [298, 489] on input "Independent board with [DEMOGRAPHIC_DATA] oversight" at bounding box center [293, 493] width 9 height 9
radio input "true"
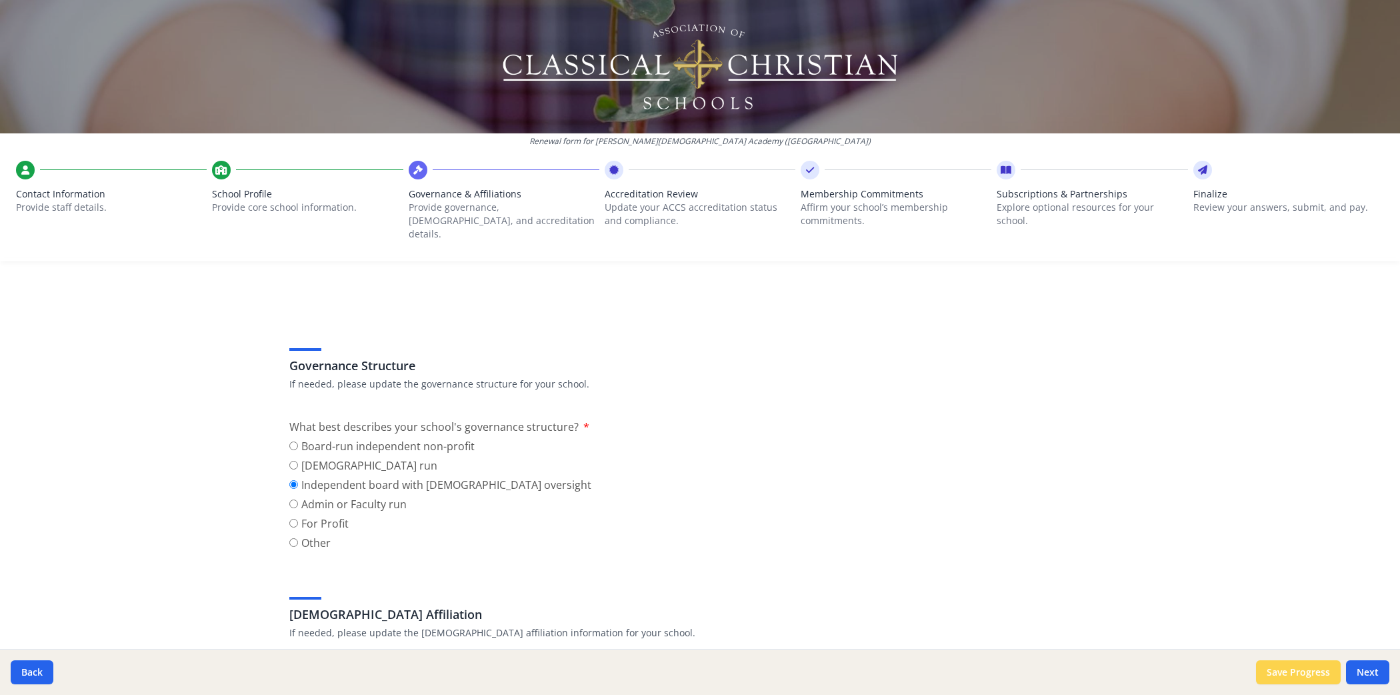
click at [621, 617] on button "Save Progress" at bounding box center [1298, 672] width 85 height 24
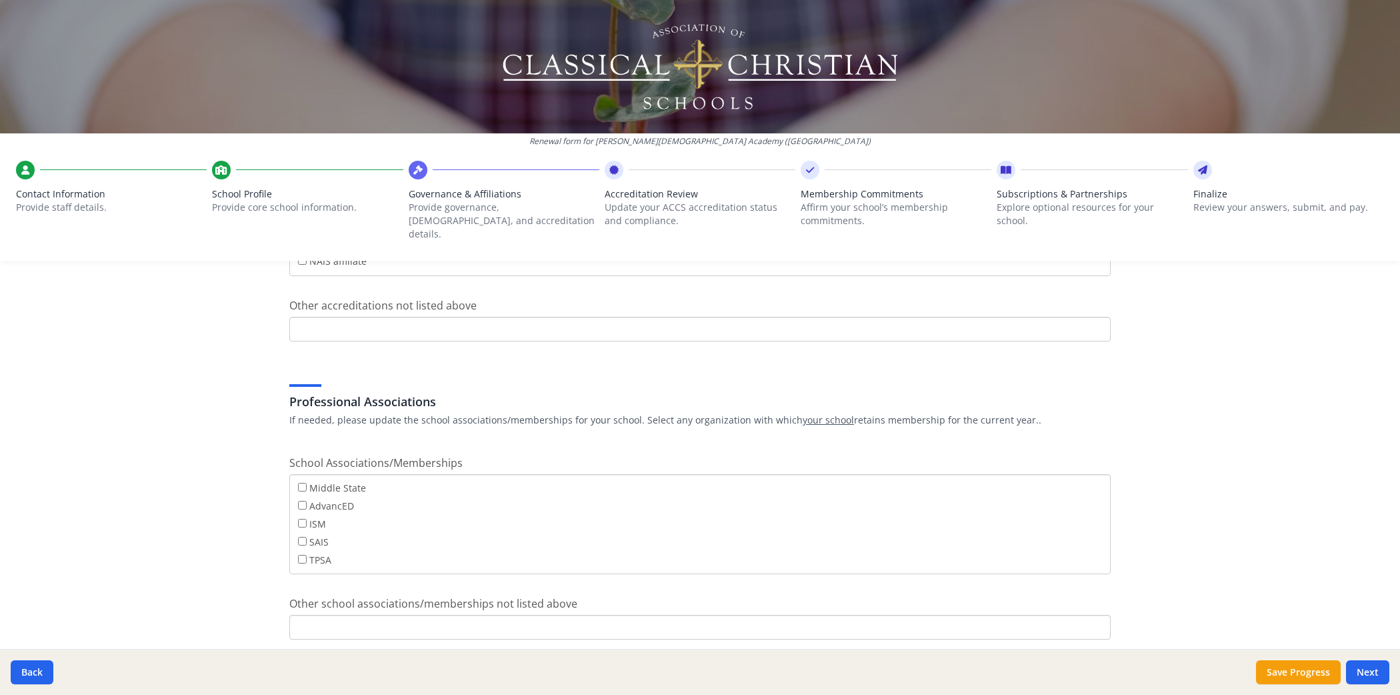
scroll to position [879, 0]
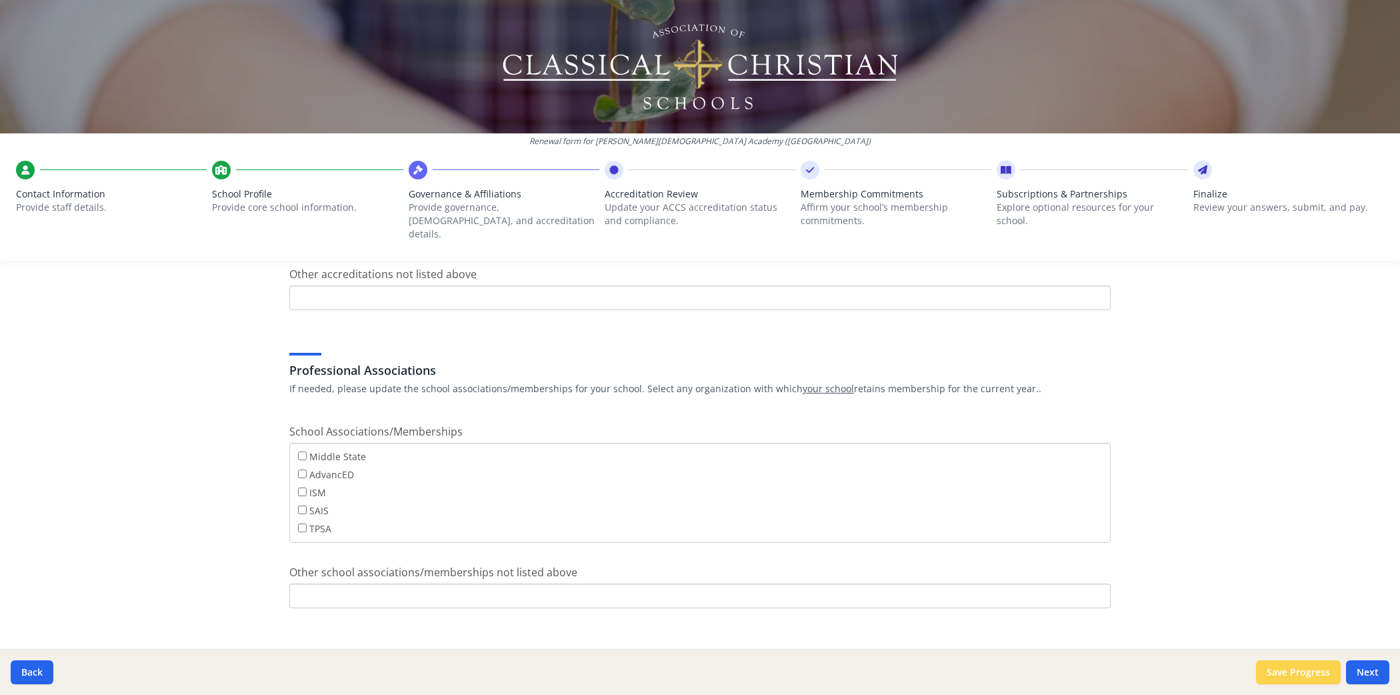
click at [621, 617] on button "Save Progress" at bounding box center [1298, 672] width 85 height 24
click at [621, 617] on button "Next" at bounding box center [1367, 672] width 43 height 24
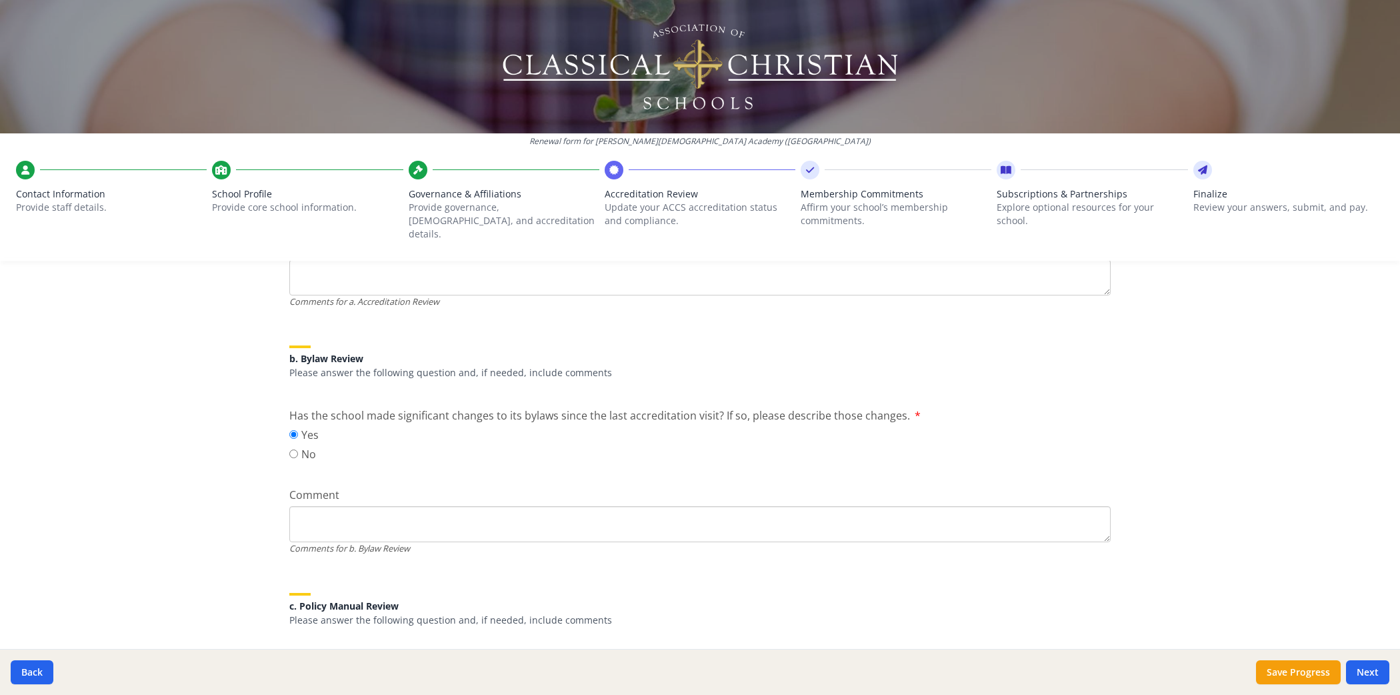
scroll to position [370, 0]
click at [385, 297] on textarea "Comment" at bounding box center [699, 279] width 821 height 36
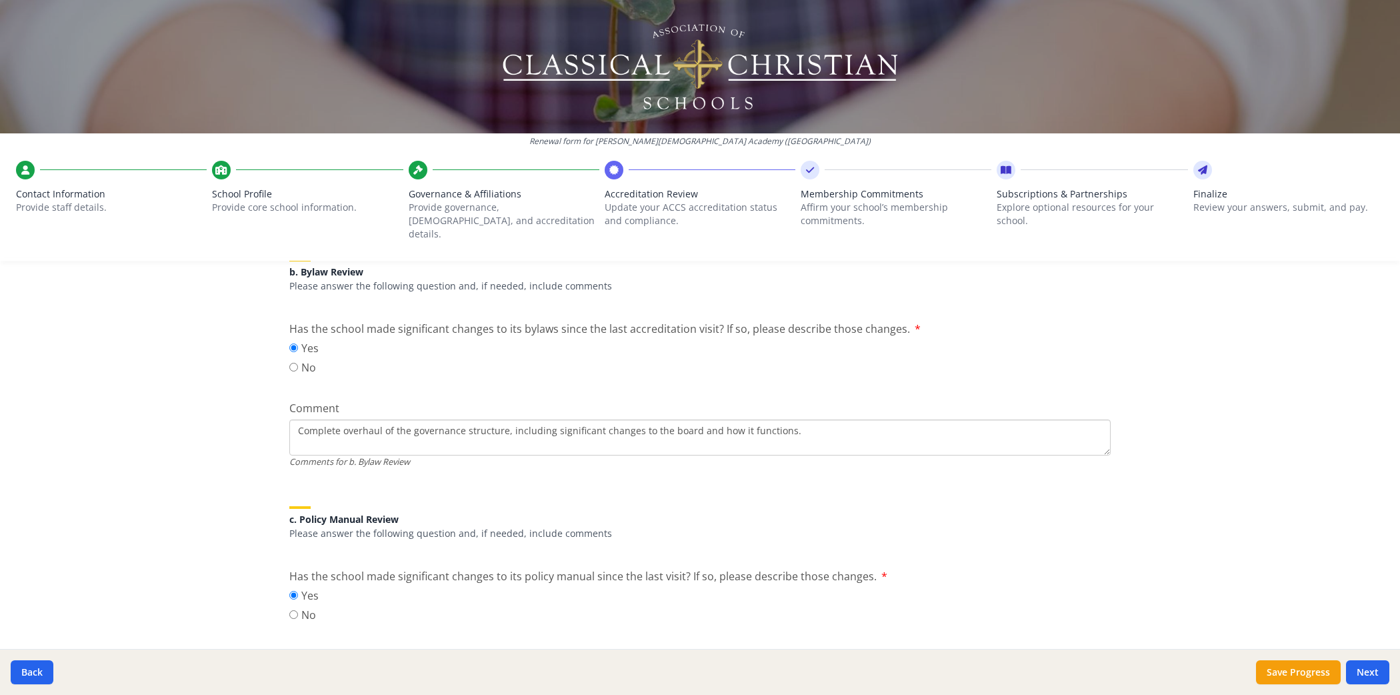
scroll to position [464, 0]
type textarea "Complete overhaul of the governance structure, including significant changes to…"
click at [621, 617] on button "Save Progress" at bounding box center [1298, 672] width 85 height 24
click at [621, 197] on span "Membership Commitments" at bounding box center [896, 193] width 191 height 13
click at [621, 203] on p "Explore optional resources for your school." at bounding box center [1092, 214] width 191 height 27
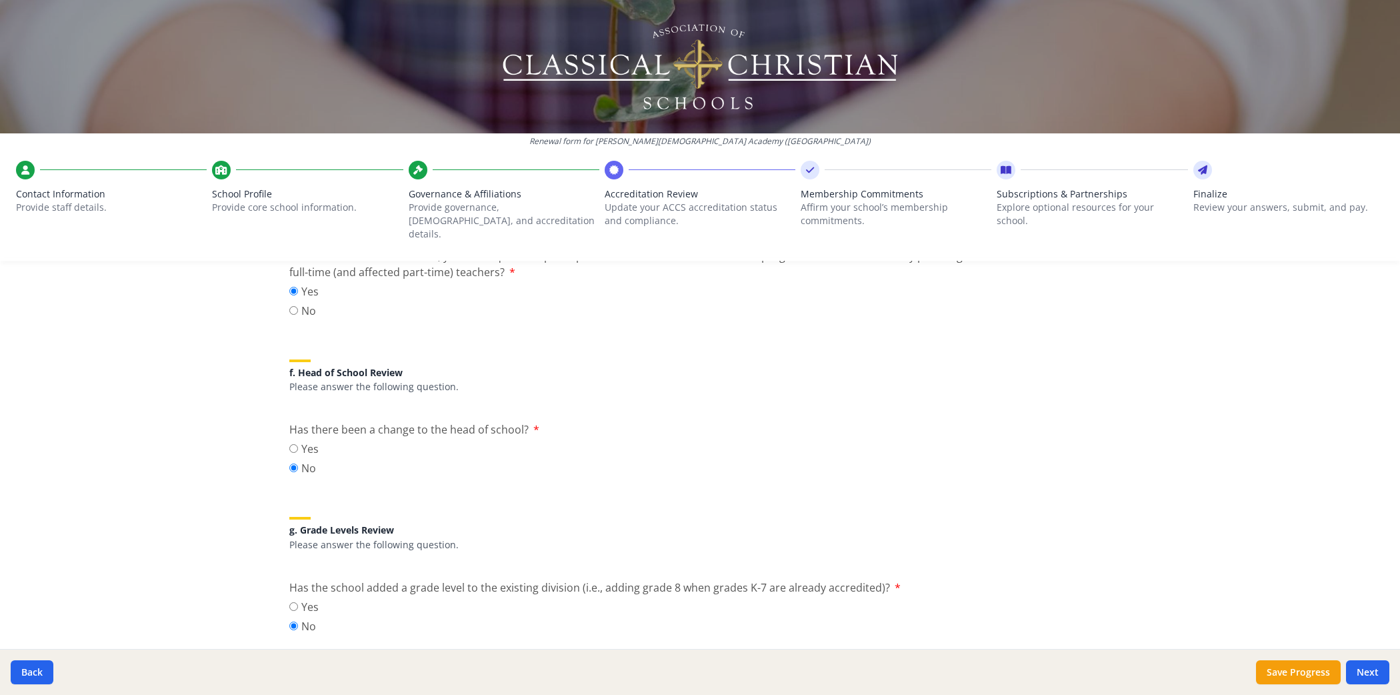
scroll to position [1624, 0]
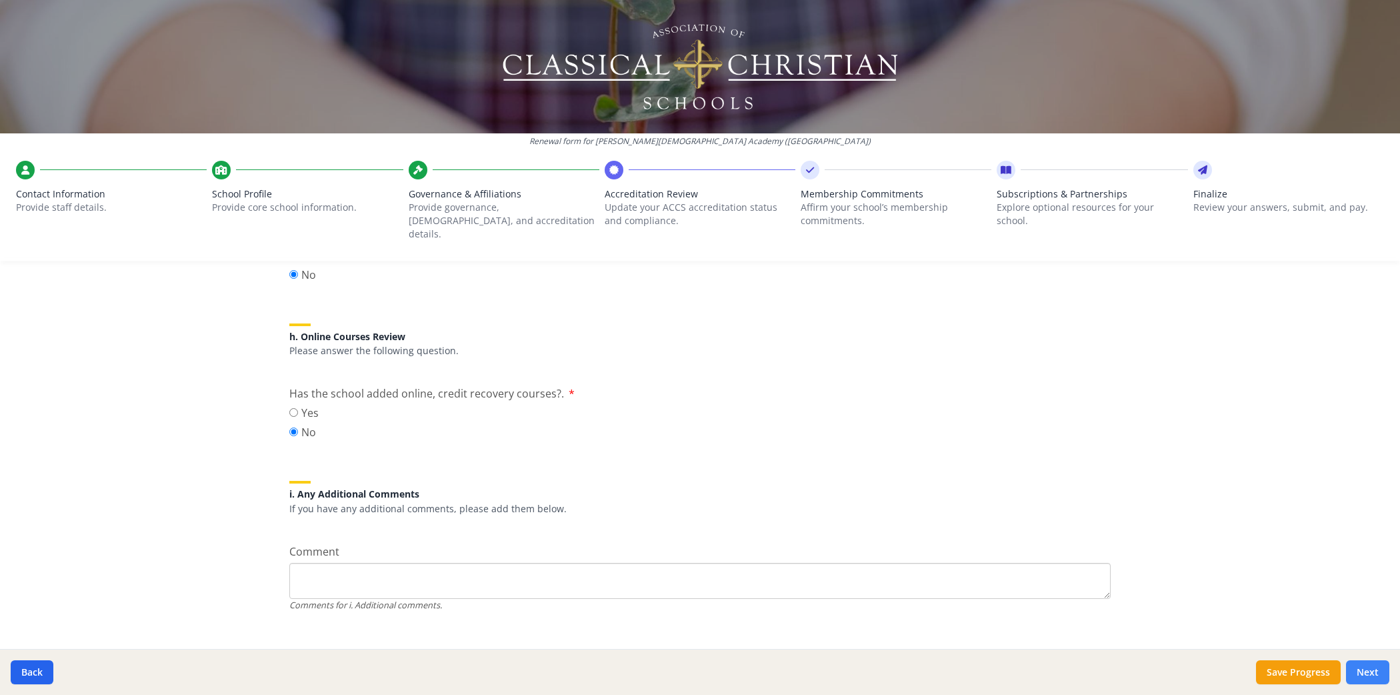
click at [621, 617] on button "Next" at bounding box center [1367, 672] width 43 height 24
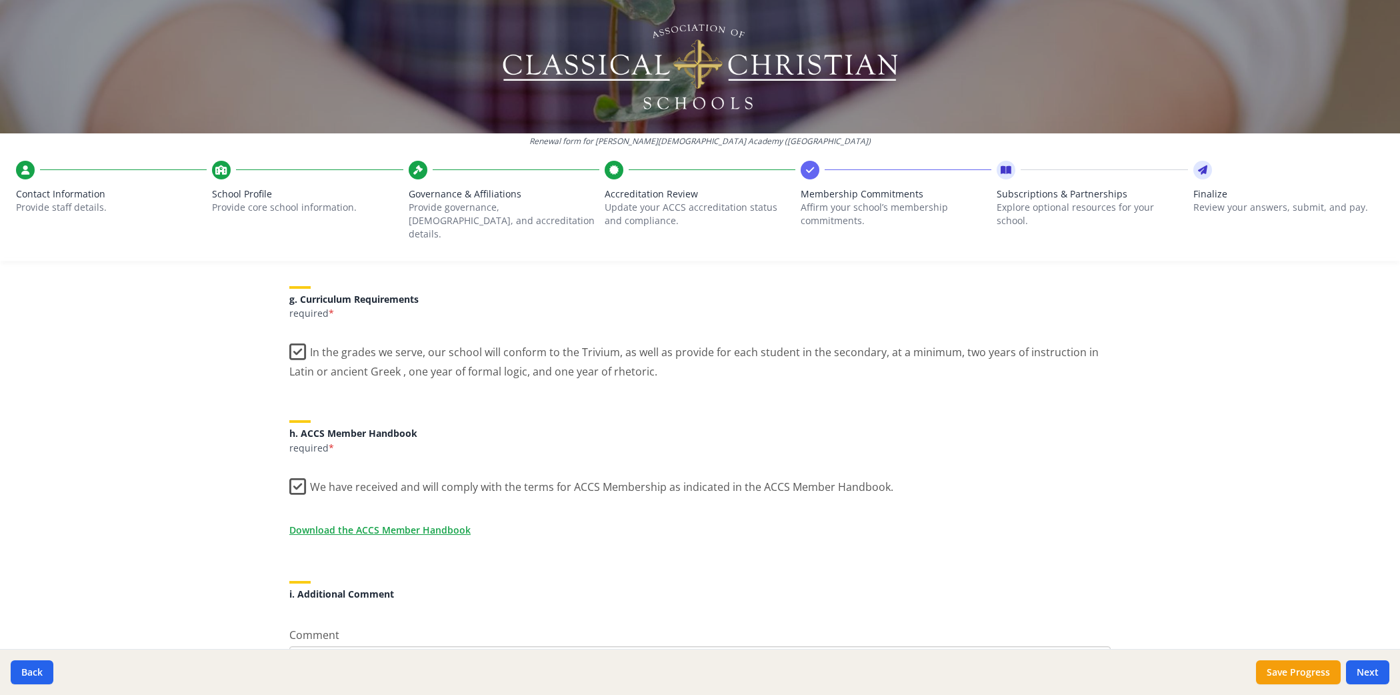
scroll to position [1069, 0]
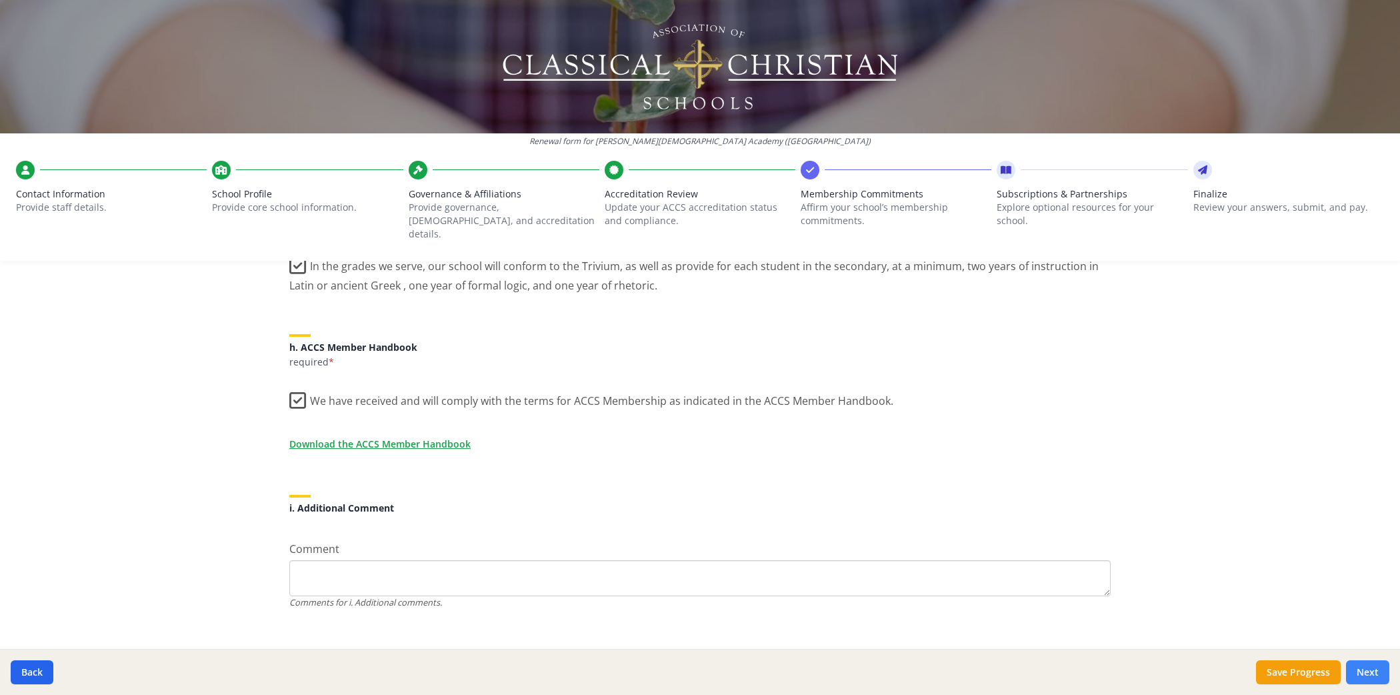
click at [621, 617] on button "Next" at bounding box center [1367, 672] width 43 height 24
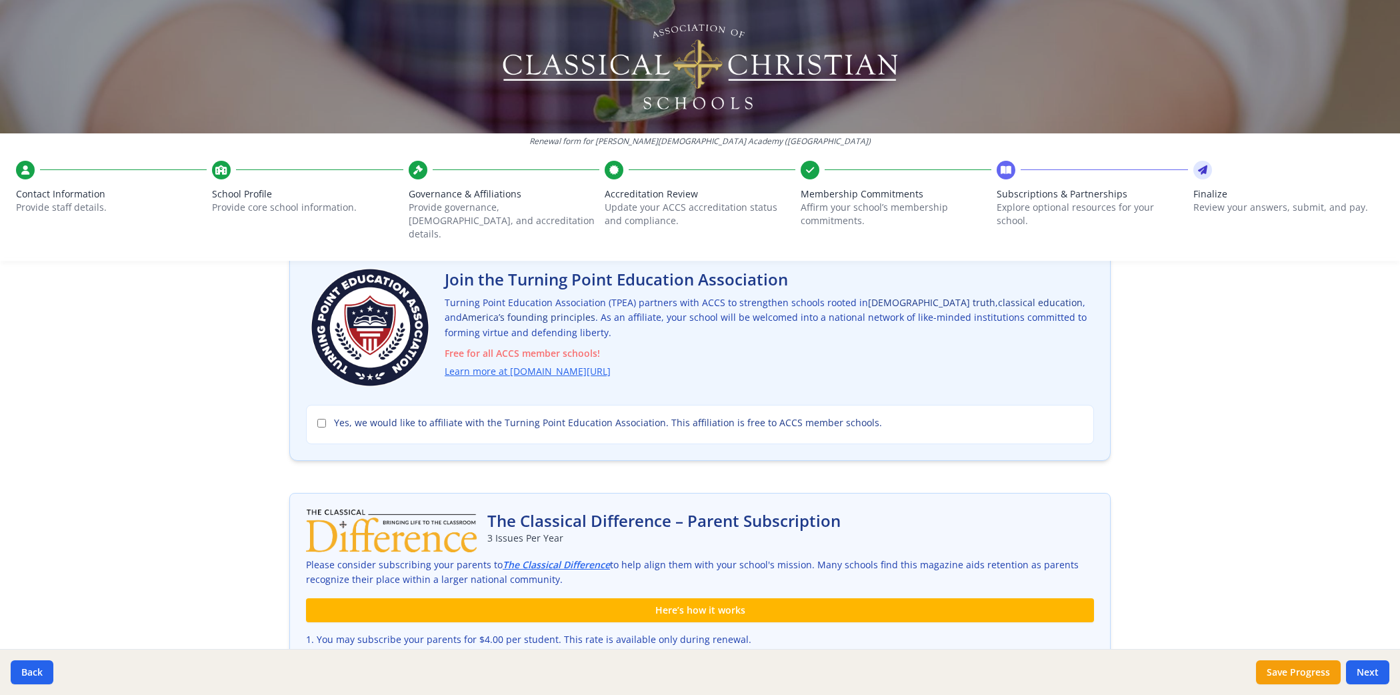
scroll to position [92, 0]
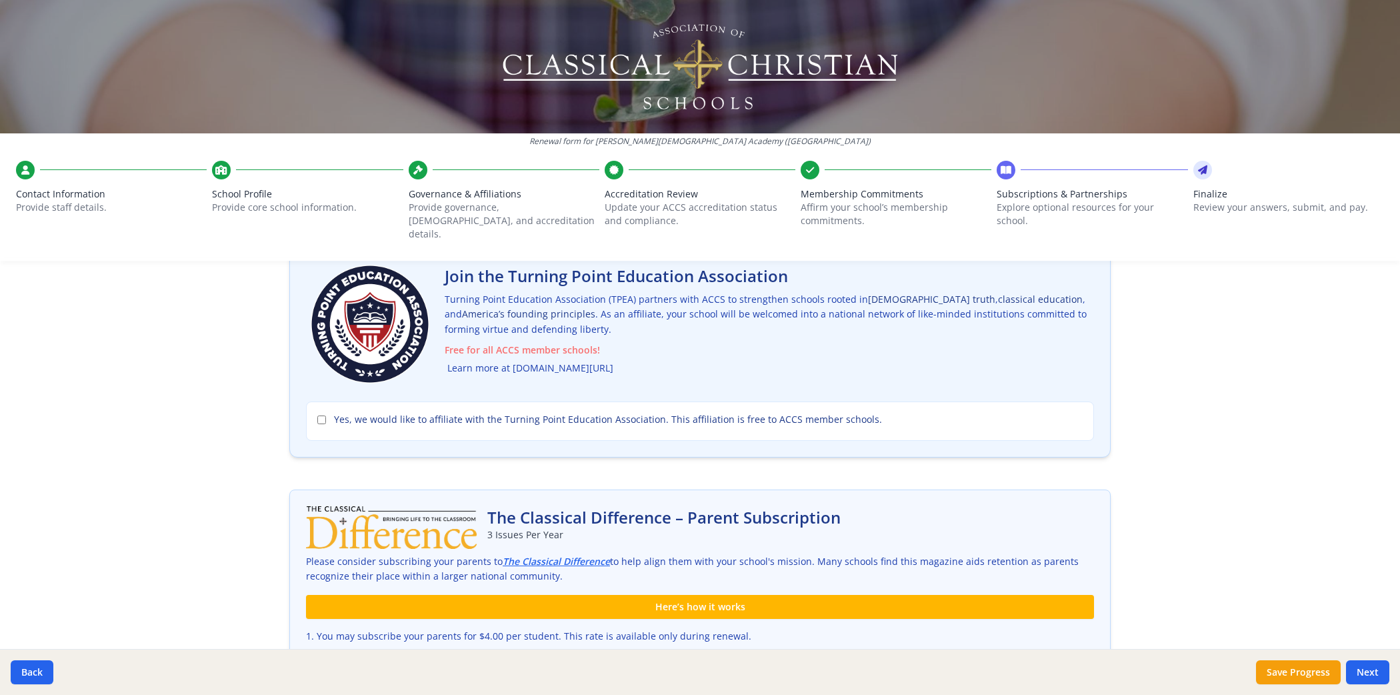
click at [563, 361] on link "Learn more at [DOMAIN_NAME][URL]" at bounding box center [530, 368] width 166 height 15
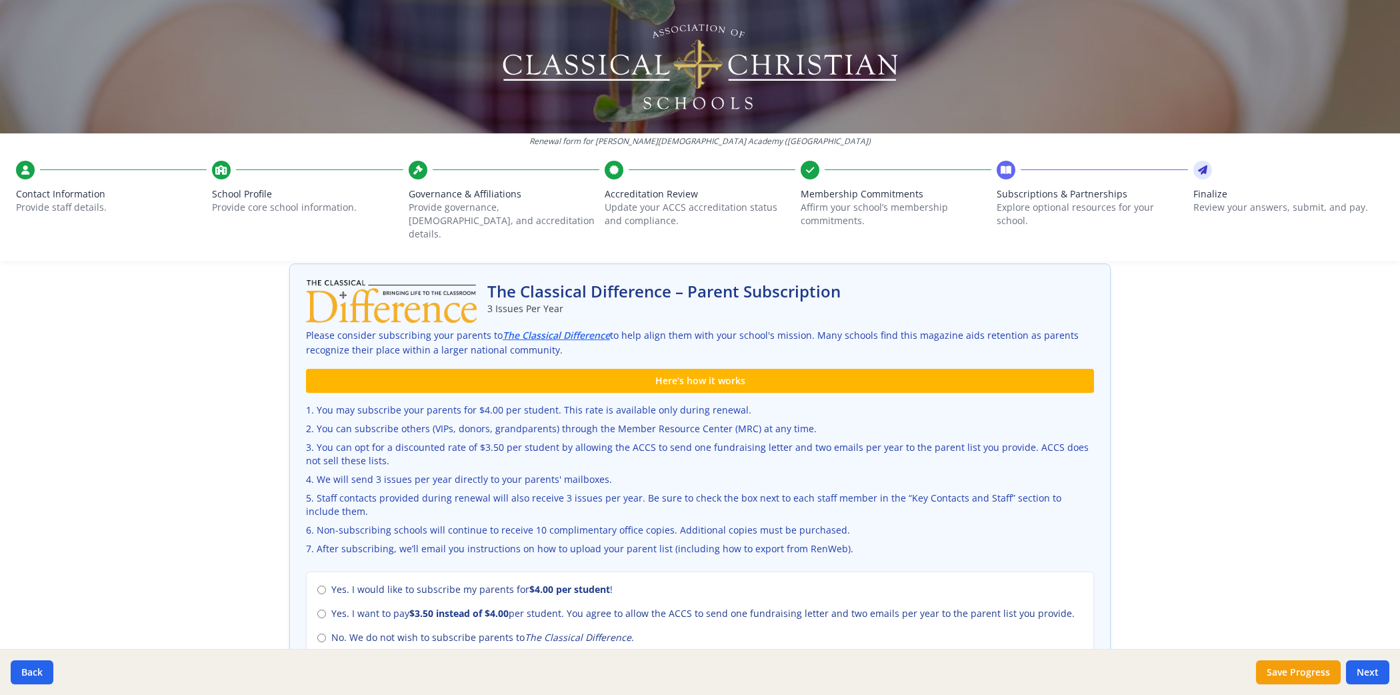
scroll to position [331, 0]
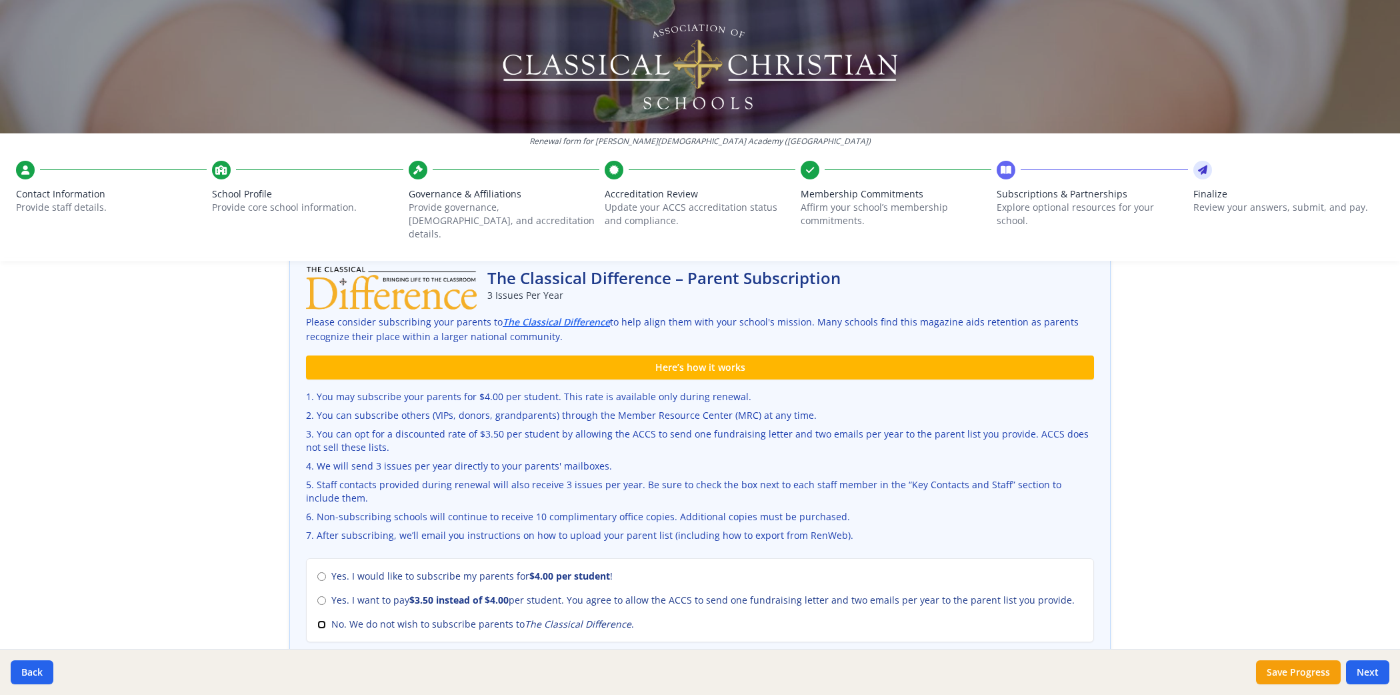
click at [320, 617] on input "No. We do not wish to subscribe parents to The Classical Difference ." at bounding box center [321, 624] width 9 height 9
radio input "true"
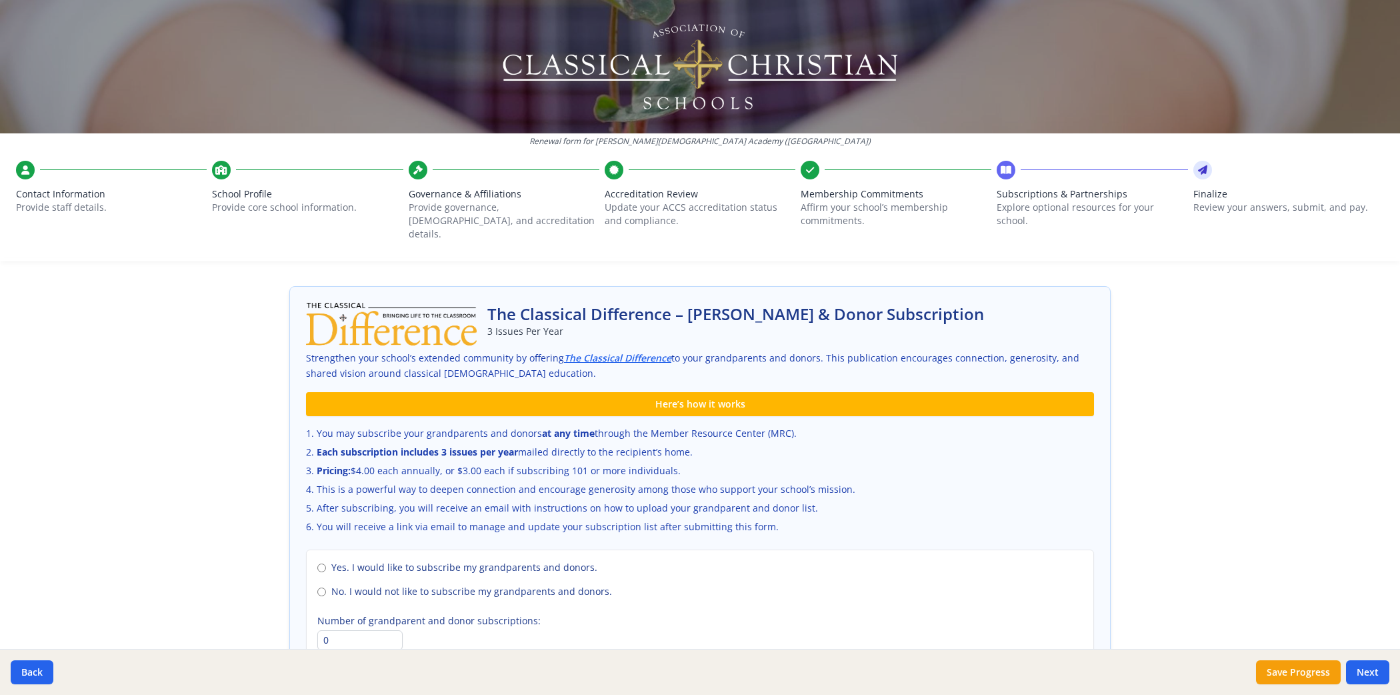
scroll to position [745, 0]
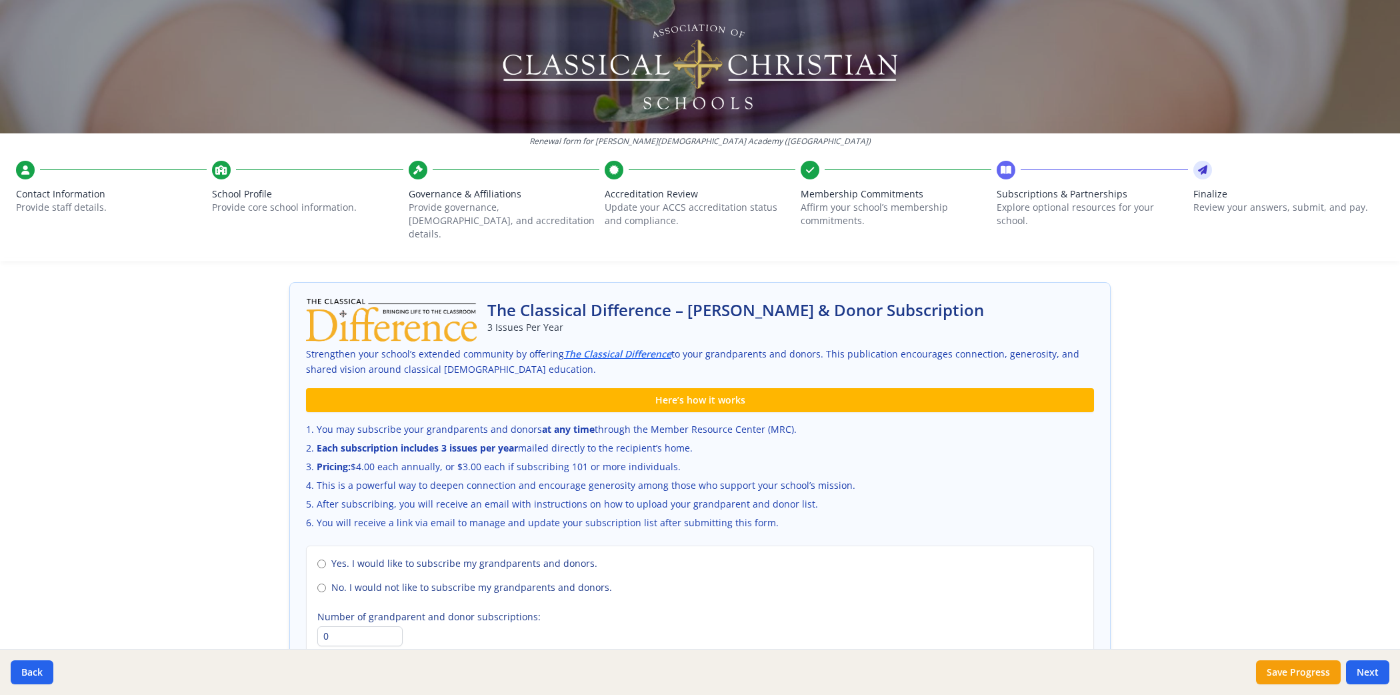
click at [542, 581] on span "No. I would not like to subscribe my grandparents and donors." at bounding box center [471, 587] width 281 height 13
click at [326, 583] on input "No. I would not like to subscribe my grandparents and donors." at bounding box center [321, 587] width 9 height 9
radio input "true"
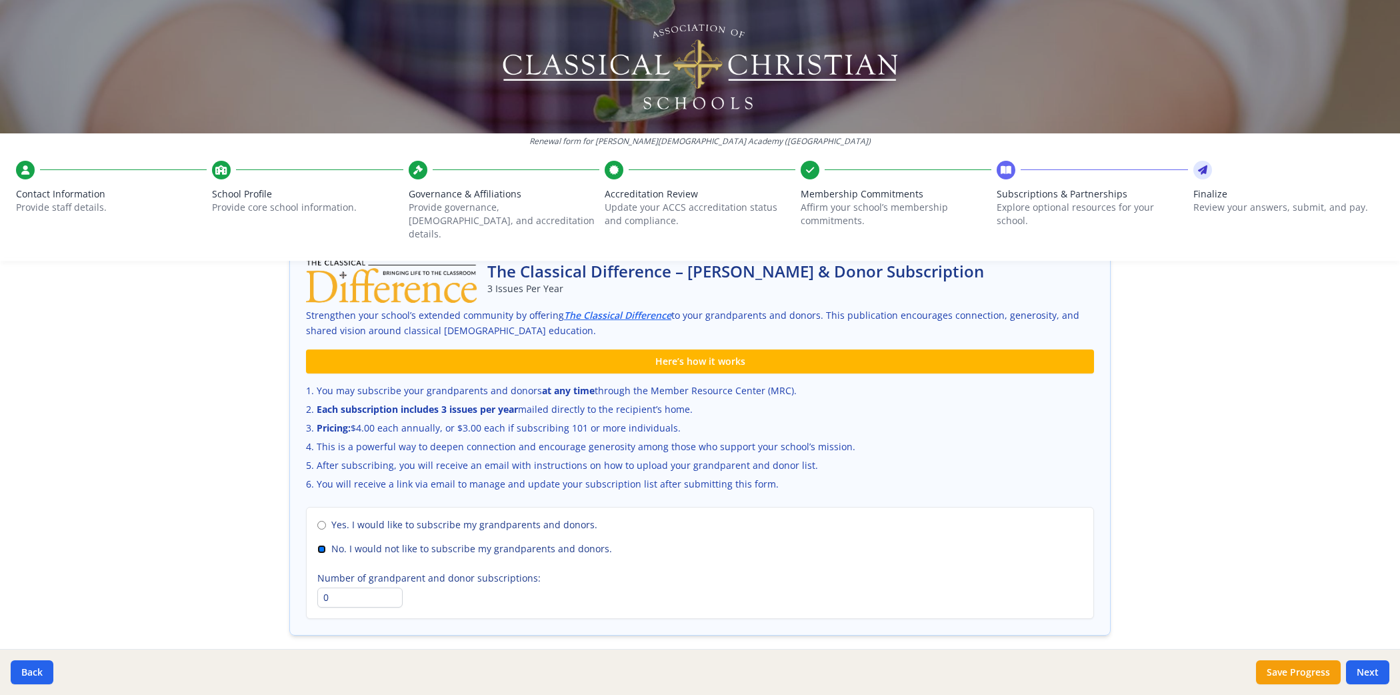
scroll to position [824, 0]
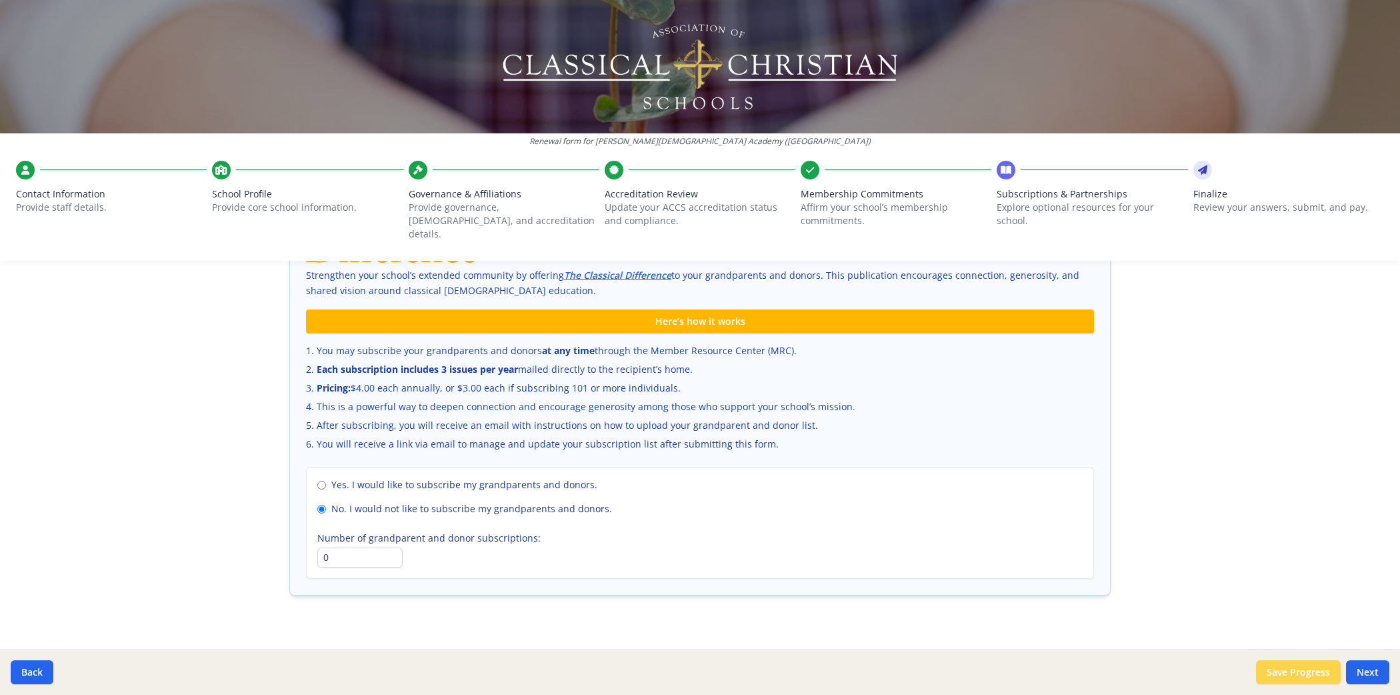
click at [621, 617] on button "Save Progress" at bounding box center [1298, 672] width 85 height 24
click at [621, 617] on button "Next" at bounding box center [1367, 672] width 43 height 24
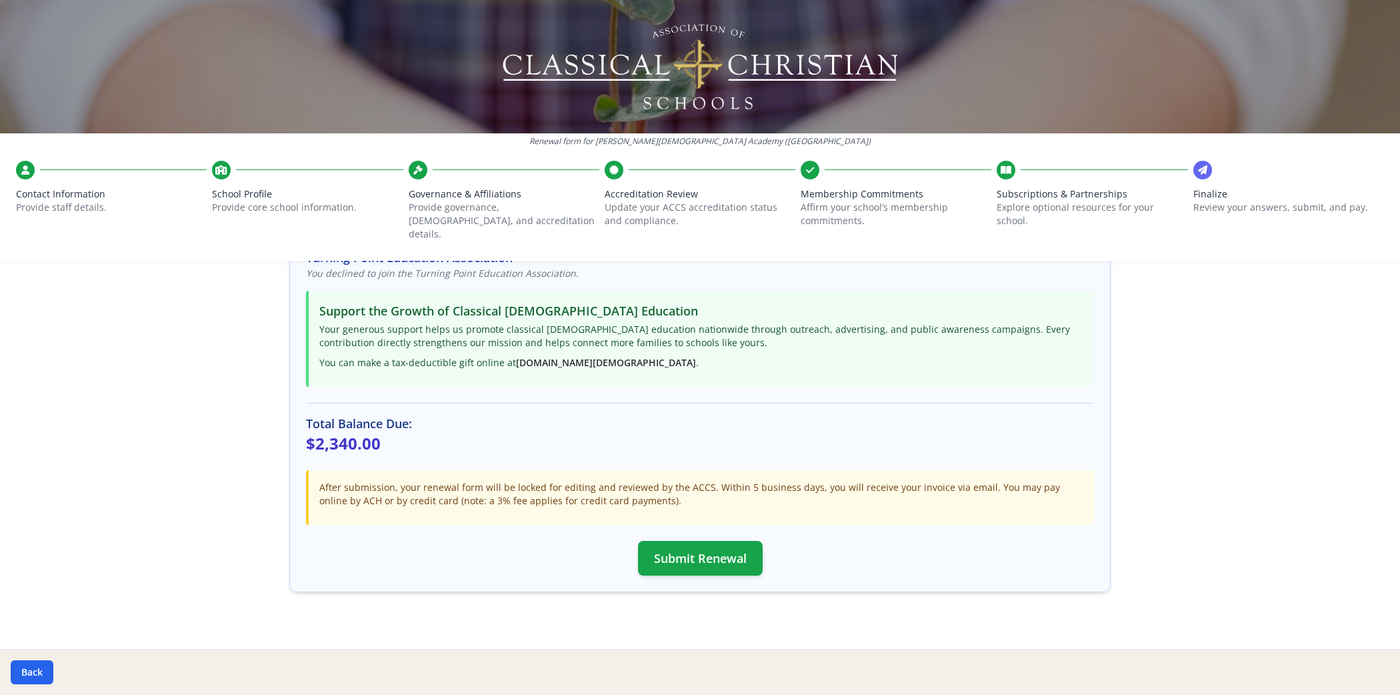
click at [93, 193] on span "Contact Information" at bounding box center [111, 193] width 191 height 13
click at [27, 170] on icon at bounding box center [25, 169] width 8 height 13
click at [45, 617] on button "Back" at bounding box center [32, 672] width 43 height 24
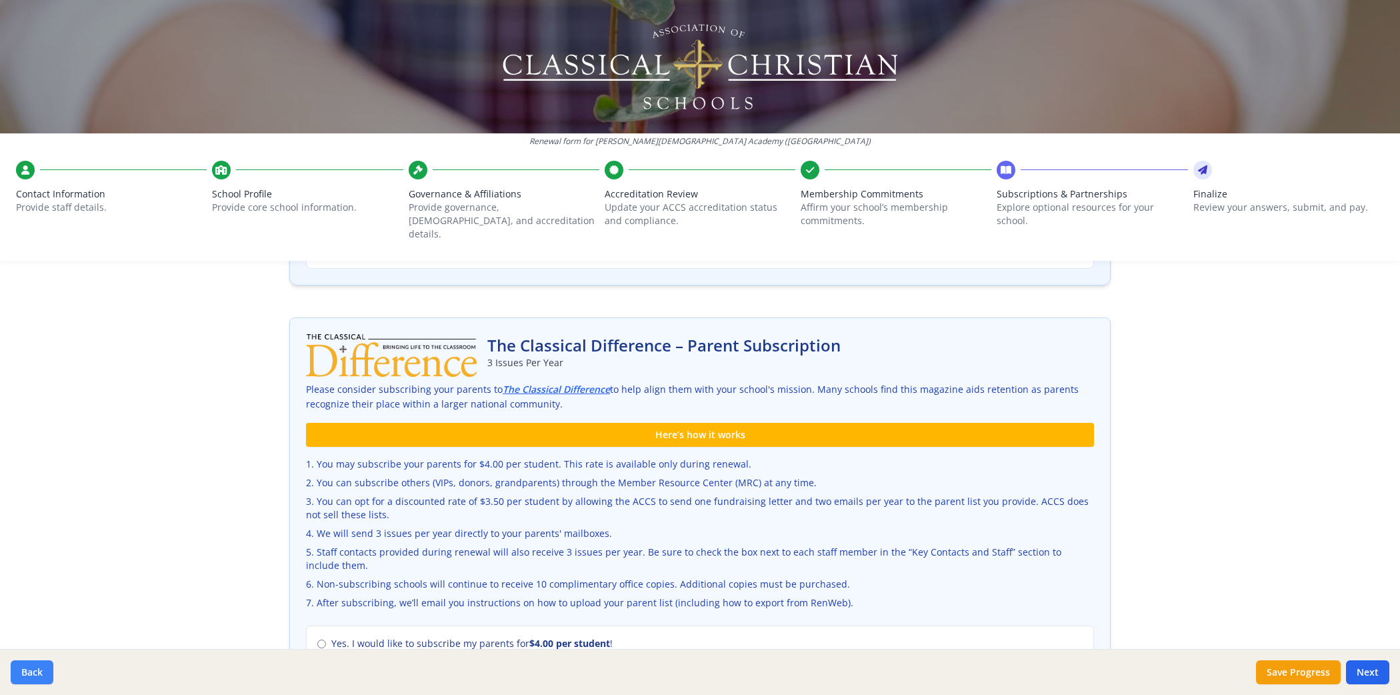
click at [45, 617] on button "Back" at bounding box center [32, 672] width 43 height 24
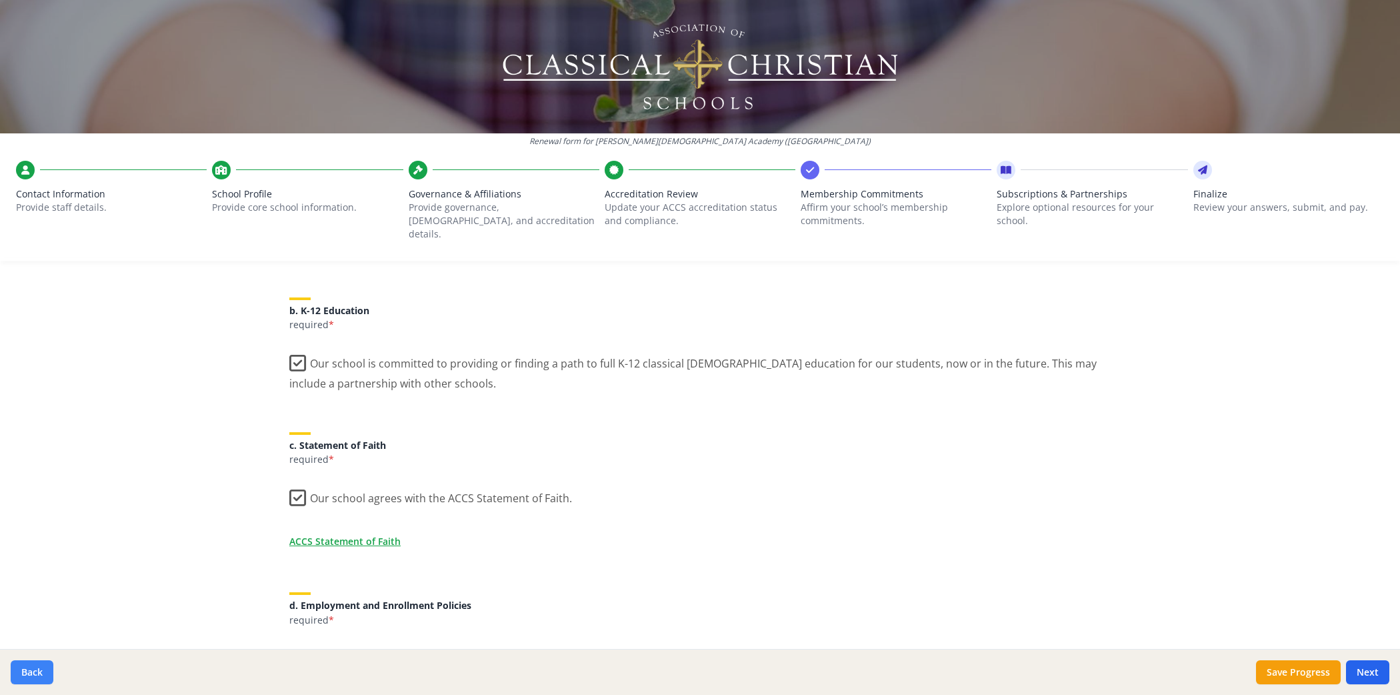
click at [45, 617] on button "Back" at bounding box center [32, 672] width 43 height 24
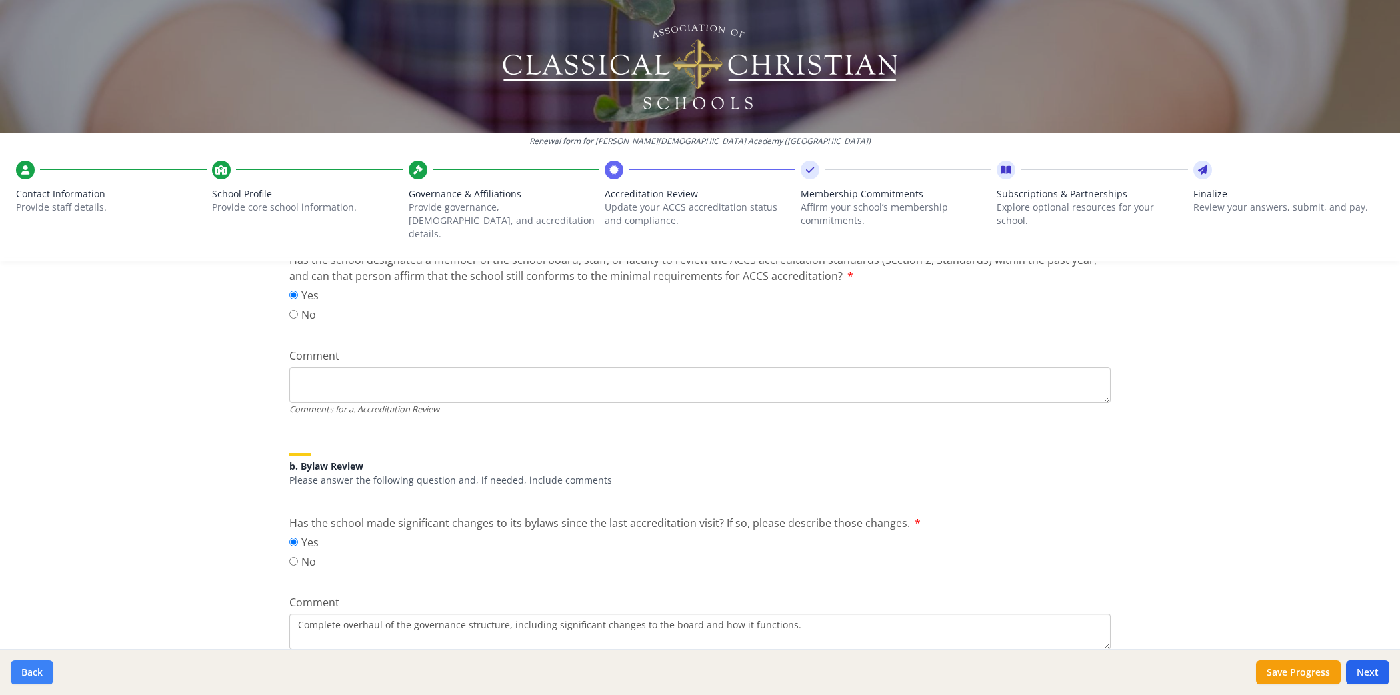
click at [45, 617] on button "Back" at bounding box center [32, 672] width 43 height 24
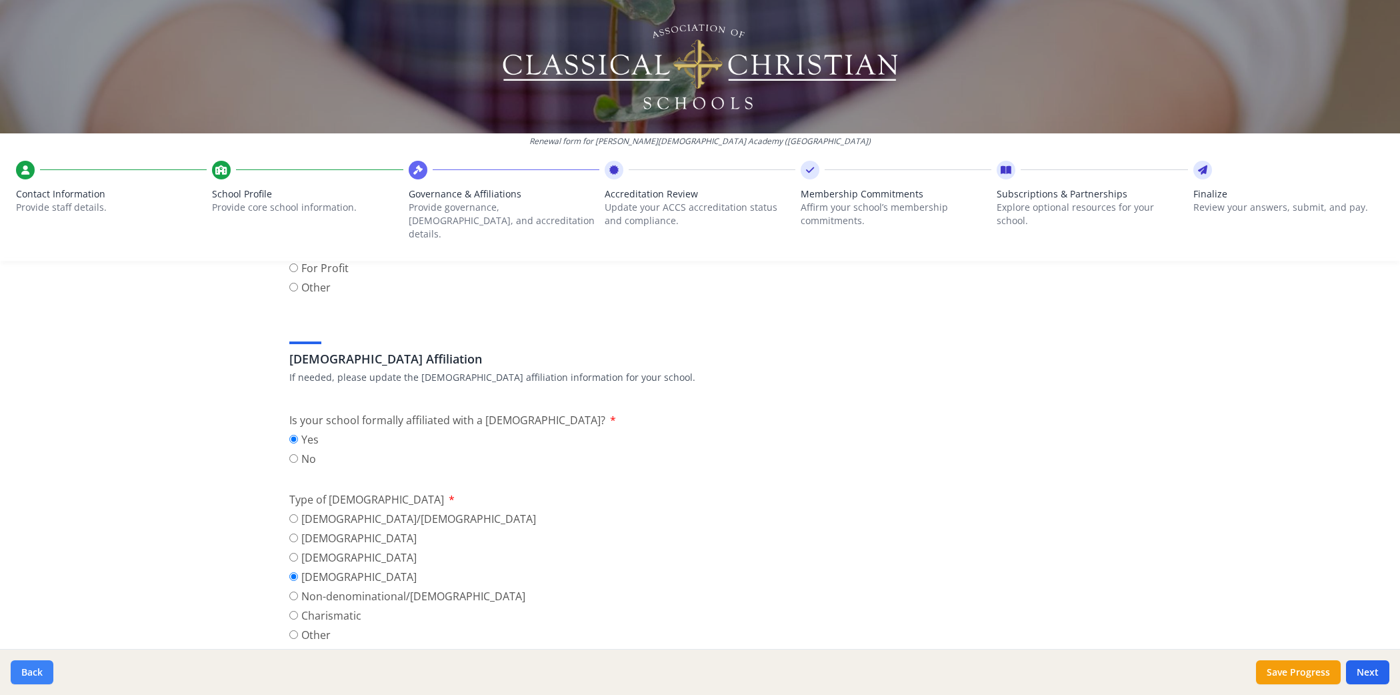
click at [45, 617] on button "Back" at bounding box center [32, 672] width 43 height 24
type input "[PHONE_NUMBER]"
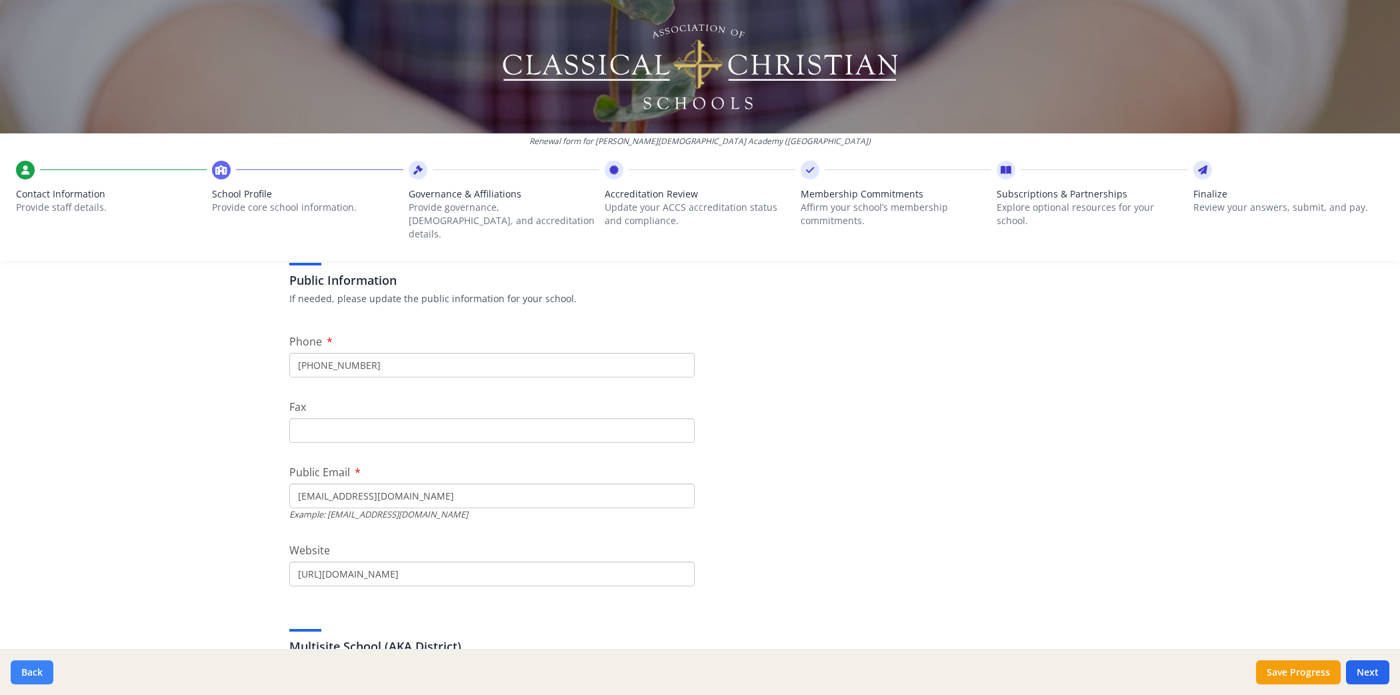
click at [45, 617] on button "Back" at bounding box center [32, 672] width 43 height 24
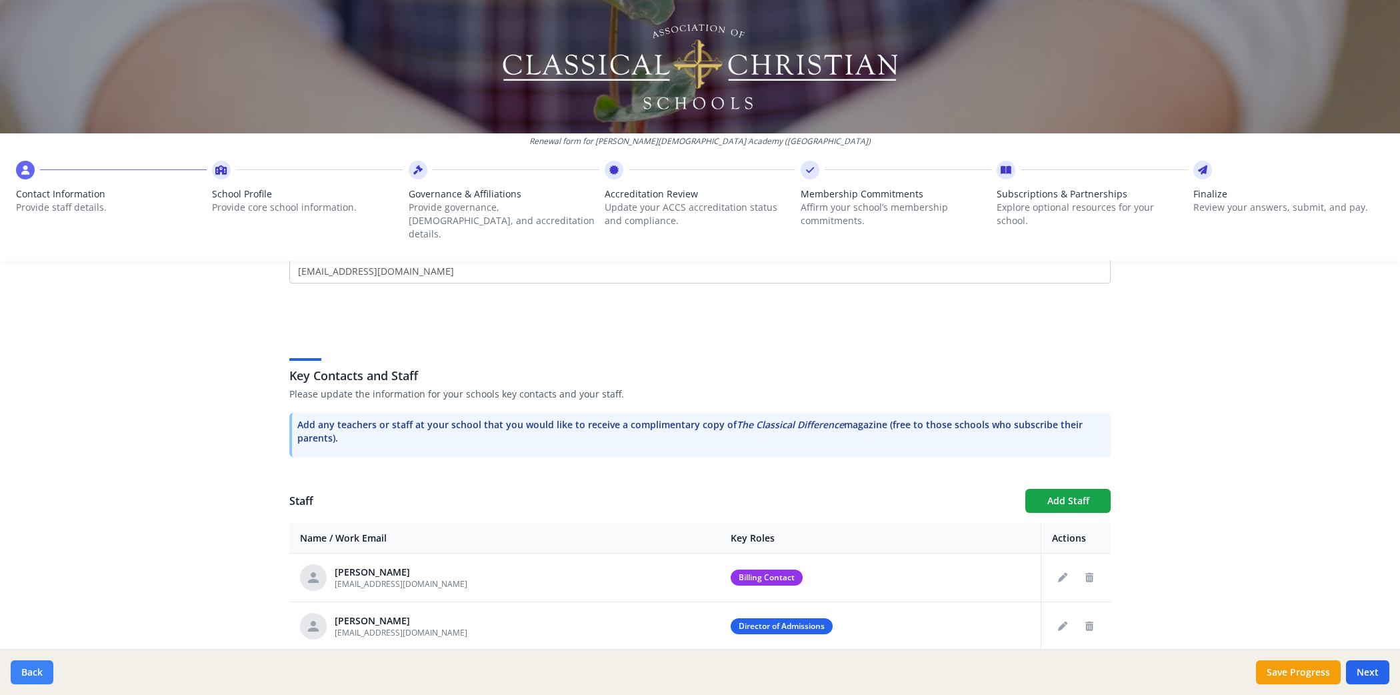
click at [45, 617] on button "Back" at bounding box center [32, 672] width 43 height 24
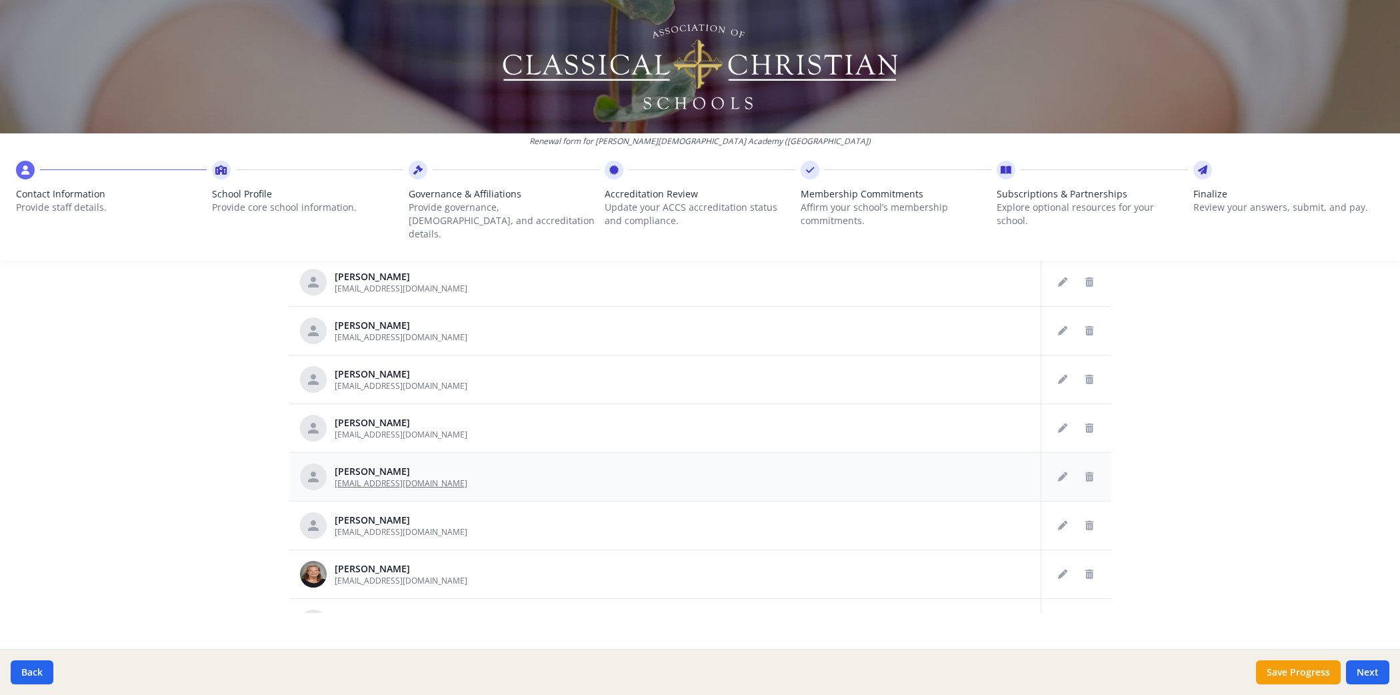
scroll to position [1047, 0]
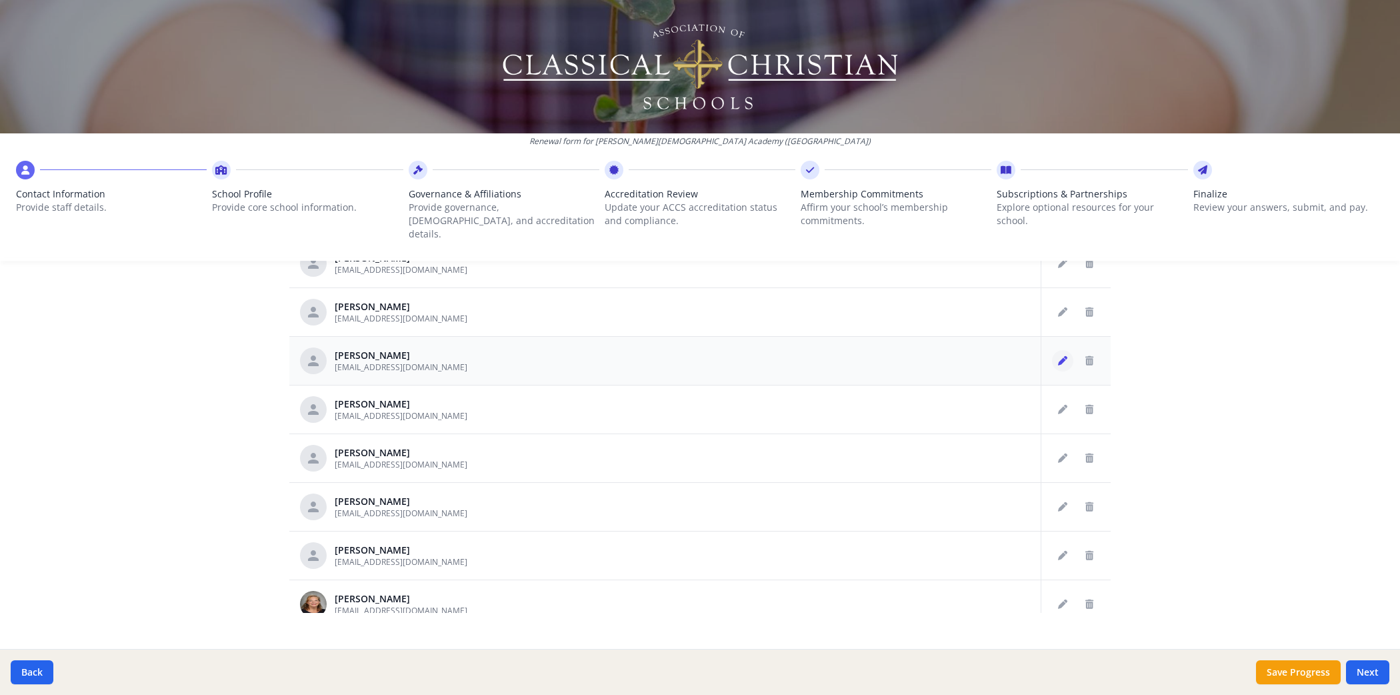
click at [621, 356] on icon "Edit staff" at bounding box center [1062, 360] width 9 height 9
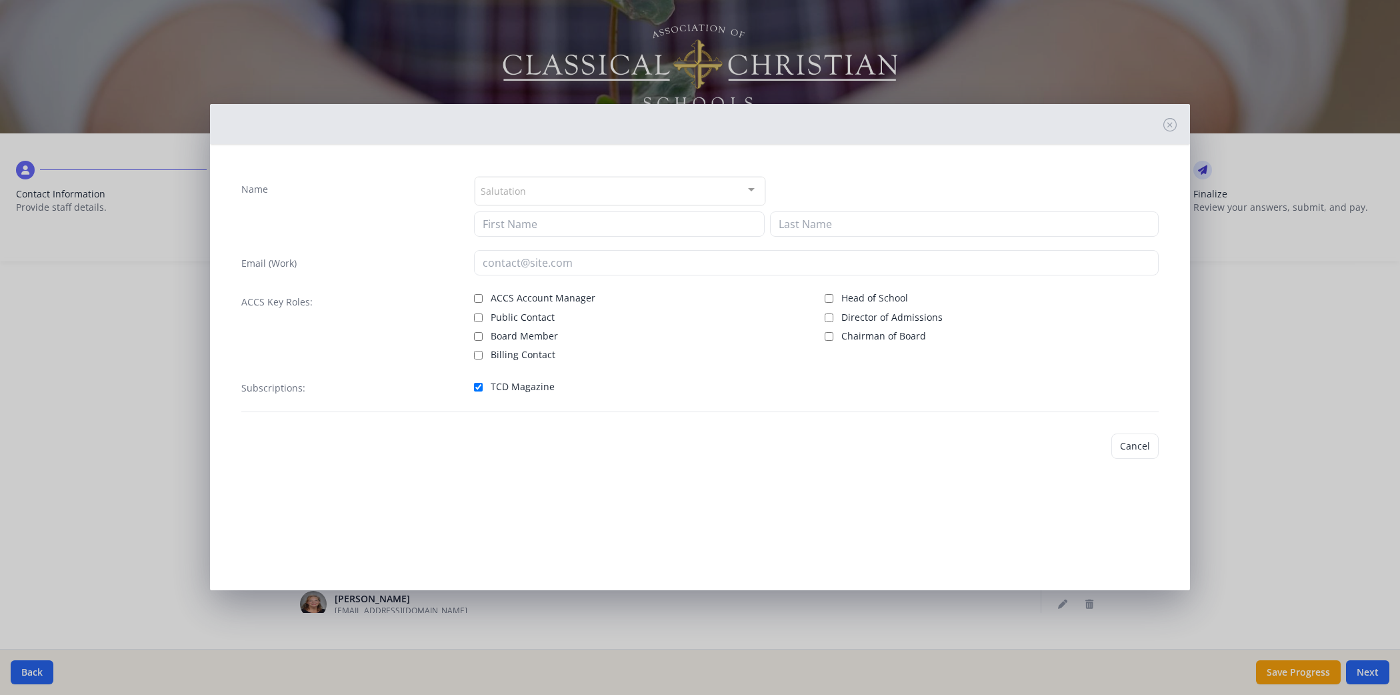
type input "[PERSON_NAME]"
type input "[EMAIL_ADDRESS][DOMAIN_NAME]"
checkbox input "true"
click at [525, 353] on span "Billing Contact" at bounding box center [523, 352] width 65 height 13
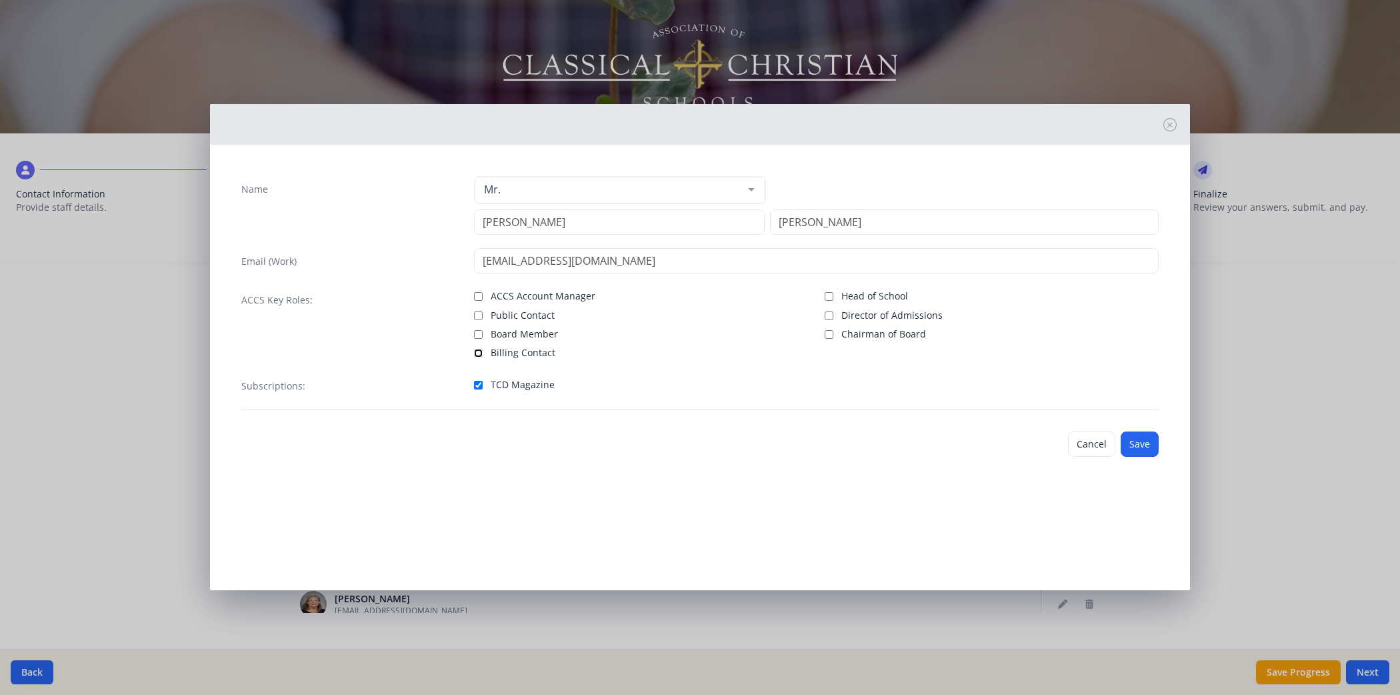
click at [483, 353] on input "Billing Contact" at bounding box center [478, 353] width 9 height 9
checkbox input "true"
click at [621, 439] on button "Save" at bounding box center [1140, 443] width 38 height 25
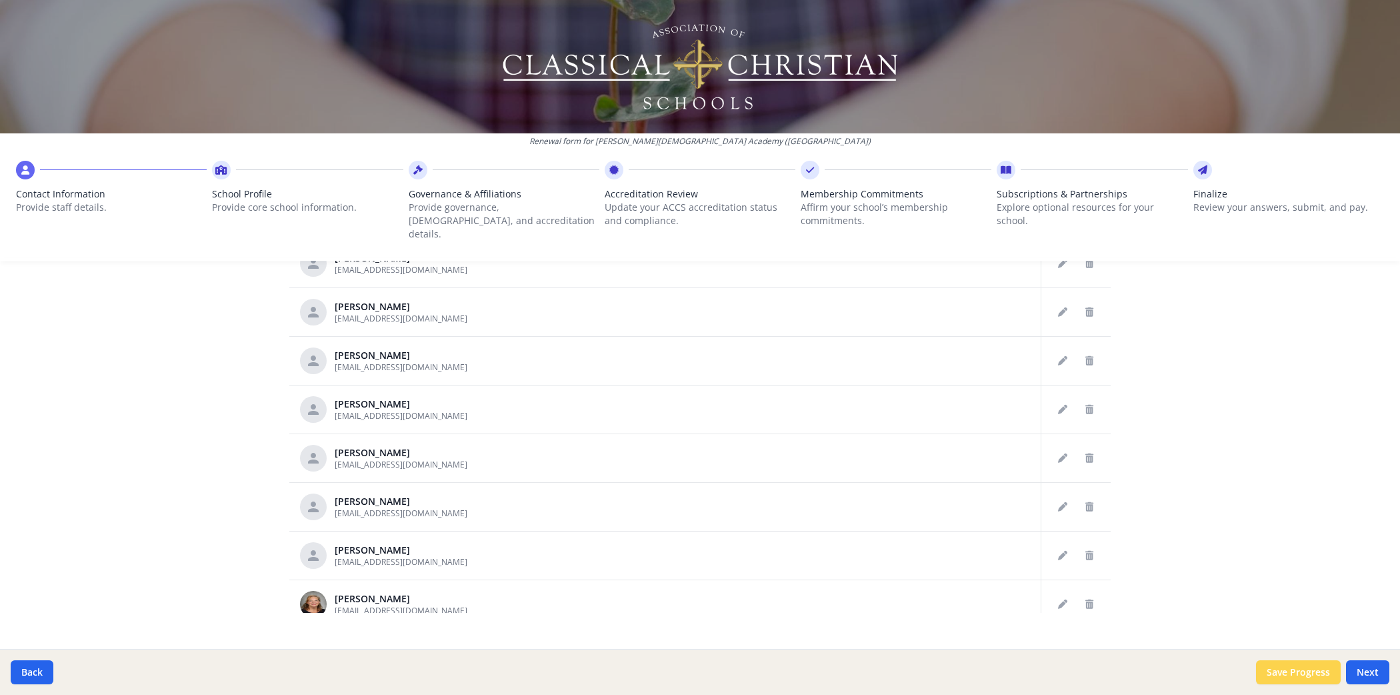
scroll to position [1095, 0]
click at [621, 617] on button "Save Progress" at bounding box center [1298, 672] width 85 height 24
